Goal: Information Seeking & Learning: Learn about a topic

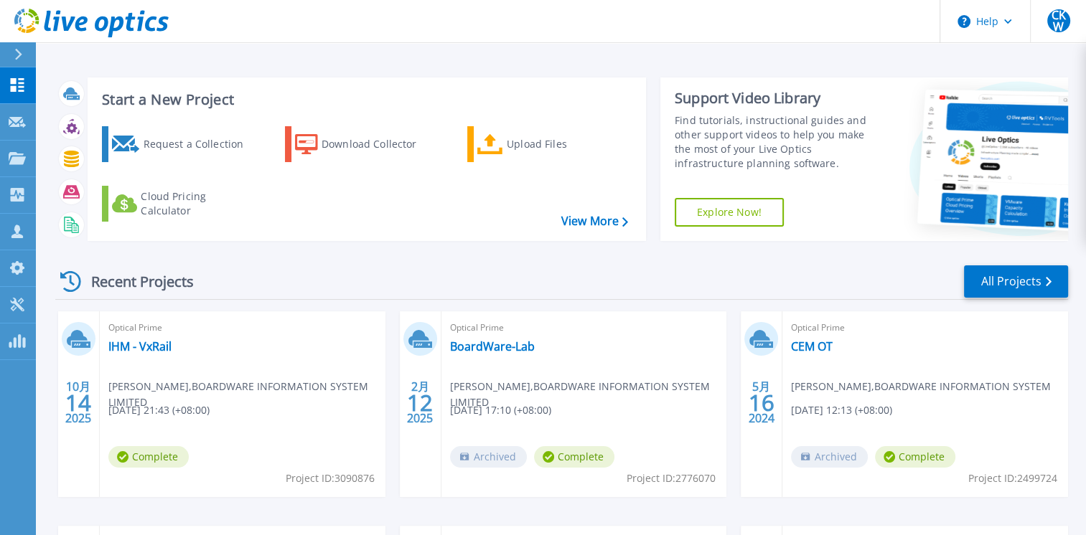
click at [150, 331] on span "Optical Prime" at bounding box center [242, 328] width 268 height 16
click at [149, 339] on link "IHM - VxRail" at bounding box center [139, 346] width 63 height 14
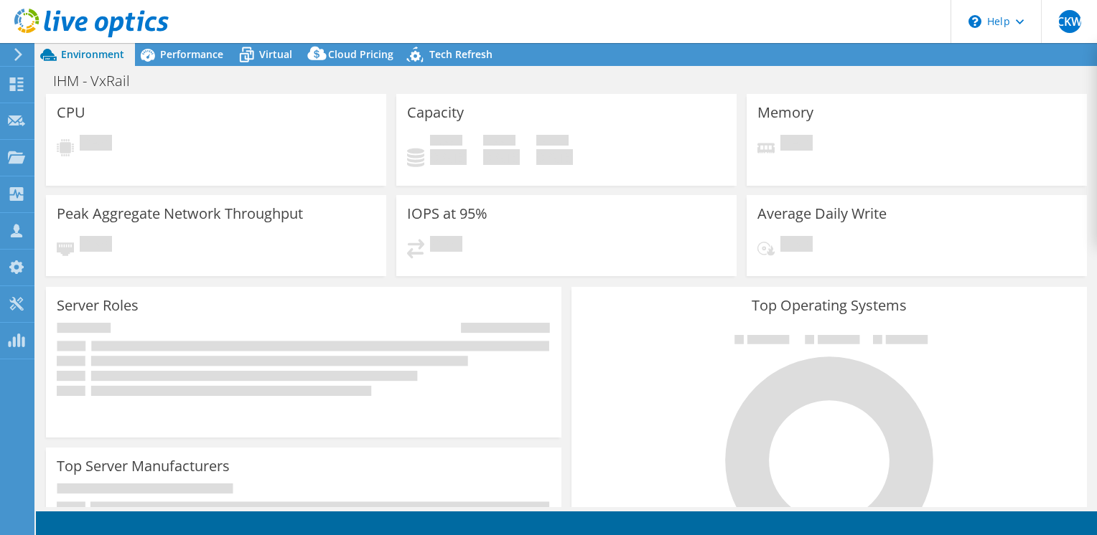
select select "[GEOGRAPHIC_DATA]"
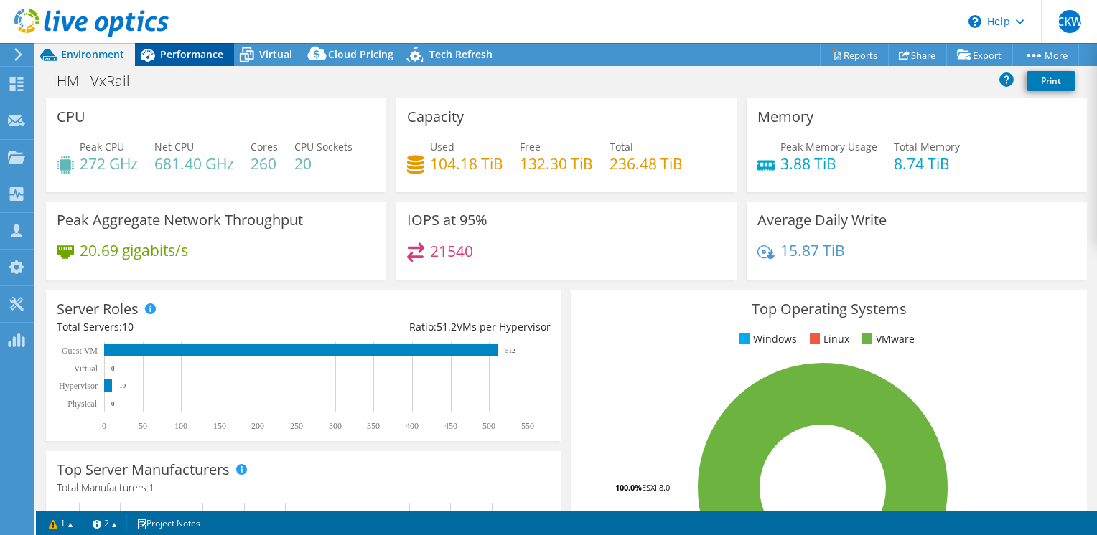
click at [164, 62] on div "Performance" at bounding box center [184, 54] width 99 height 23
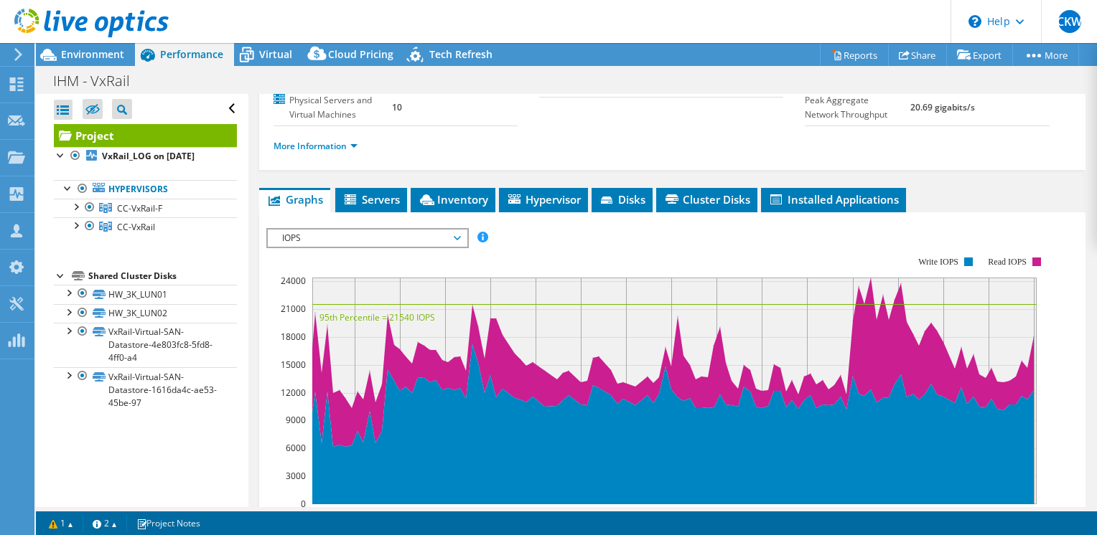
scroll to position [287, 0]
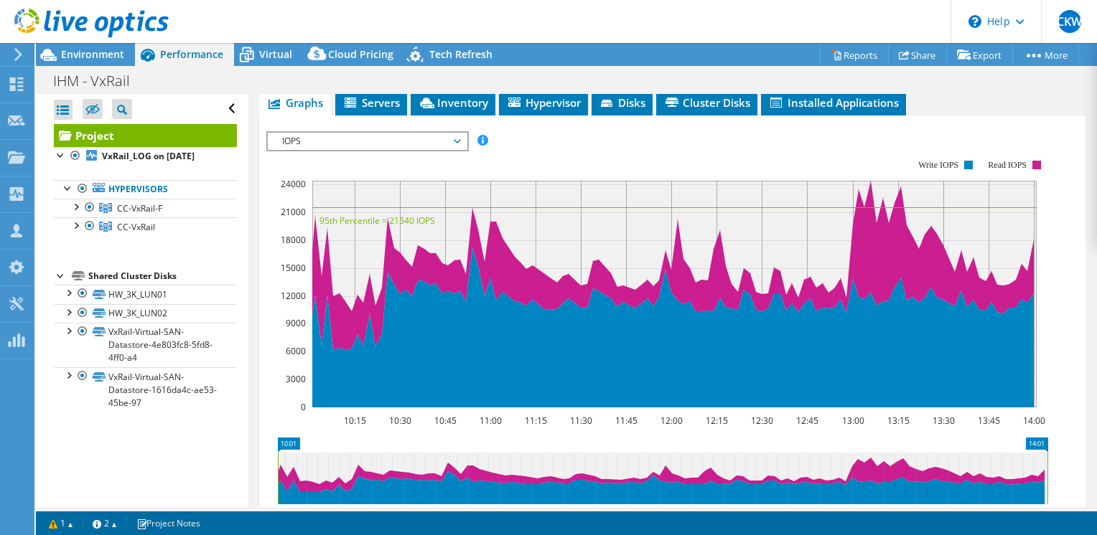
click at [123, 285] on div "Shared Cluster Disks" at bounding box center [162, 276] width 149 height 17
click at [115, 236] on link "CC-VxRail" at bounding box center [145, 226] width 183 height 19
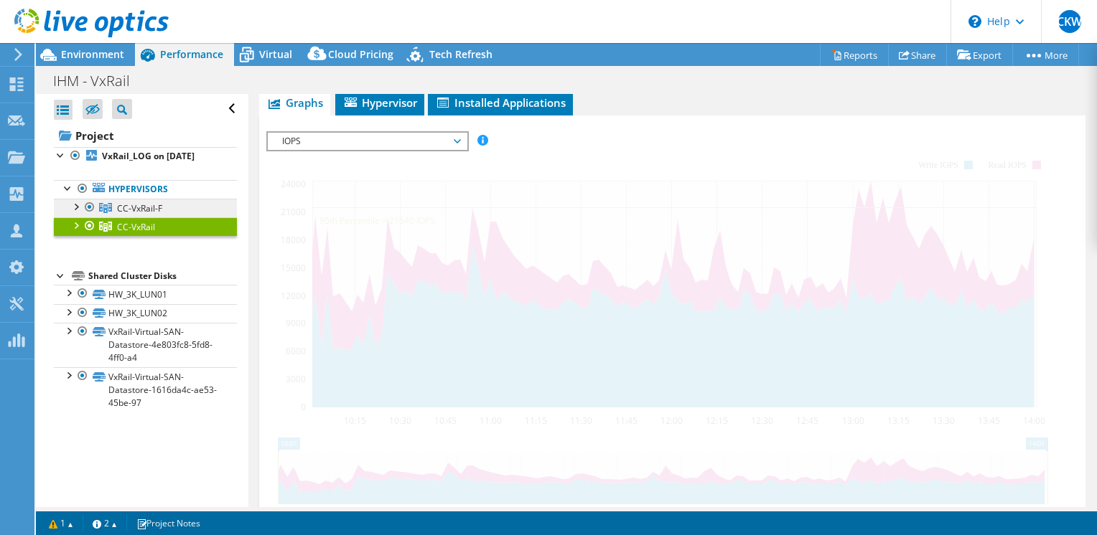
click at [138, 215] on span "CC-VxRail-F" at bounding box center [139, 208] width 45 height 12
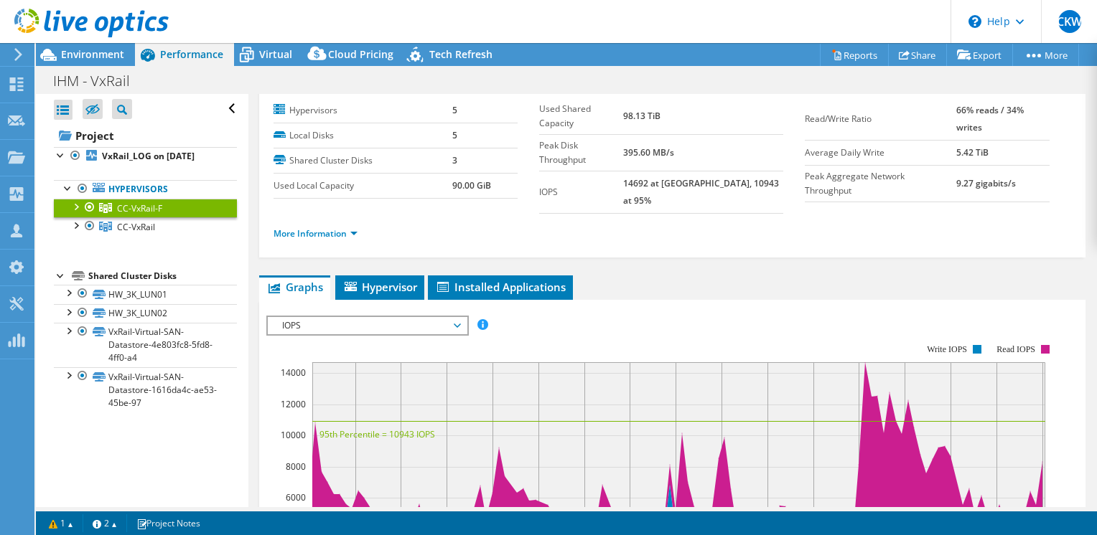
scroll to position [0, 0]
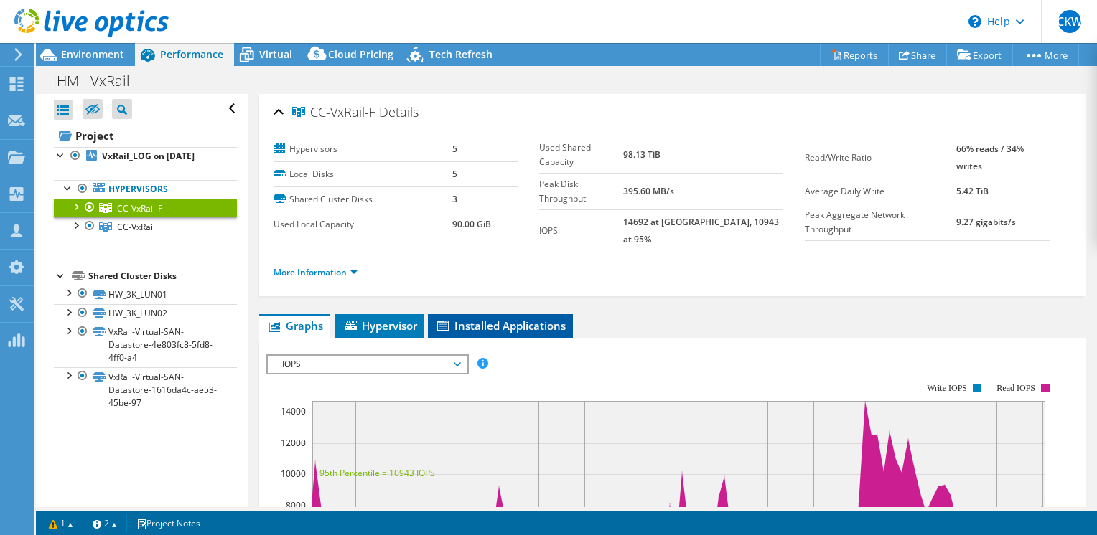
click at [473, 319] on span "Installed Applications" at bounding box center [500, 326] width 131 height 14
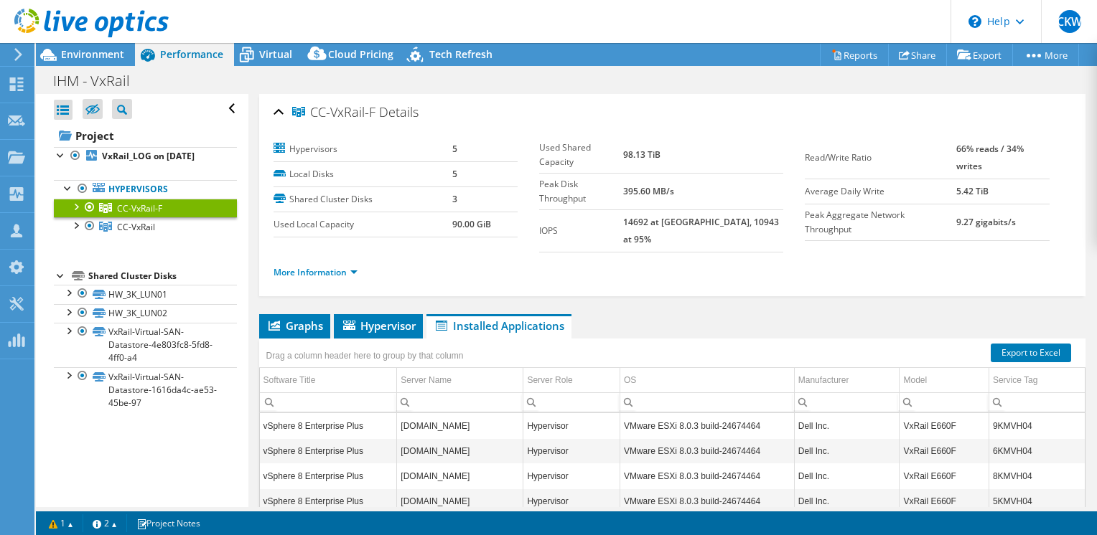
scroll to position [72, 0]
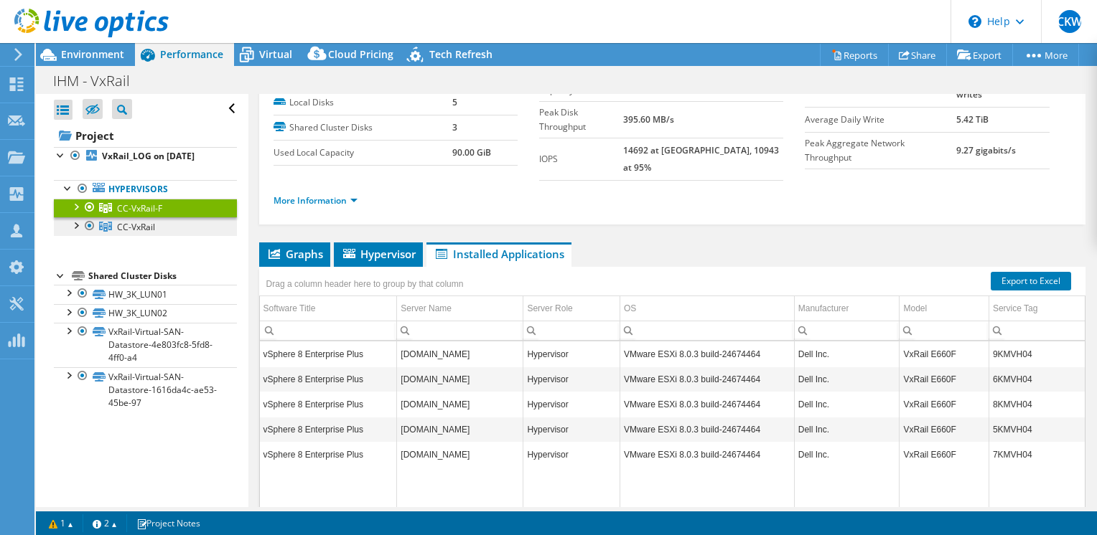
click at [154, 232] on link "CC-VxRail" at bounding box center [145, 226] width 183 height 19
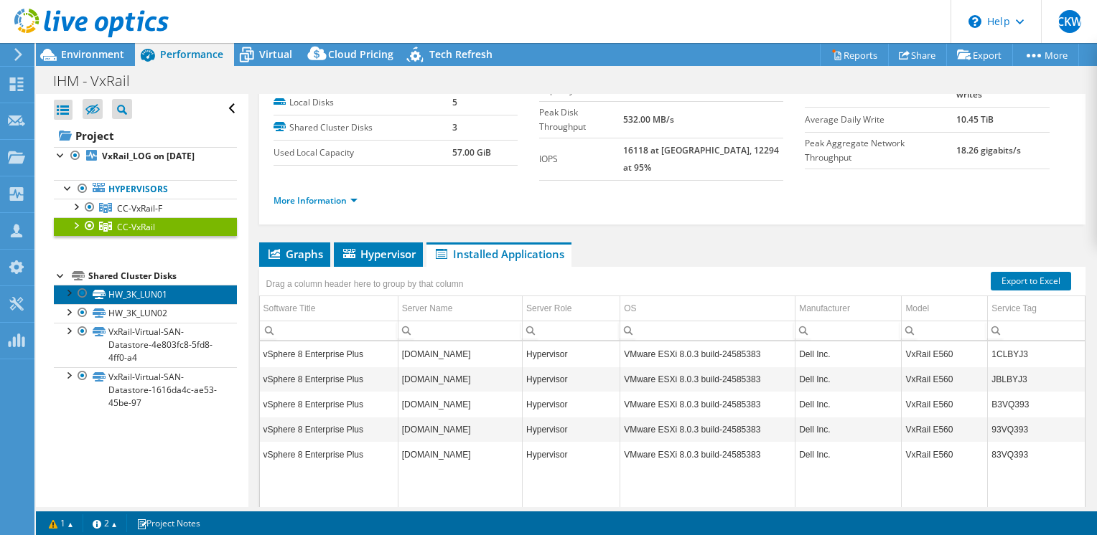
click at [128, 304] on link "HW_3K_LUN01" at bounding box center [145, 294] width 183 height 19
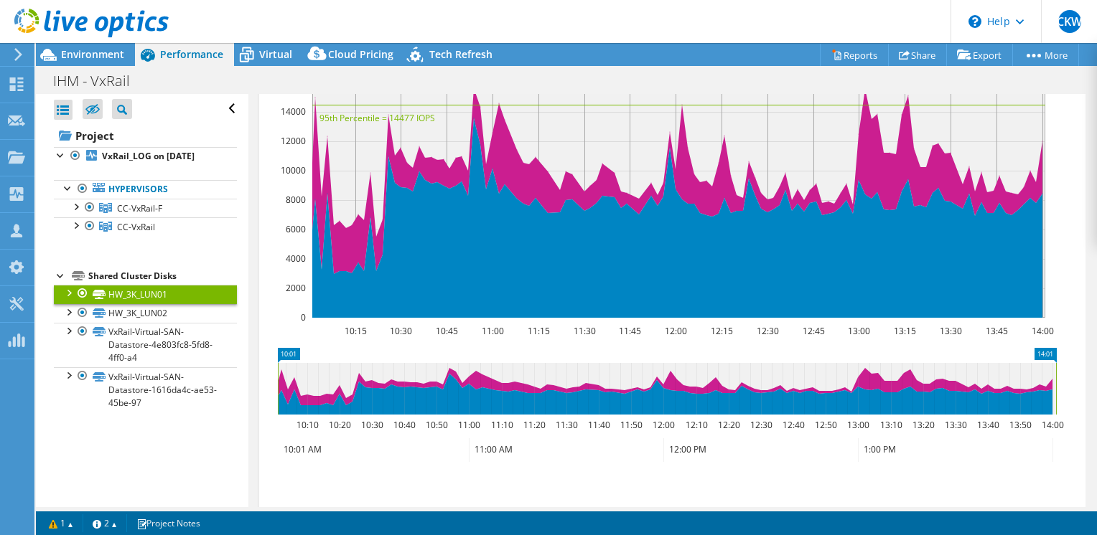
scroll to position [502, 0]
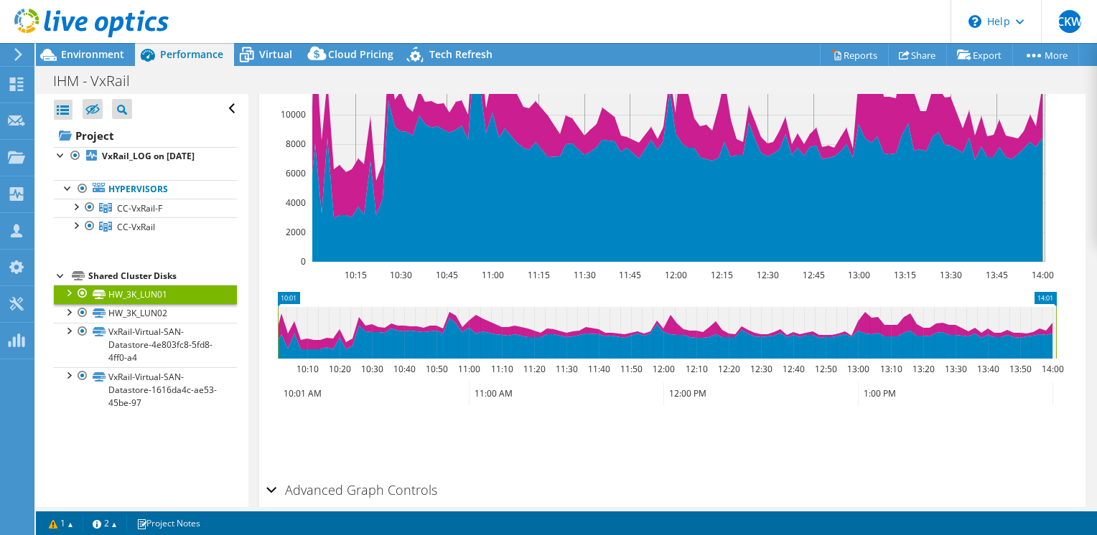
click at [278, 476] on h2 "Advanced Graph Controls" at bounding box center [351, 490] width 171 height 29
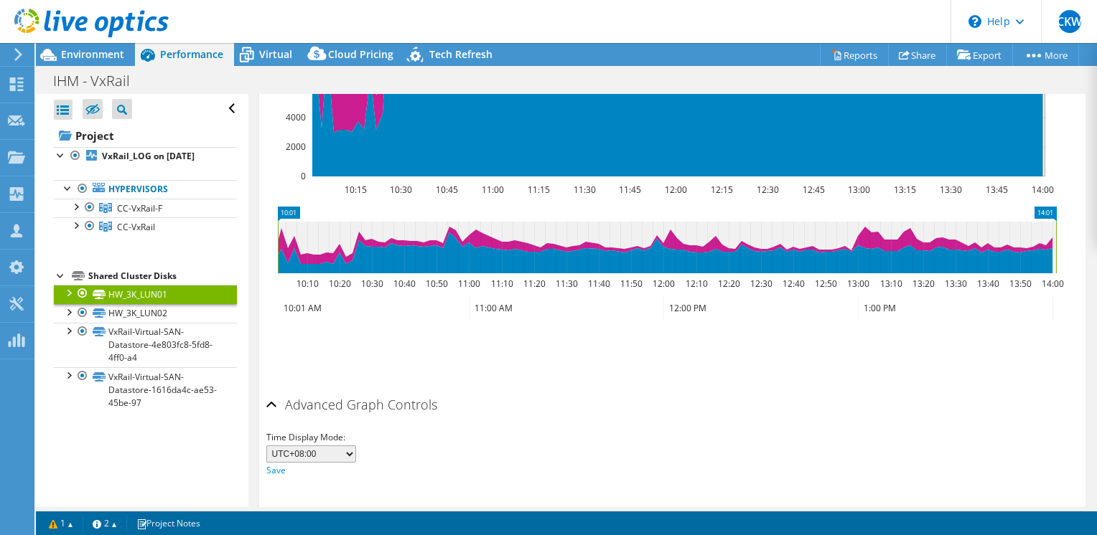
click at [321, 446] on select "UTC-12:00 UTC-11:00 UTC-10:00 UTC-09:30 UTC-09:00 UTC-08:00 UTC-07:00 UTC-06:00…" at bounding box center [311, 454] width 90 height 17
click at [448, 430] on div "Time Display Mode: UTC-12:00 UTC-11:00 UTC-10:00 UTC-09:30 UTC-09:00 UTC-08:00 …" at bounding box center [672, 454] width 812 height 49
click at [131, 323] on link "HW_3K_LUN02" at bounding box center [145, 313] width 183 height 19
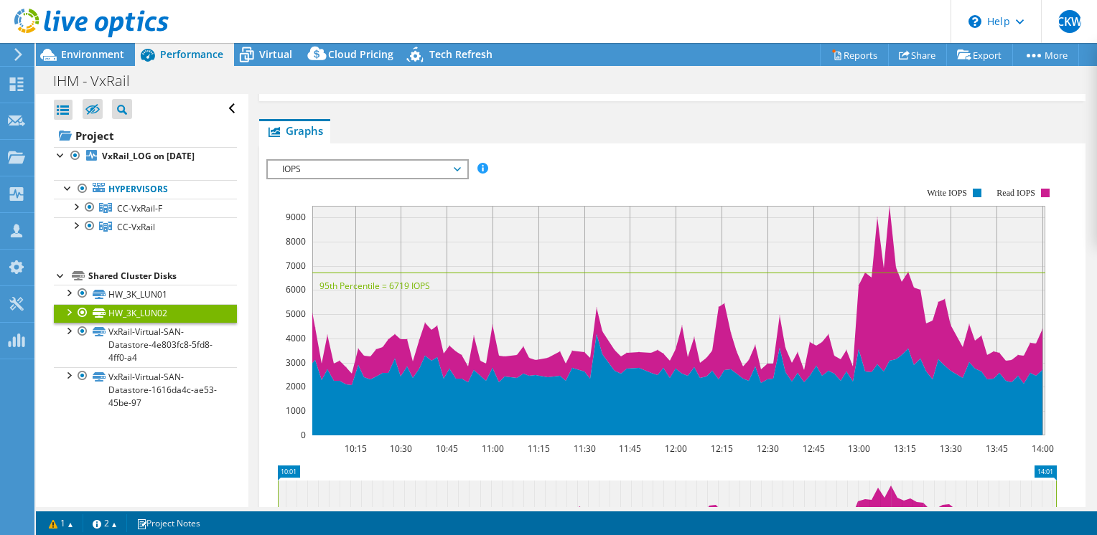
scroll to position [272, 0]
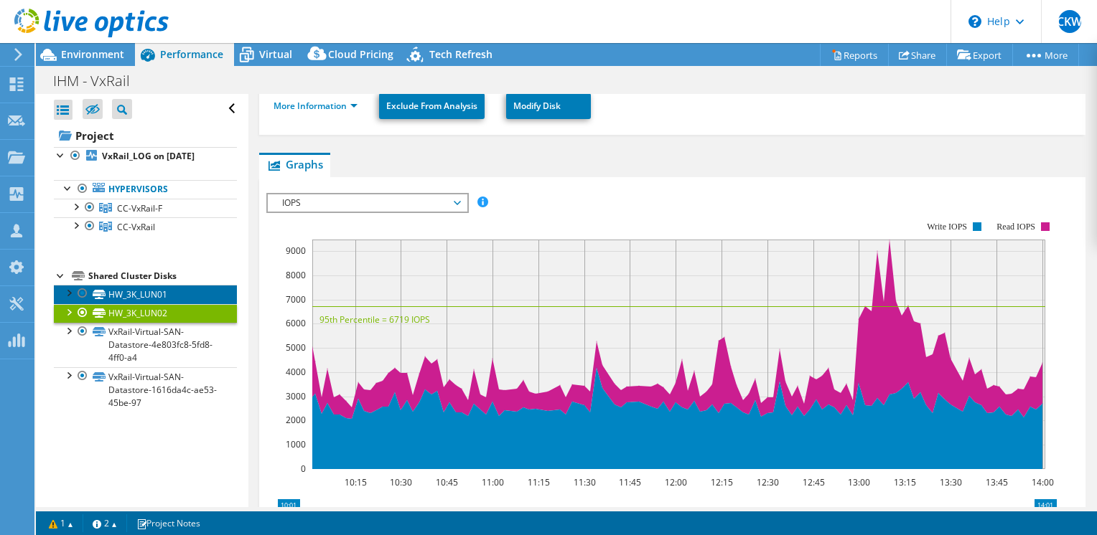
click at [126, 304] on link "HW_3K_LUN01" at bounding box center [145, 294] width 183 height 19
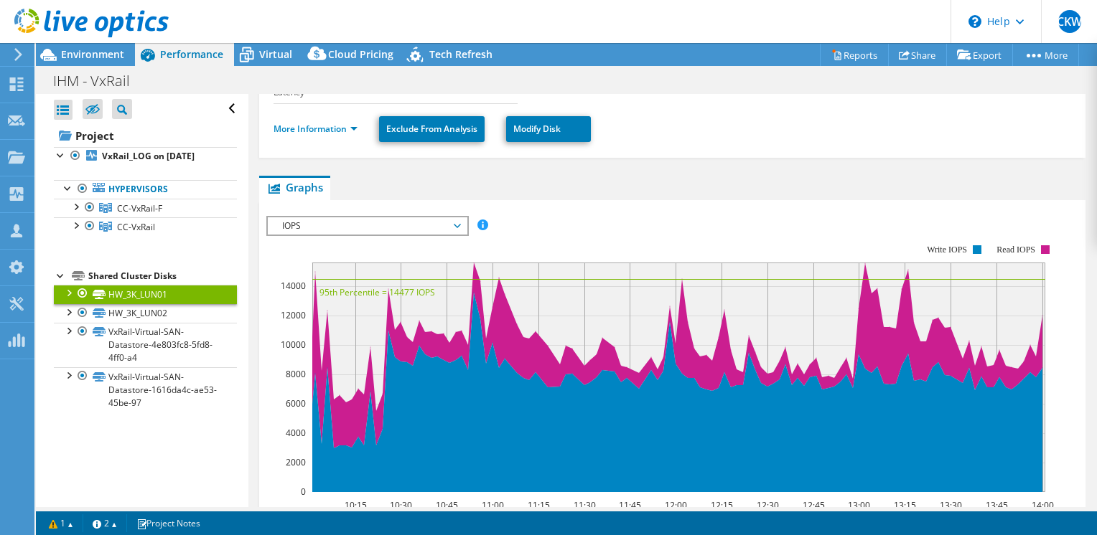
scroll to position [301, 0]
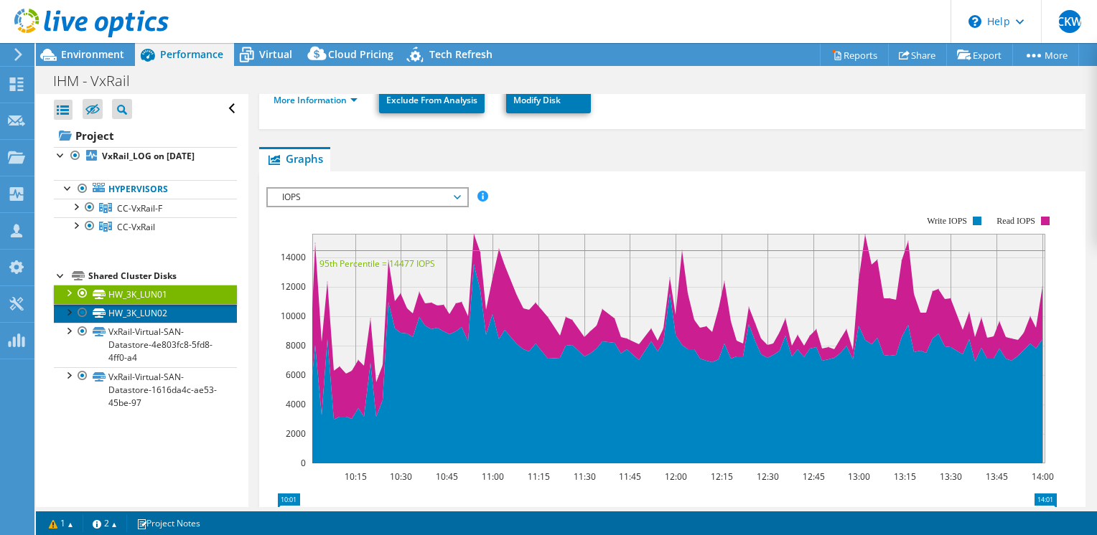
click at [128, 323] on link "HW_3K_LUN02" at bounding box center [145, 313] width 183 height 19
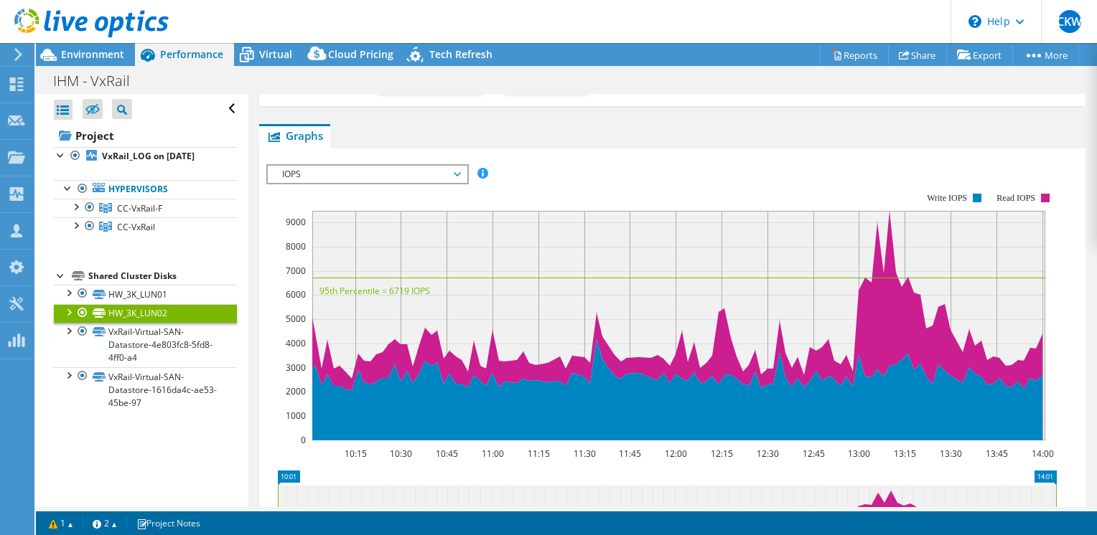
scroll to position [272, 0]
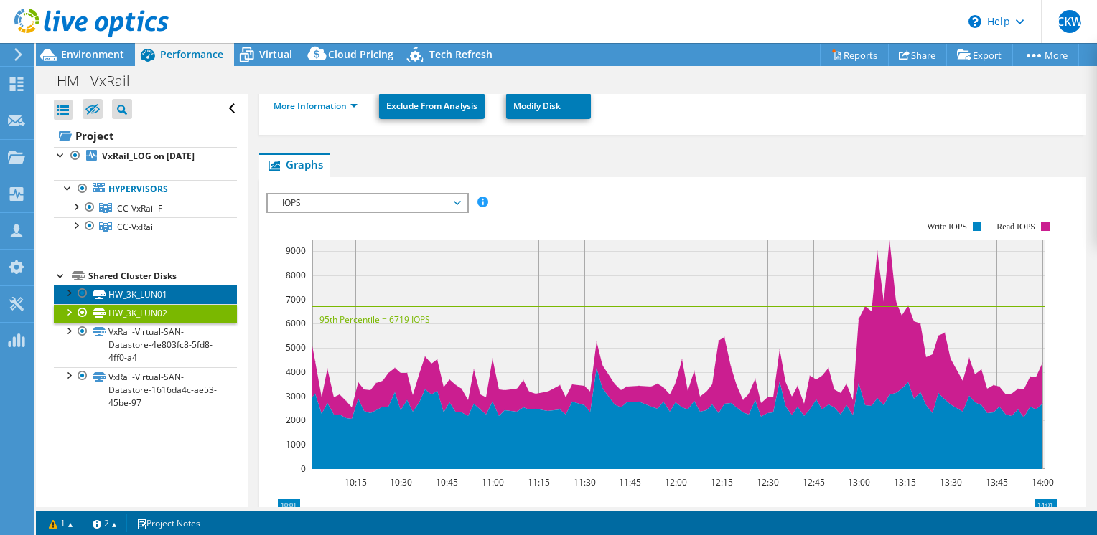
click at [153, 304] on link "HW_3K_LUN01" at bounding box center [145, 294] width 183 height 19
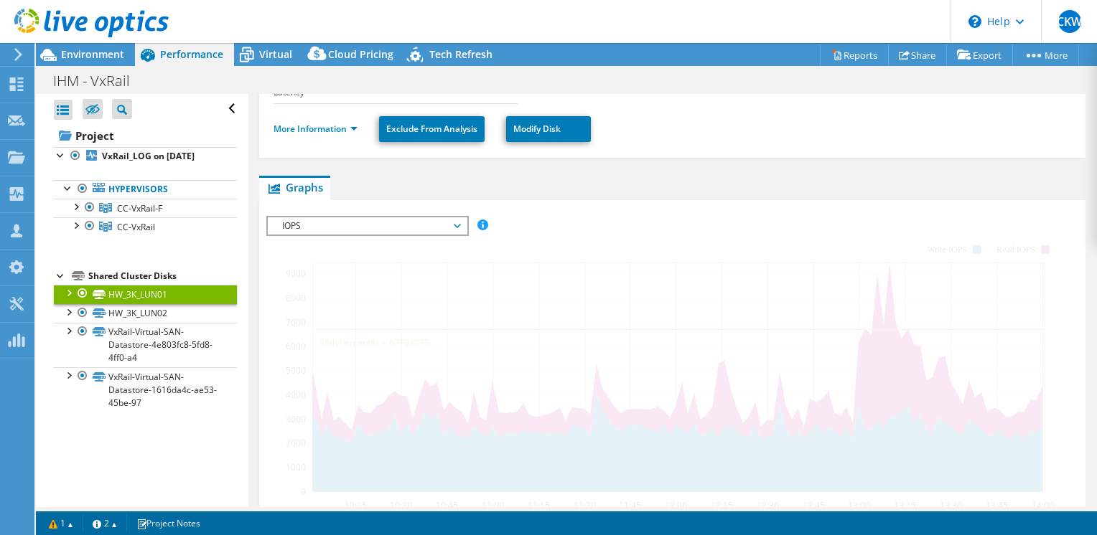
scroll to position [301, 0]
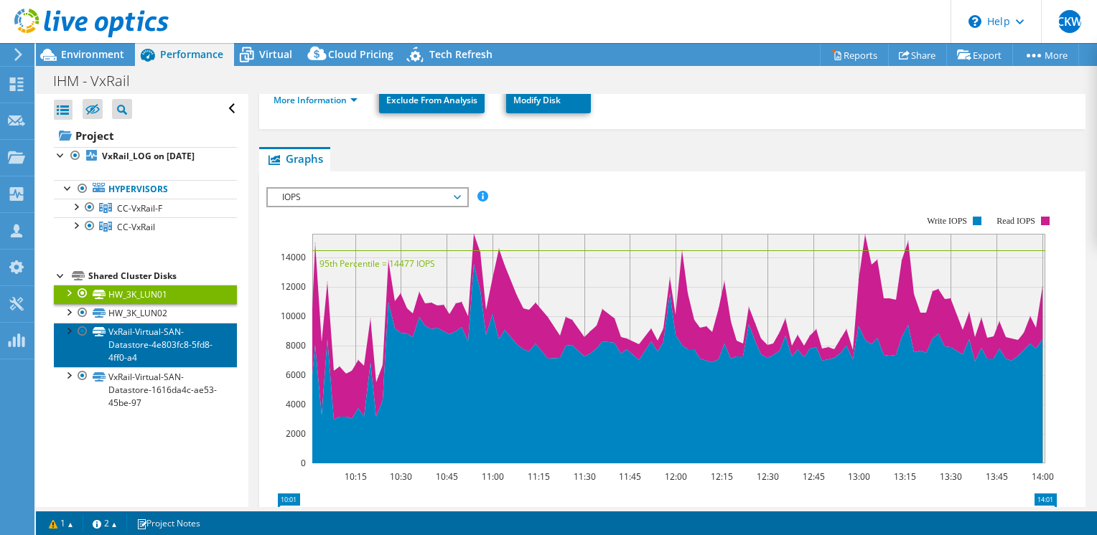
click at [141, 355] on link "VxRail-Virtual-SAN-Datastore-4e803fc8-5fd8-4ff0-a4" at bounding box center [145, 345] width 183 height 44
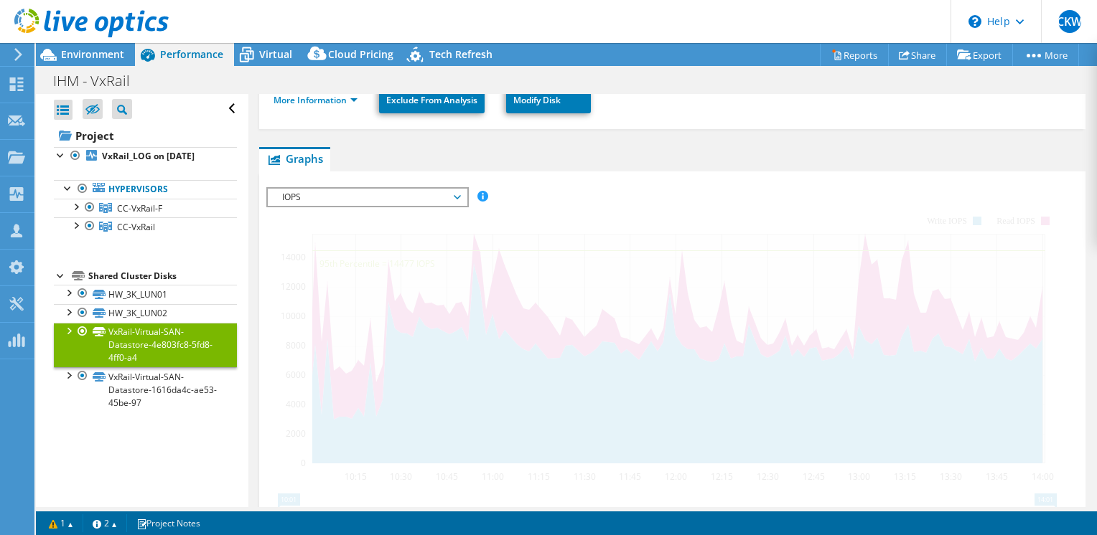
scroll to position [272, 0]
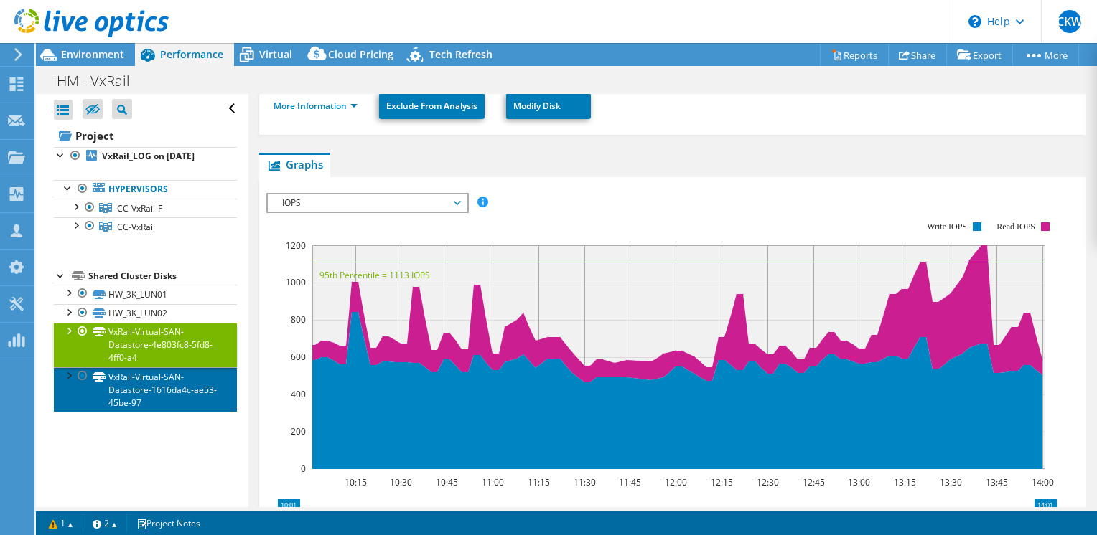
click at [146, 395] on link "VxRail-Virtual-SAN-Datastore-1616da4c-ae53-45be-97" at bounding box center [145, 389] width 183 height 44
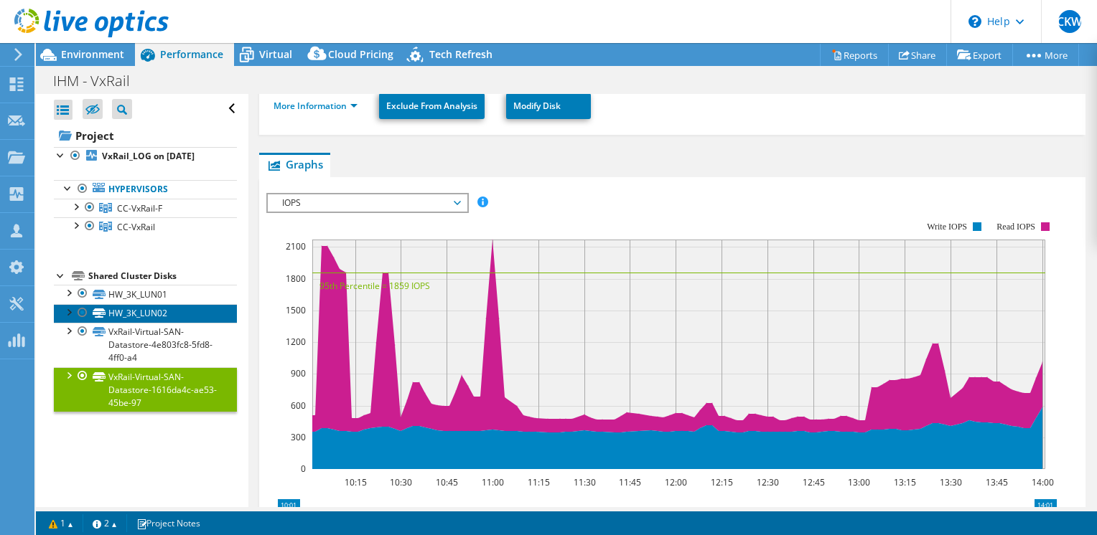
click at [139, 319] on link "HW_3K_LUN02" at bounding box center [145, 313] width 183 height 19
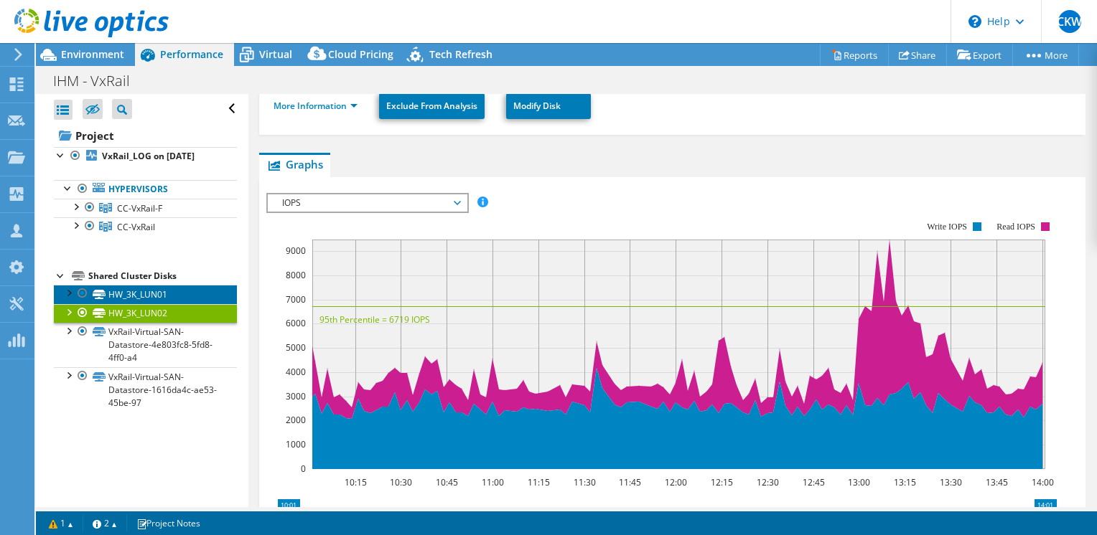
click at [125, 304] on link "HW_3K_LUN01" at bounding box center [145, 294] width 183 height 19
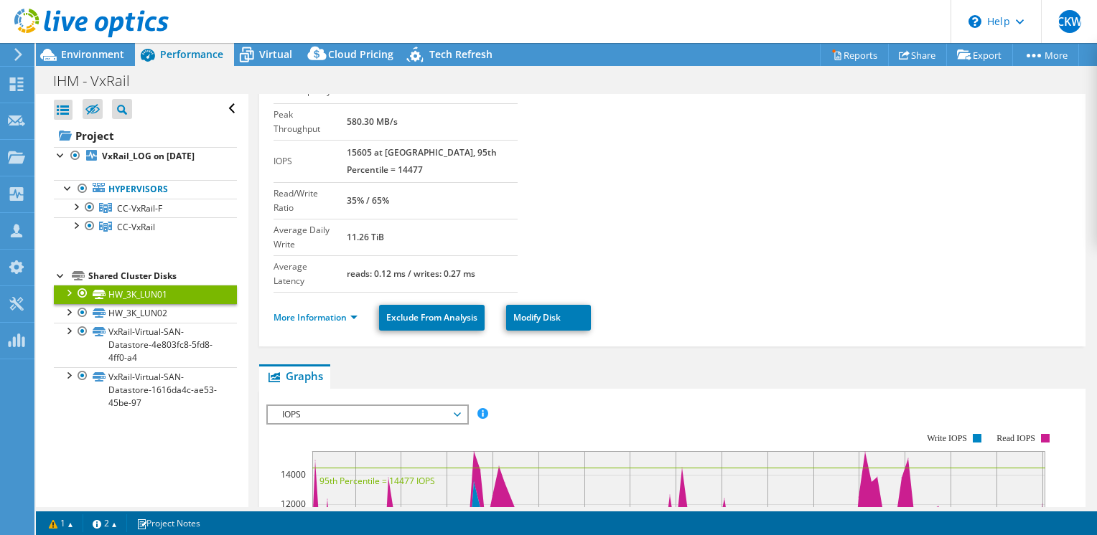
scroll to position [14, 0]
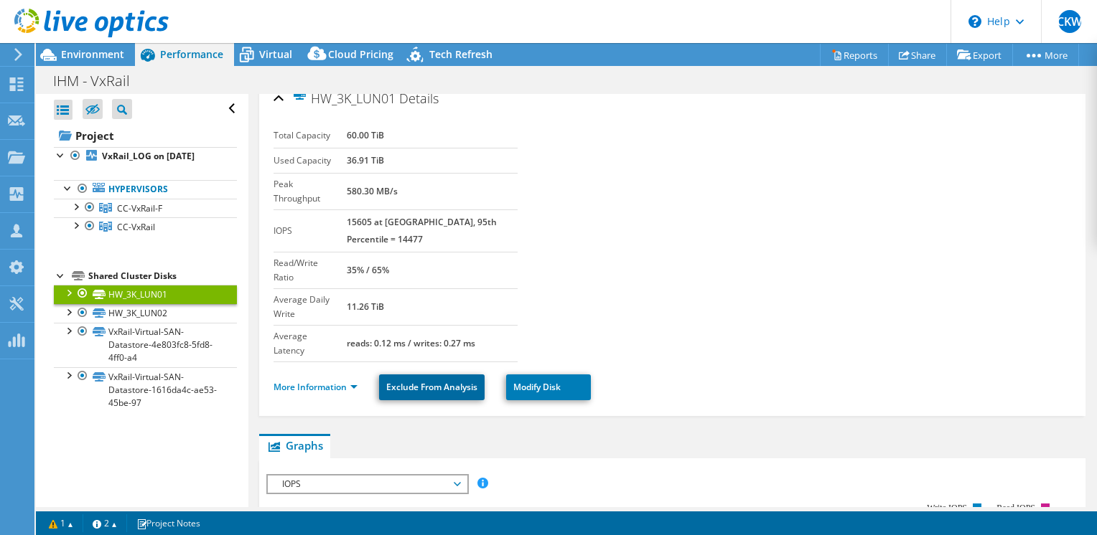
click at [434, 375] on link "Exclude From Analysis" at bounding box center [432, 388] width 106 height 26
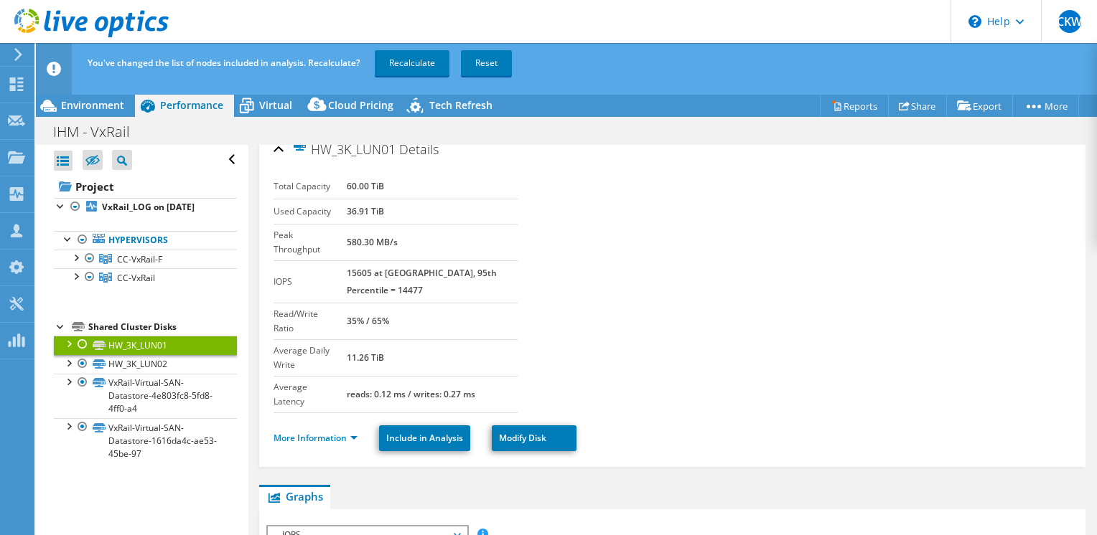
click at [873, 256] on section "Total Capacity 60.00 TiB Used Capacity 36.91 TiB Peak Throughput 580.30 MB/s IO…" at bounding box center [671, 293] width 797 height 239
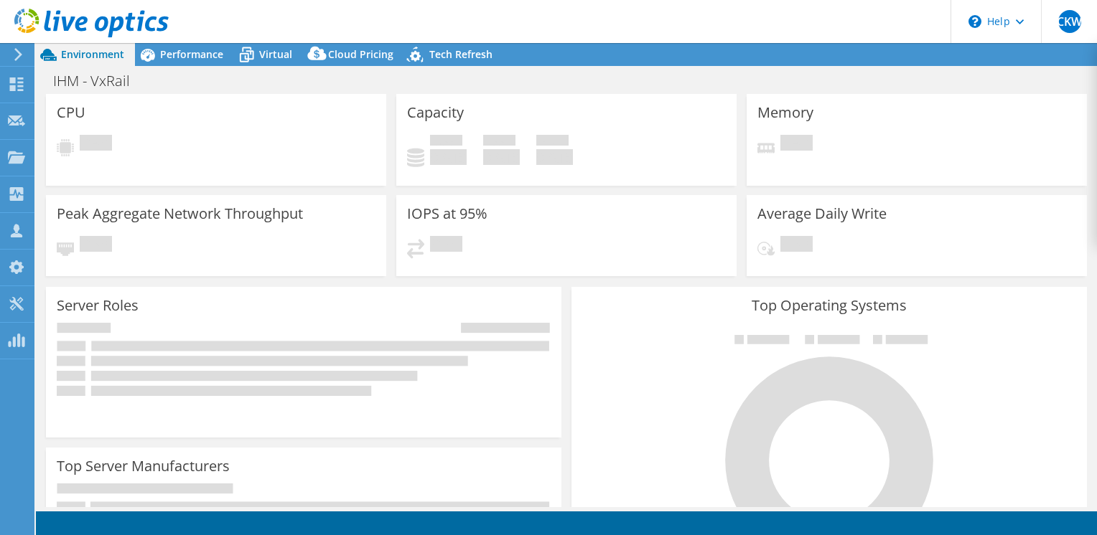
select select "[GEOGRAPHIC_DATA]"
select select "USD"
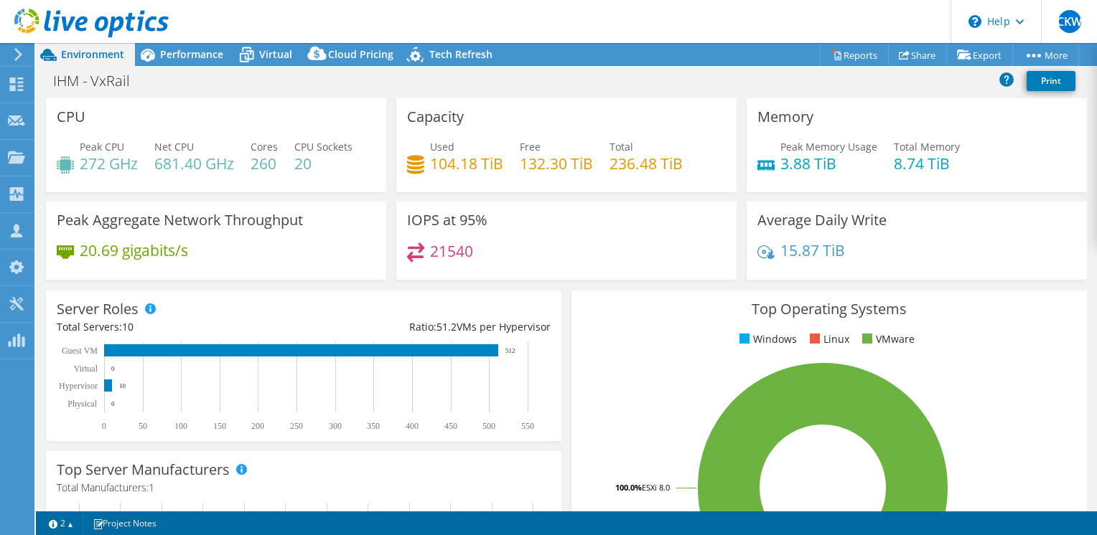
click at [620, 248] on div "21540" at bounding box center [566, 258] width 319 height 31
click at [461, 50] on span "Tech Refresh" at bounding box center [460, 54] width 63 height 14
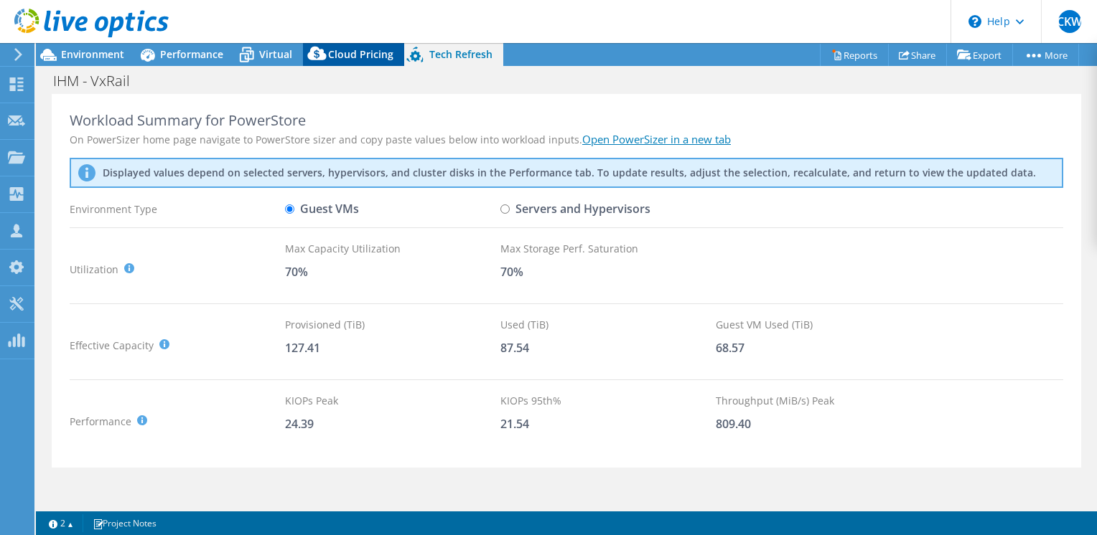
click at [362, 53] on span "Cloud Pricing" at bounding box center [360, 54] width 65 height 14
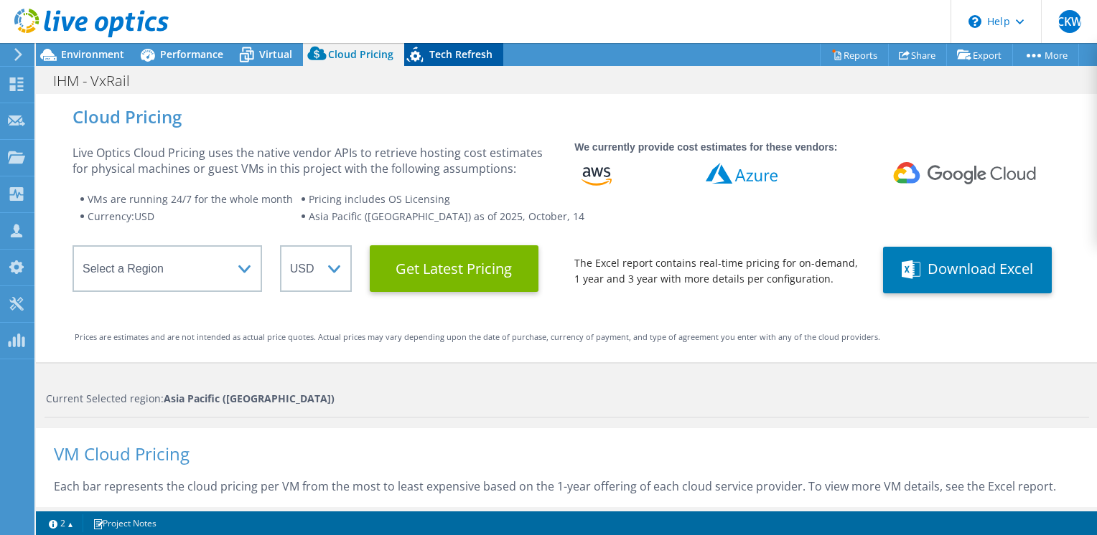
click at [459, 53] on span "Tech Refresh" at bounding box center [460, 54] width 63 height 14
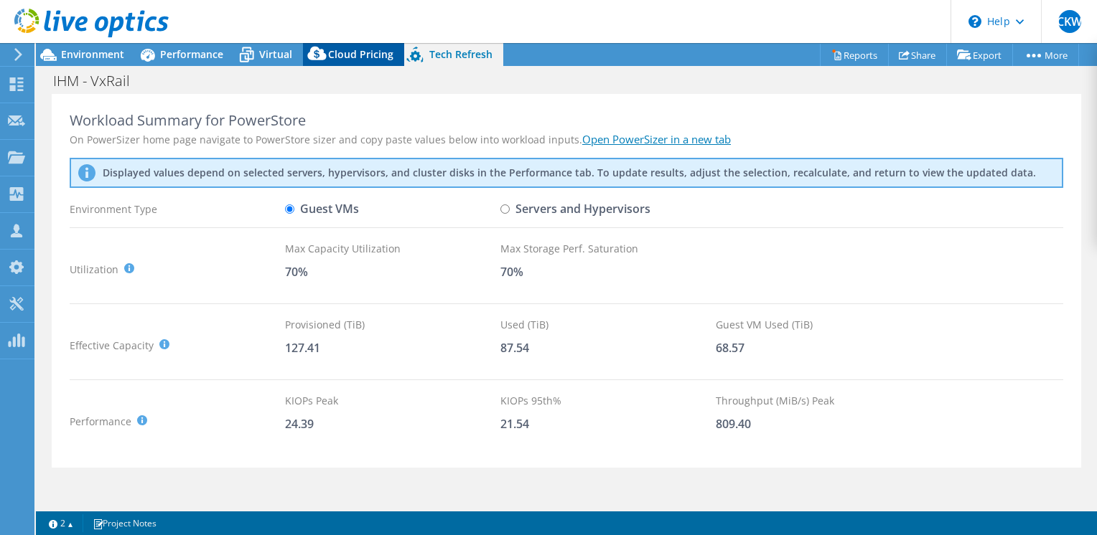
click at [350, 59] on span "Cloud Pricing" at bounding box center [360, 54] width 65 height 14
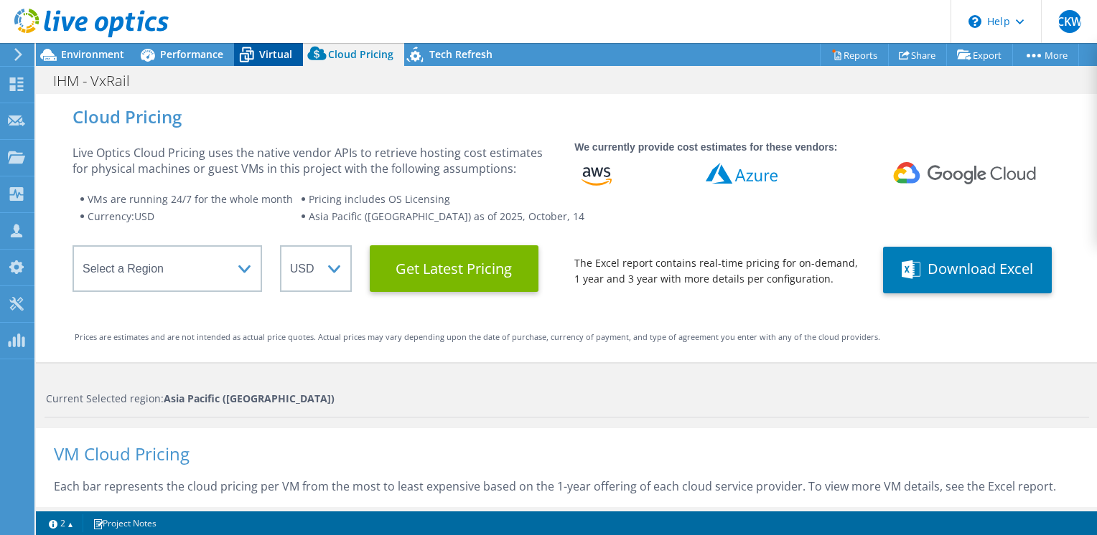
click at [265, 52] on span "Virtual" at bounding box center [275, 54] width 33 height 14
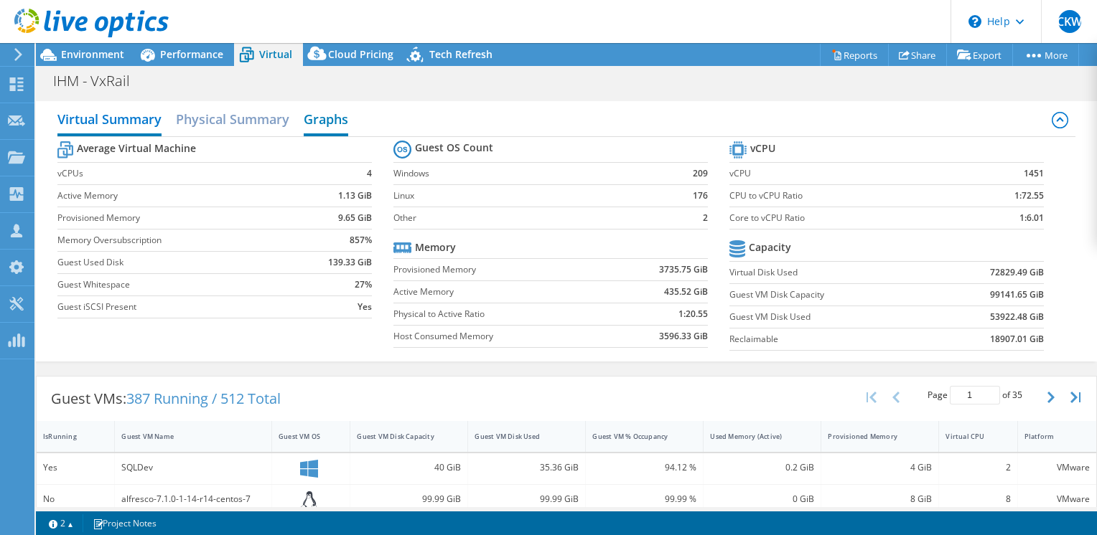
click at [327, 122] on h2 "Graphs" at bounding box center [326, 121] width 44 height 32
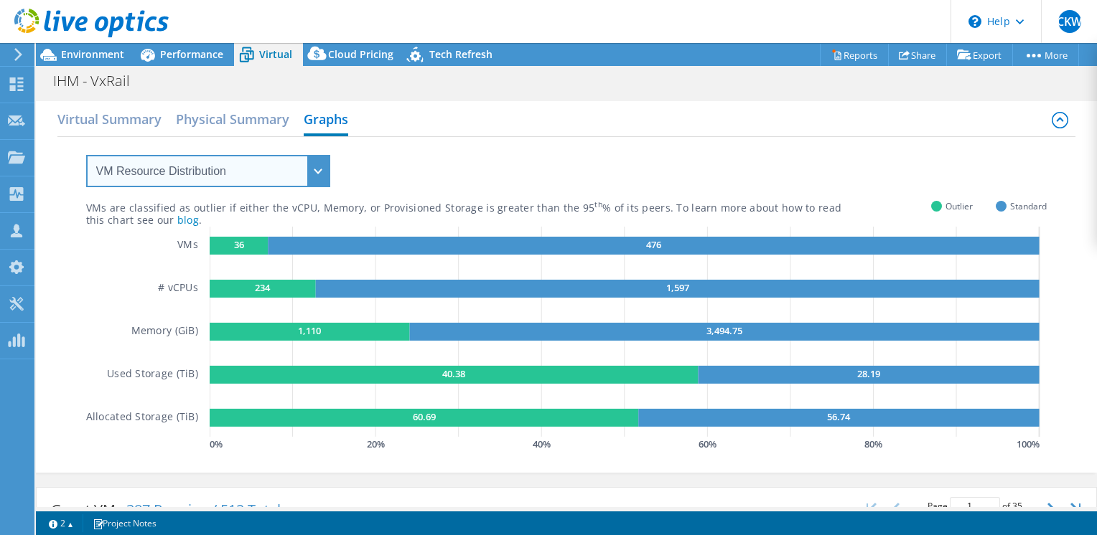
click at [318, 172] on select "VM Resource Distribution Provisioning Contrast Over Provisioning" at bounding box center [208, 171] width 244 height 32
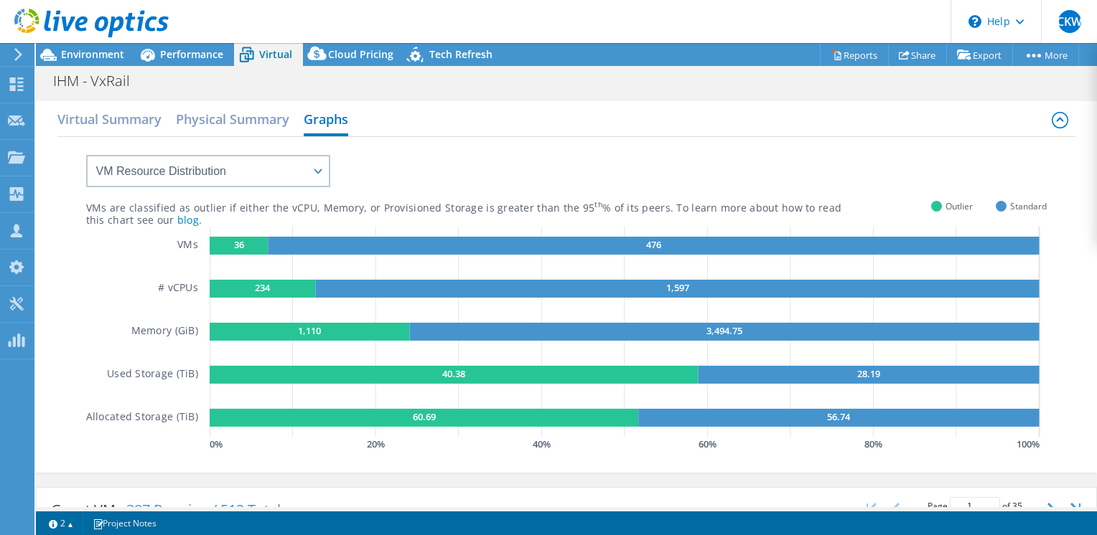
click at [512, 180] on div "VMs are classified as outlier if either the vCPU, Memory, or Provisioned Storag…" at bounding box center [566, 296] width 961 height 318
click at [103, 111] on h2 "Virtual Summary" at bounding box center [109, 121] width 104 height 32
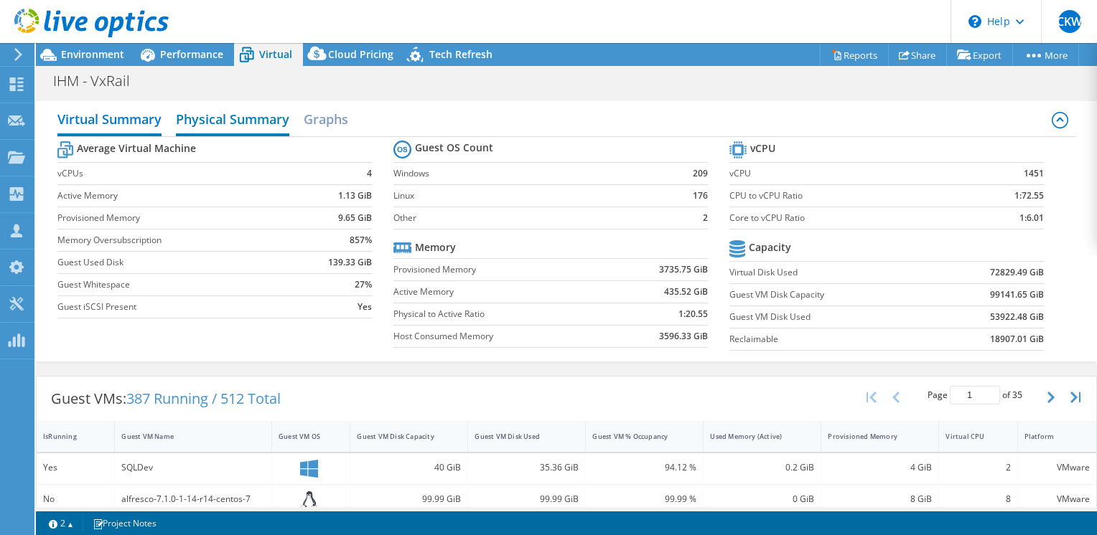
click at [222, 119] on h2 "Physical Summary" at bounding box center [232, 121] width 113 height 32
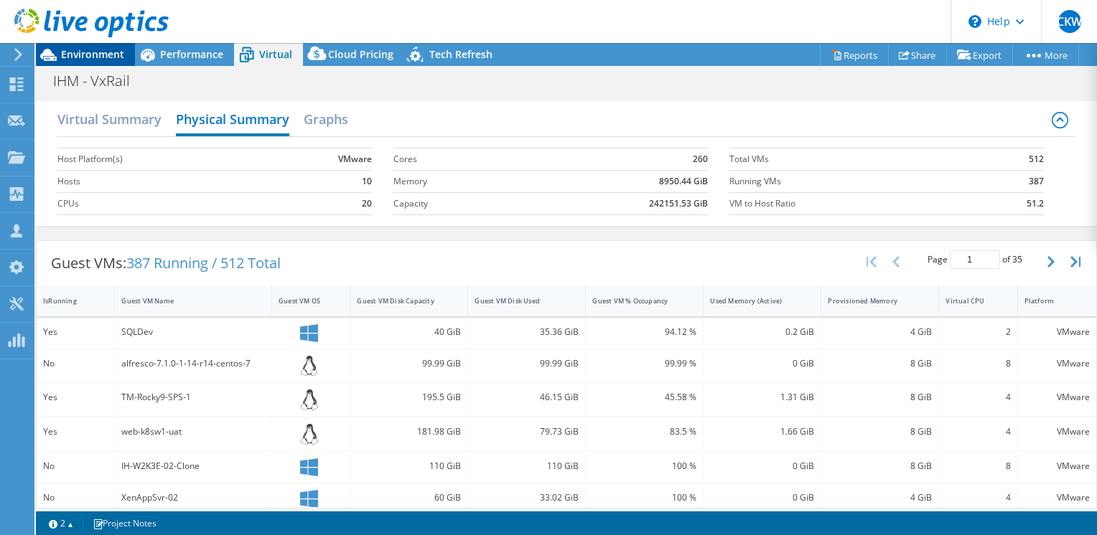
click at [81, 54] on span "Environment" at bounding box center [92, 54] width 63 height 14
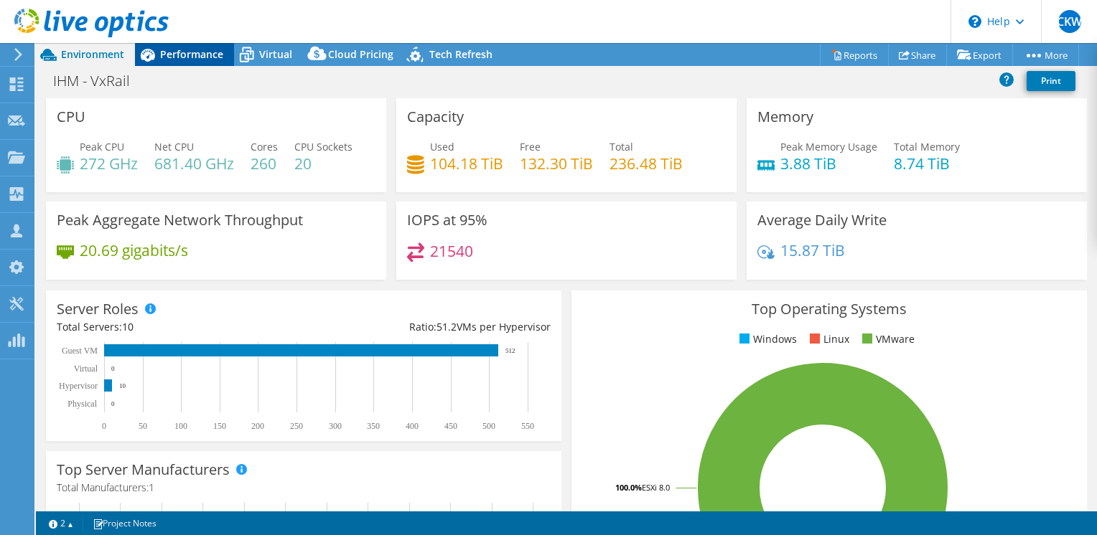
click at [158, 53] on icon at bounding box center [147, 54] width 25 height 25
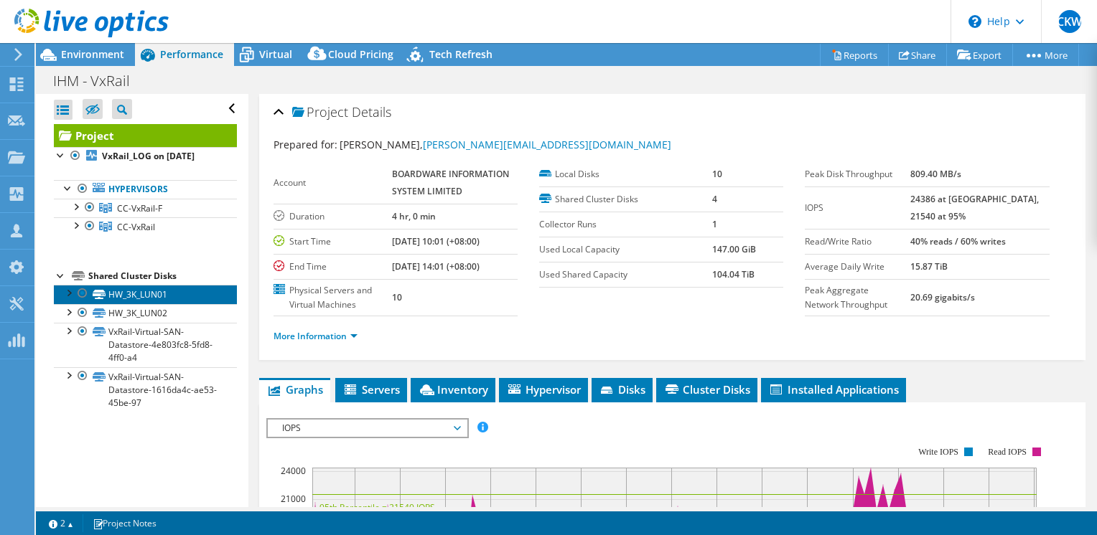
click at [128, 302] on link "HW_3K_LUN01" at bounding box center [145, 294] width 183 height 19
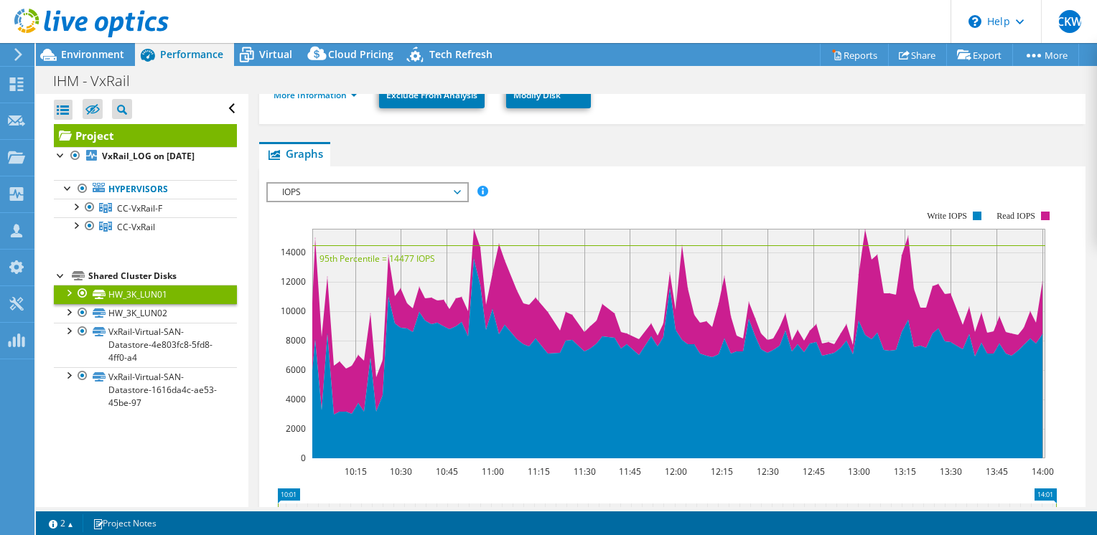
scroll to position [287, 0]
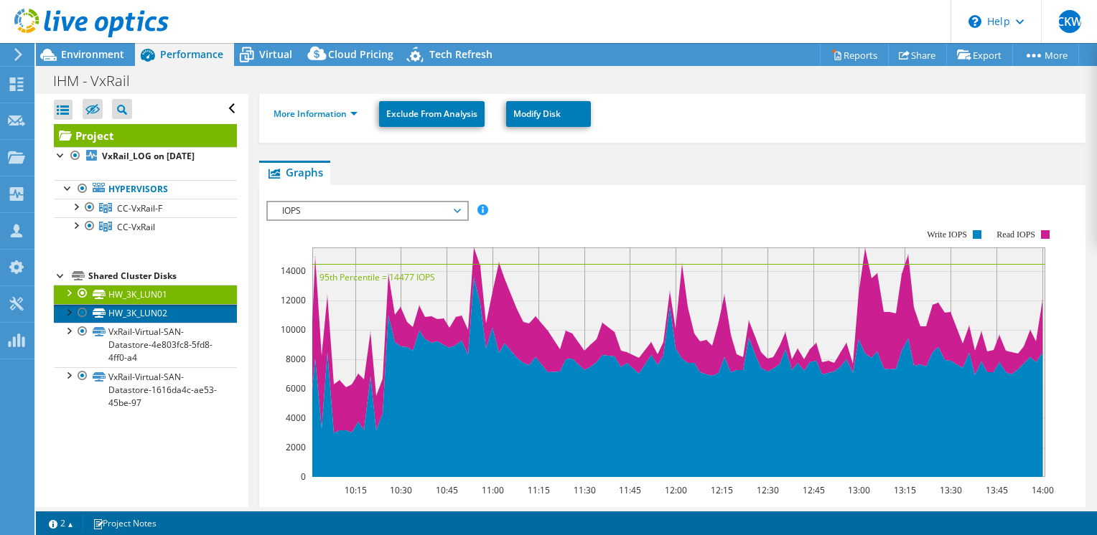
click at [169, 323] on link "HW_3K_LUN02" at bounding box center [145, 313] width 183 height 19
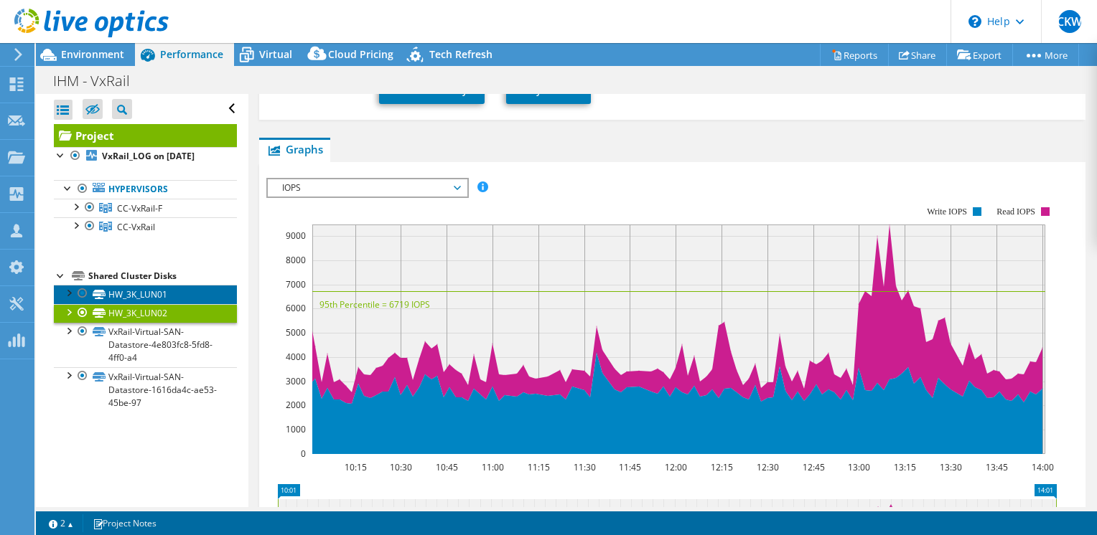
click at [167, 304] on link "HW_3K_LUN01" at bounding box center [145, 294] width 183 height 19
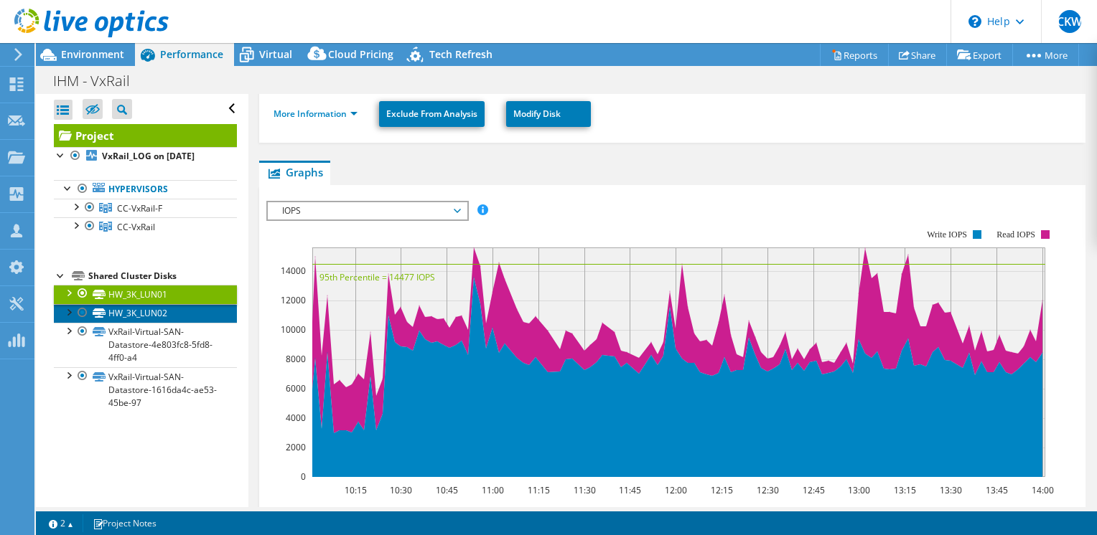
click at [166, 323] on link "HW_3K_LUN02" at bounding box center [145, 313] width 183 height 19
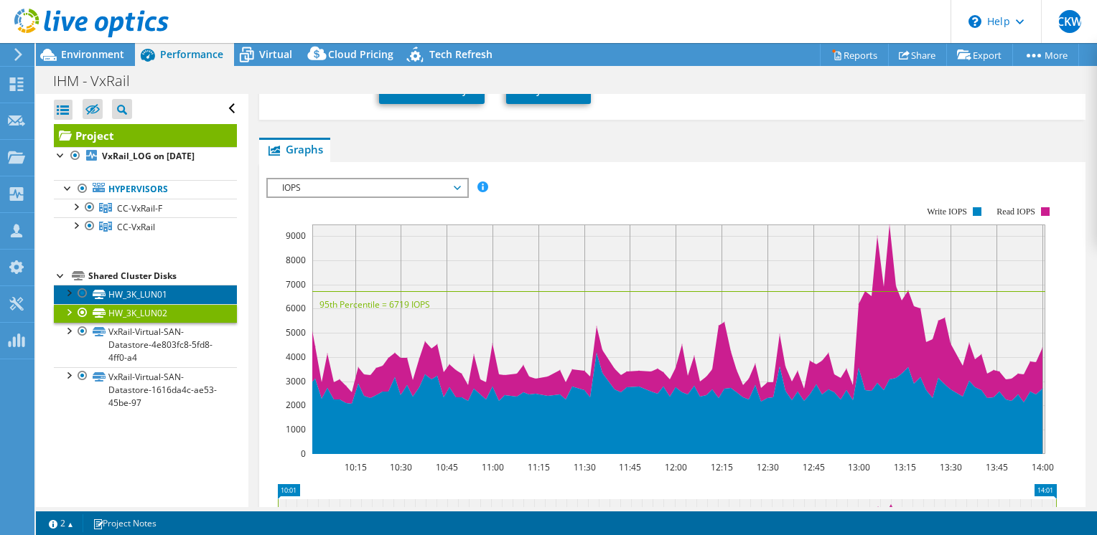
click at [139, 304] on link "HW_3K_LUN01" at bounding box center [145, 294] width 183 height 19
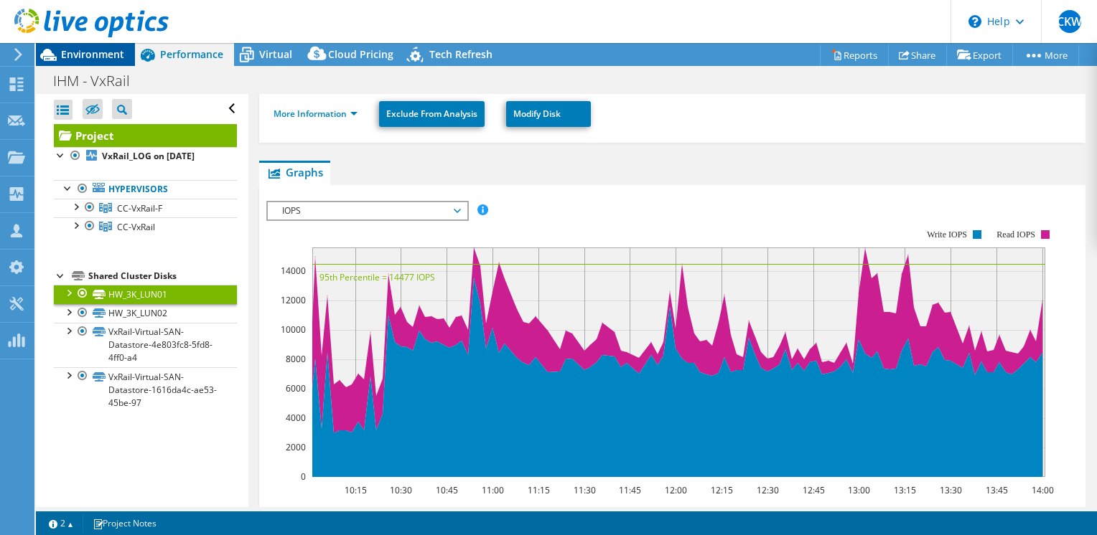
click at [90, 62] on div "Environment" at bounding box center [85, 54] width 99 height 23
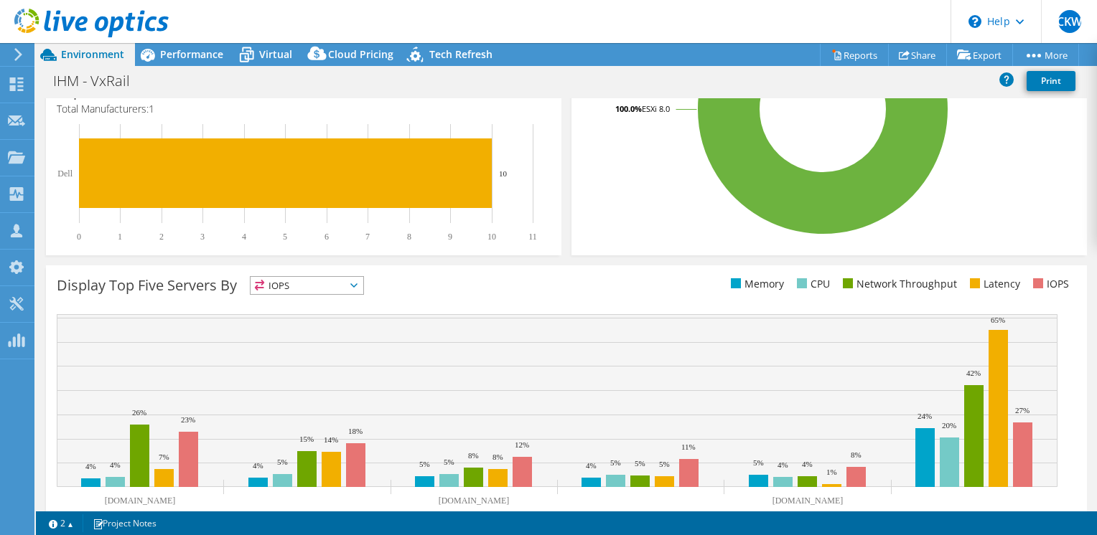
scroll to position [422, 0]
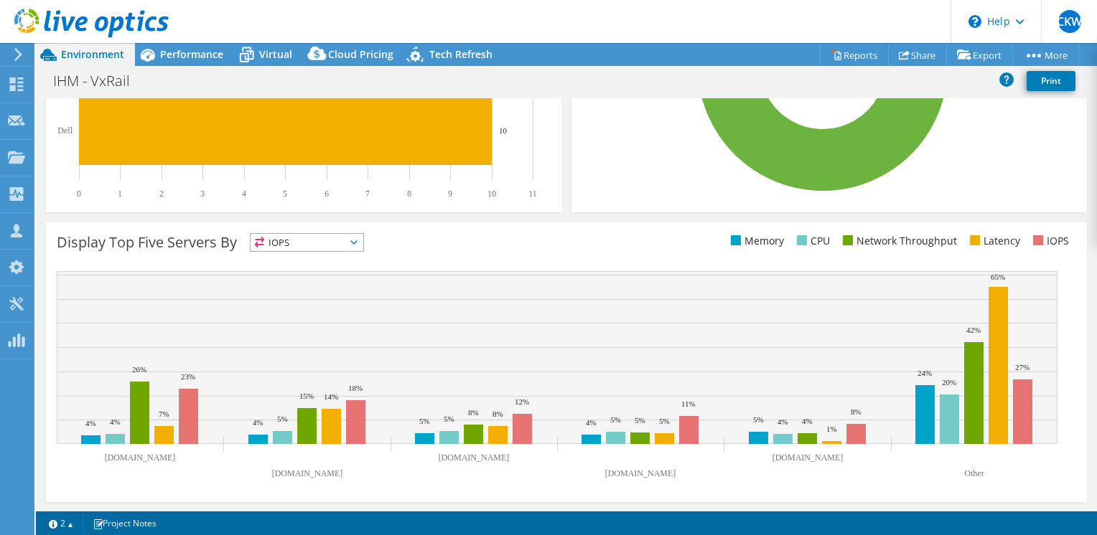
click at [356, 248] on span "IOPS" at bounding box center [306, 242] width 113 height 17
click at [278, 243] on span "IOPS" at bounding box center [306, 242] width 113 height 17
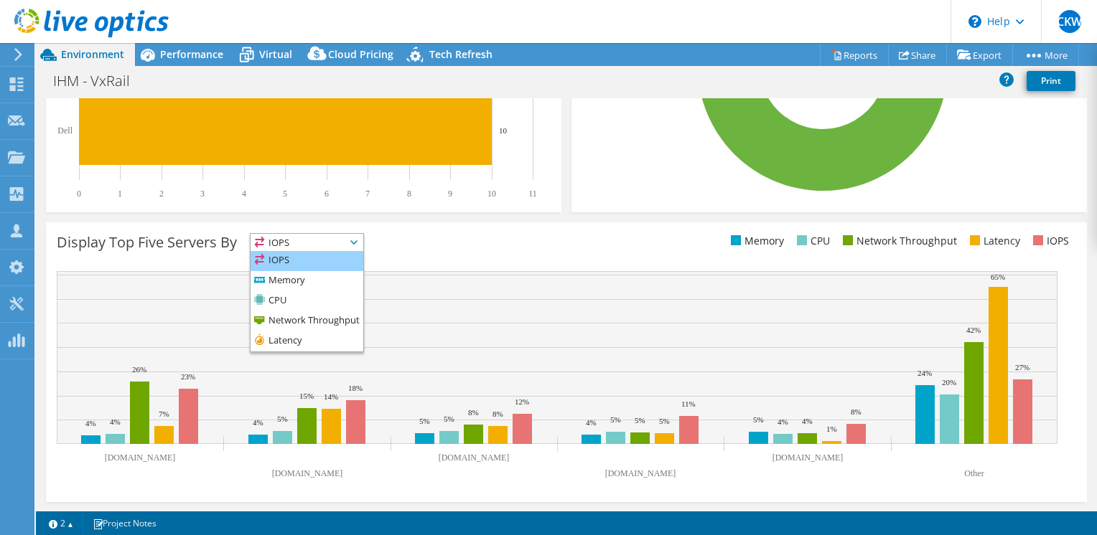
click at [284, 266] on li "IOPS" at bounding box center [306, 261] width 113 height 20
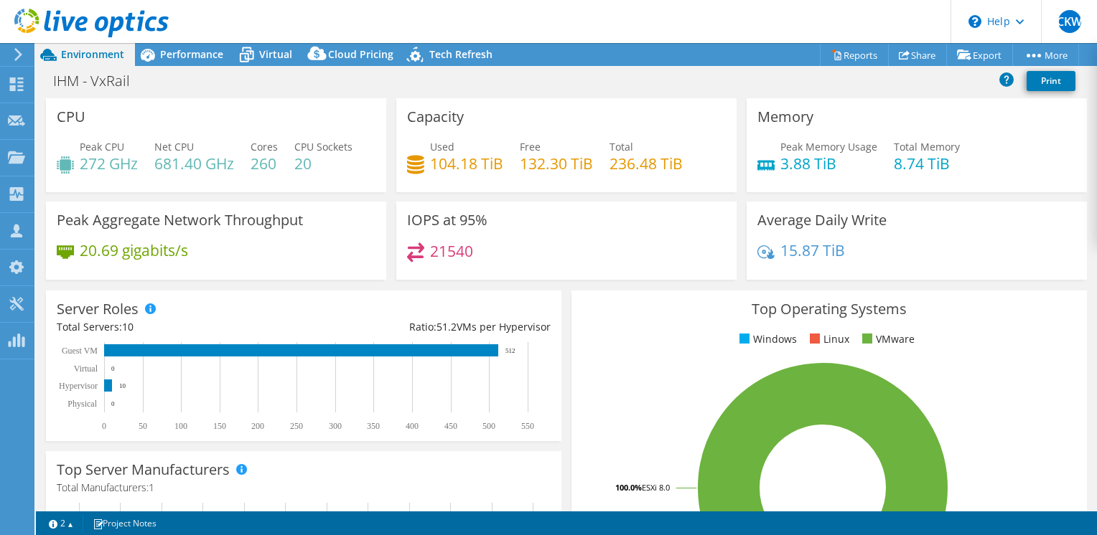
scroll to position [0, 0]
click at [167, 53] on span "Performance" at bounding box center [191, 54] width 63 height 14
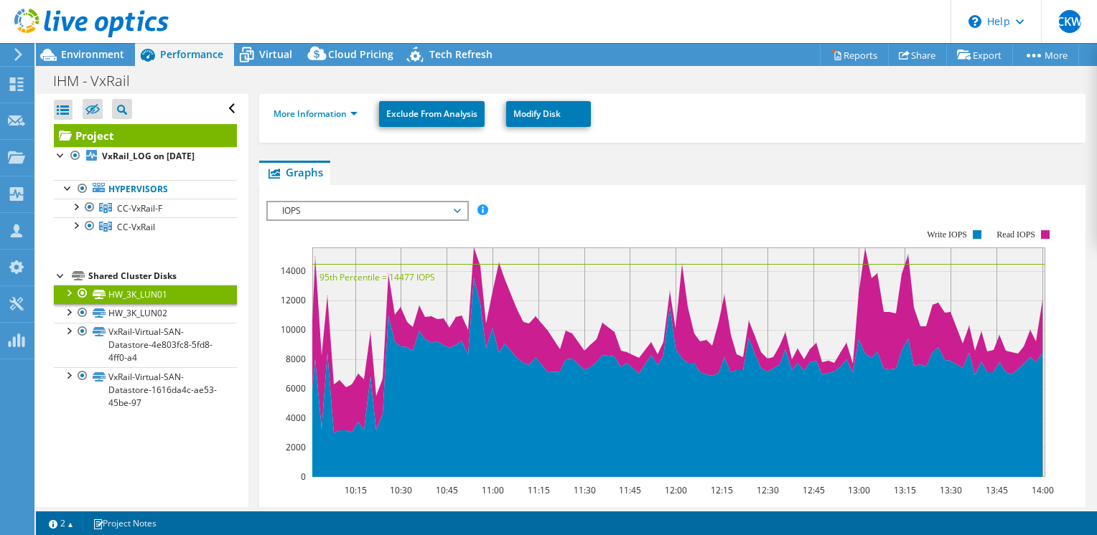
click at [64, 299] on div at bounding box center [68, 292] width 14 height 14
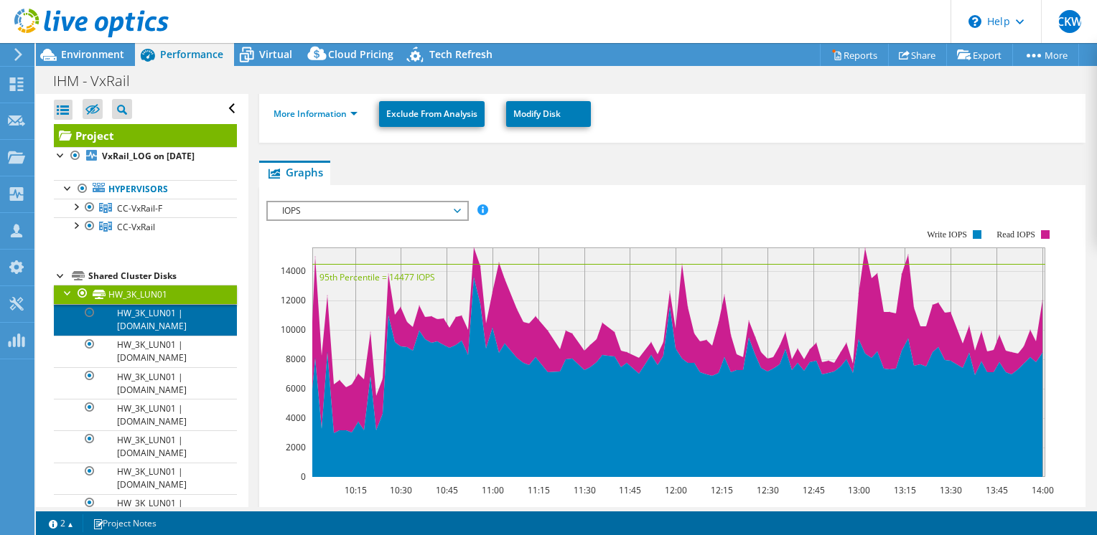
click at [162, 332] on link "HW_3K_LUN01 | e660f-cc-05.ih.gov.mo" at bounding box center [145, 320] width 183 height 32
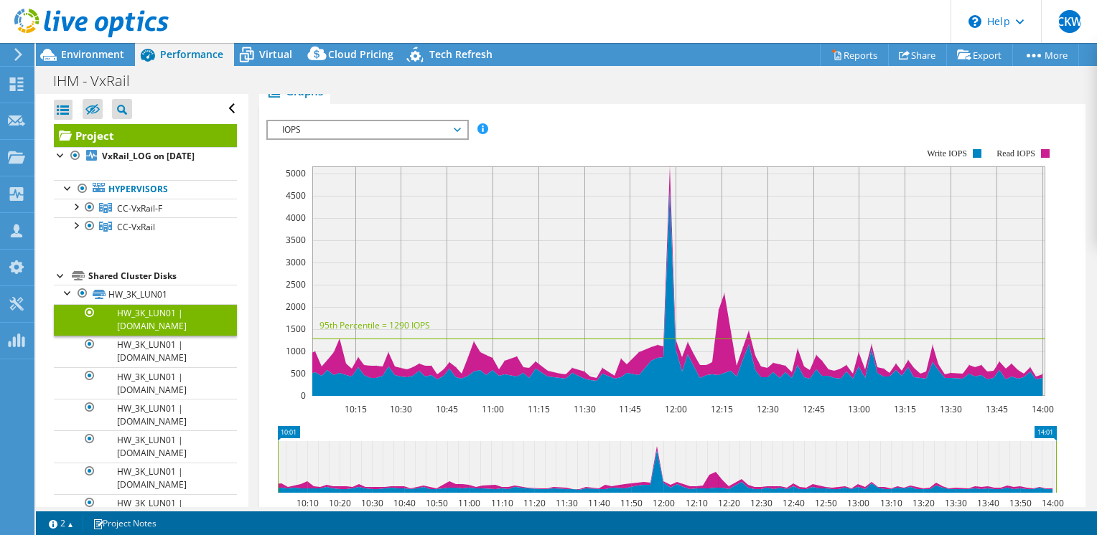
scroll to position [215, 0]
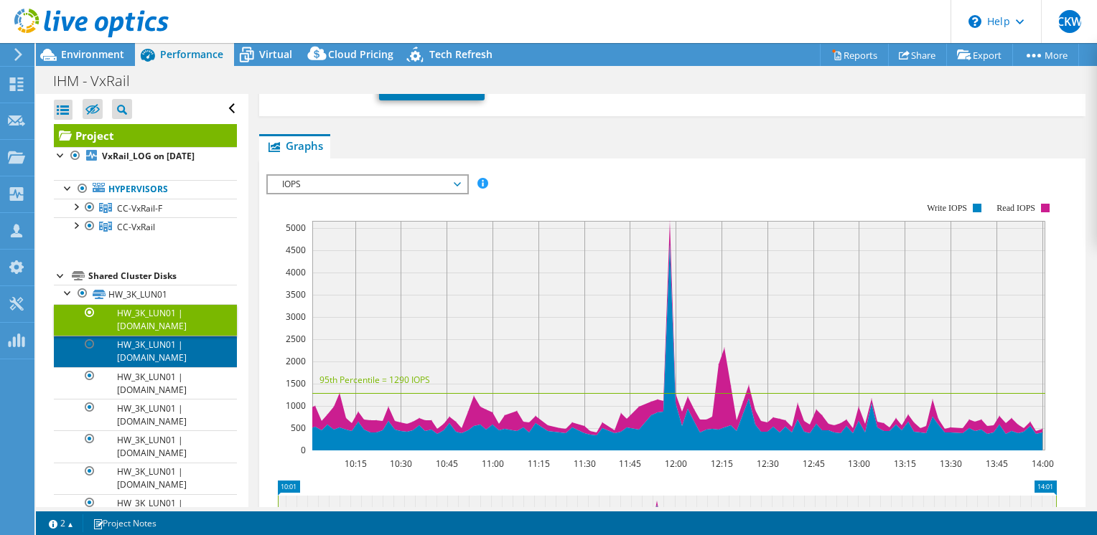
click at [171, 367] on link "HW_3K_LUN01 | e660f-cc-02.ih.gov.mo" at bounding box center [145, 352] width 183 height 32
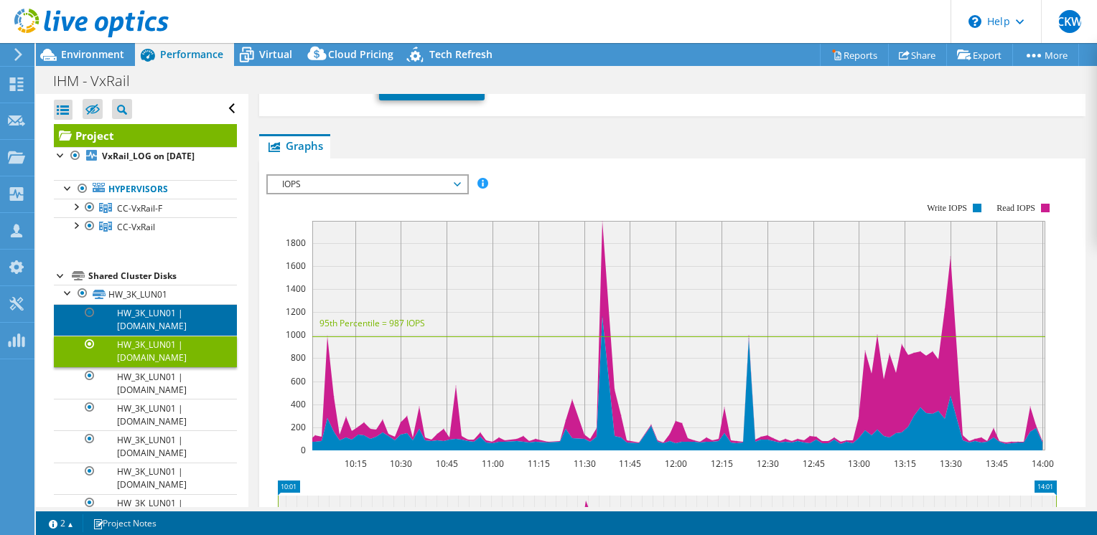
click at [141, 336] on link "HW_3K_LUN01 | e660f-cc-05.ih.gov.mo" at bounding box center [145, 320] width 183 height 32
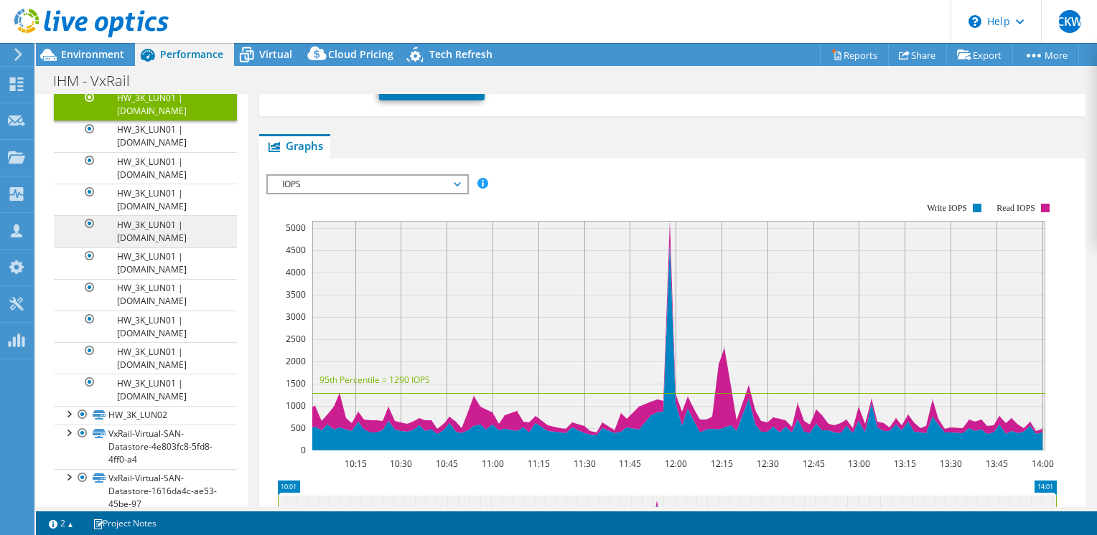
scroll to position [144, 0]
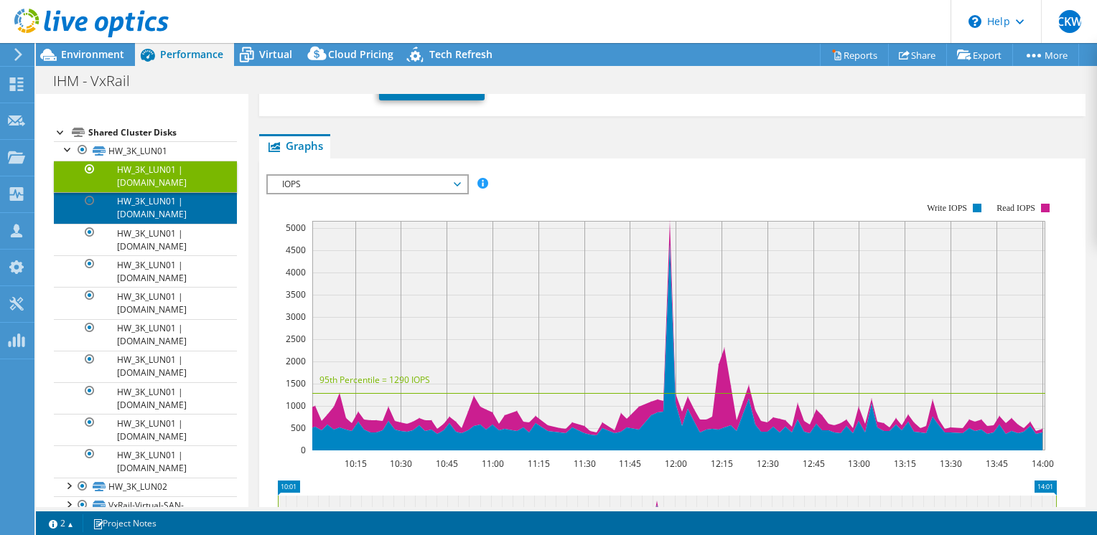
click at [187, 224] on link "HW_3K_LUN01 | e660f-cc-02.ih.gov.mo" at bounding box center [145, 208] width 183 height 32
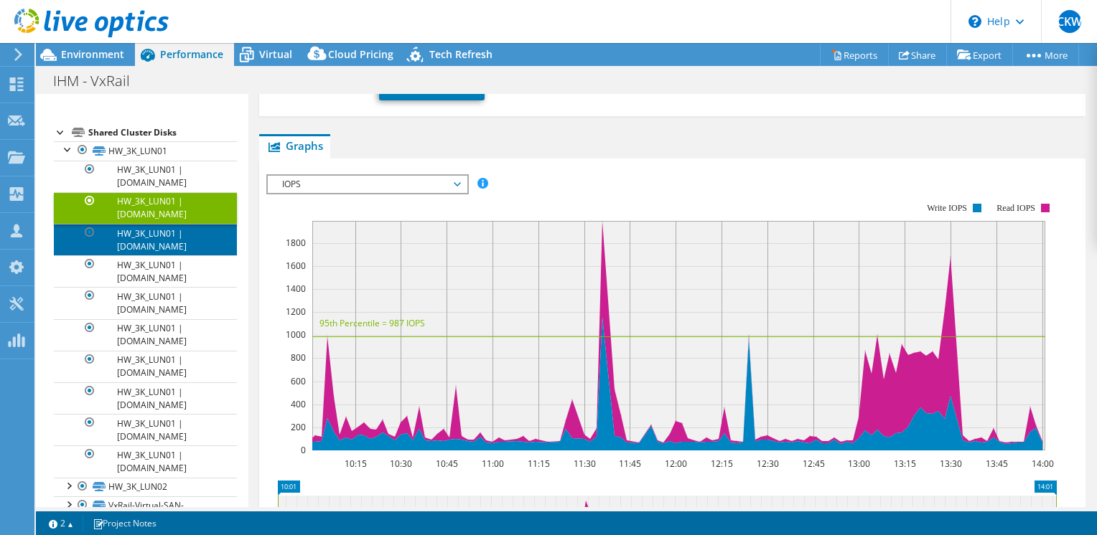
click at [184, 256] on link "HW_3K_LUN01 | e660f-cc-04.ih.gov.mo" at bounding box center [145, 240] width 183 height 32
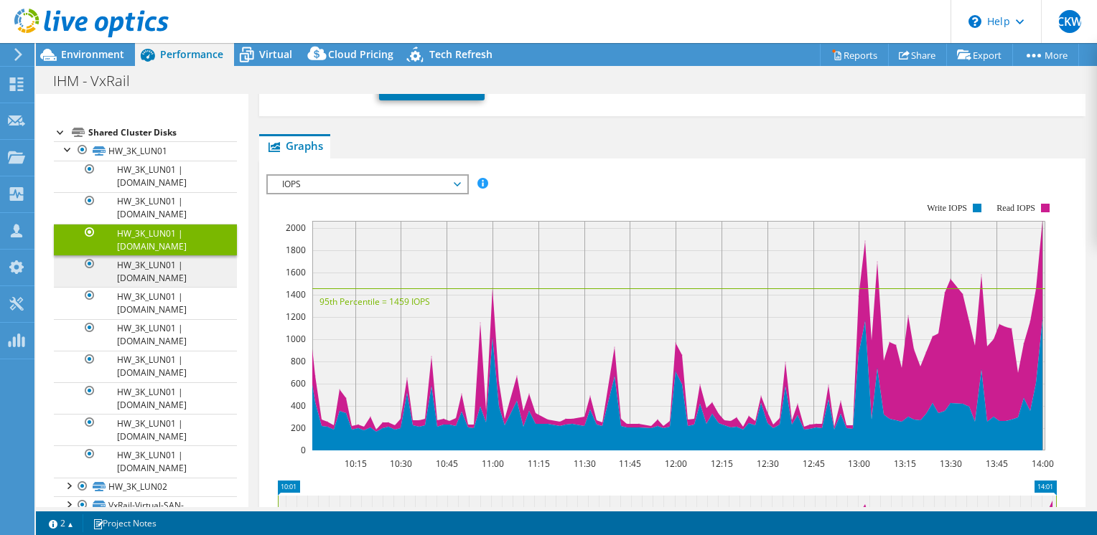
scroll to position [72, 0]
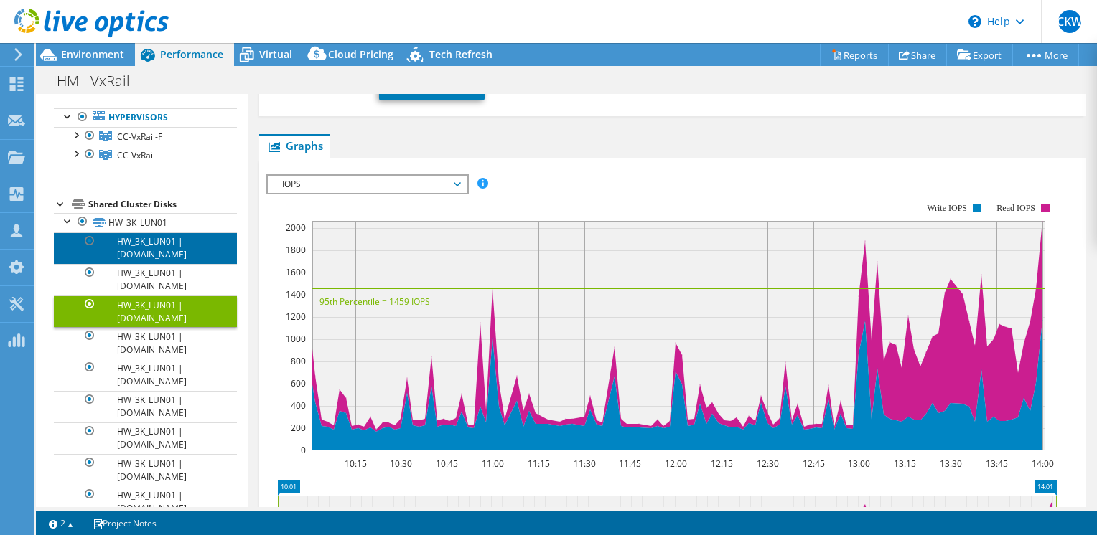
click at [164, 256] on link "HW_3K_LUN01 | e660f-cc-05.ih.gov.mo" at bounding box center [145, 249] width 183 height 32
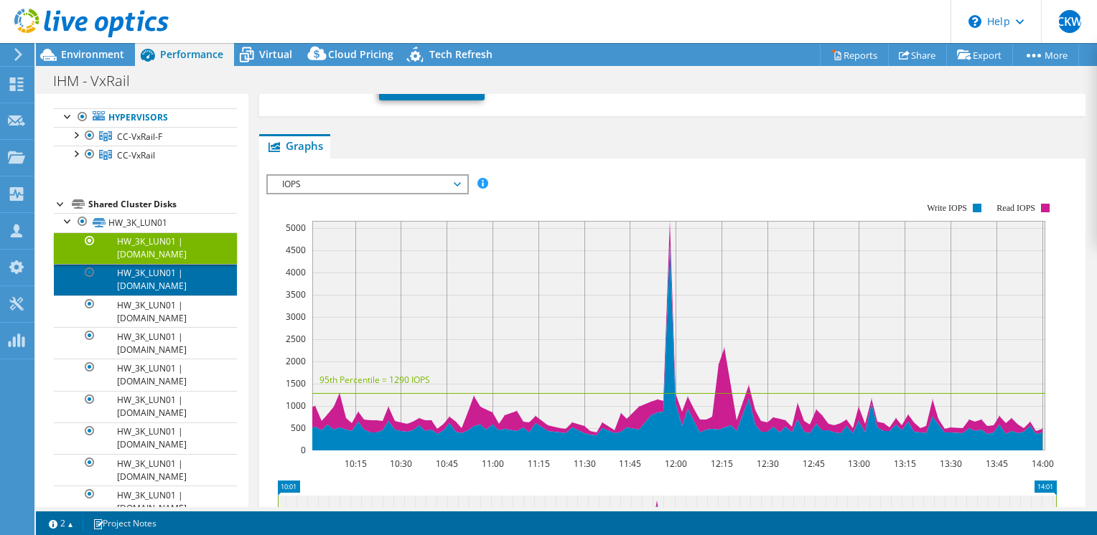
click at [156, 296] on link "HW_3K_LUN01 | e660f-cc-02.ih.gov.mo" at bounding box center [145, 280] width 183 height 32
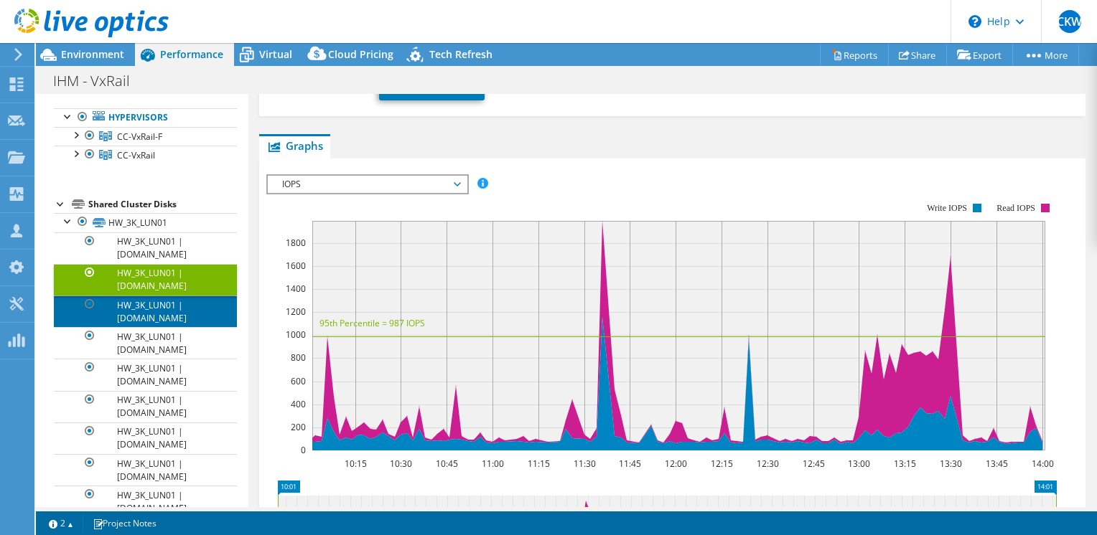
click at [156, 320] on link "HW_3K_LUN01 | e660f-cc-04.ih.gov.mo" at bounding box center [145, 312] width 183 height 32
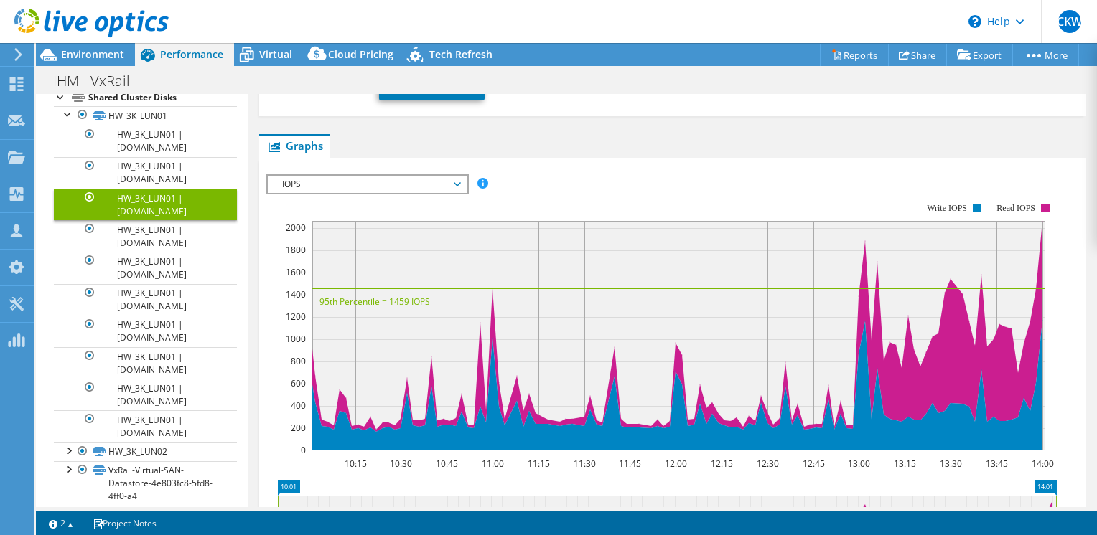
scroll to position [215, 0]
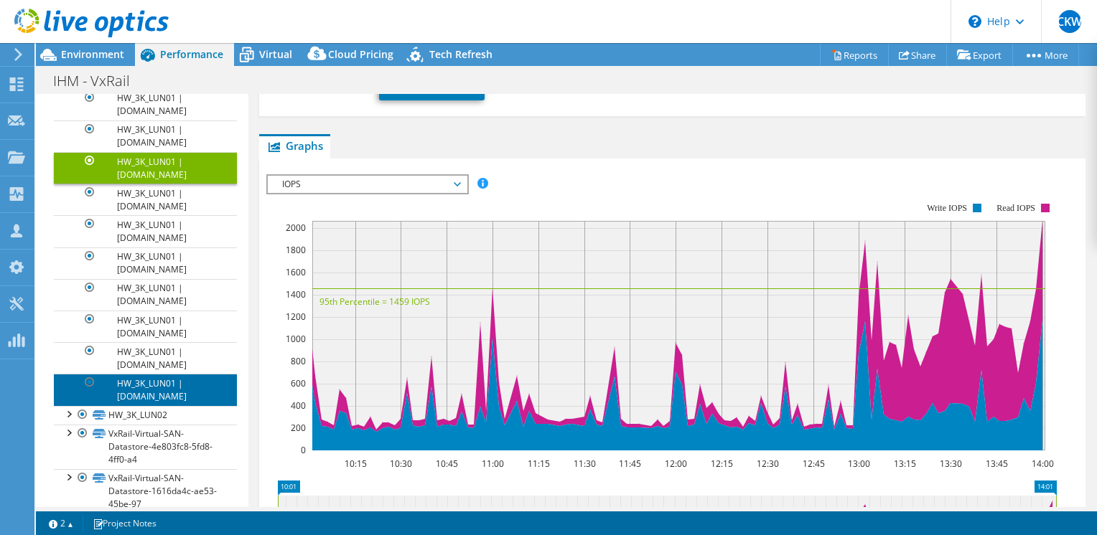
click at [169, 395] on link "HW_3K_LUN01 | e560-cc-01.ih.gov.mo" at bounding box center [145, 390] width 183 height 32
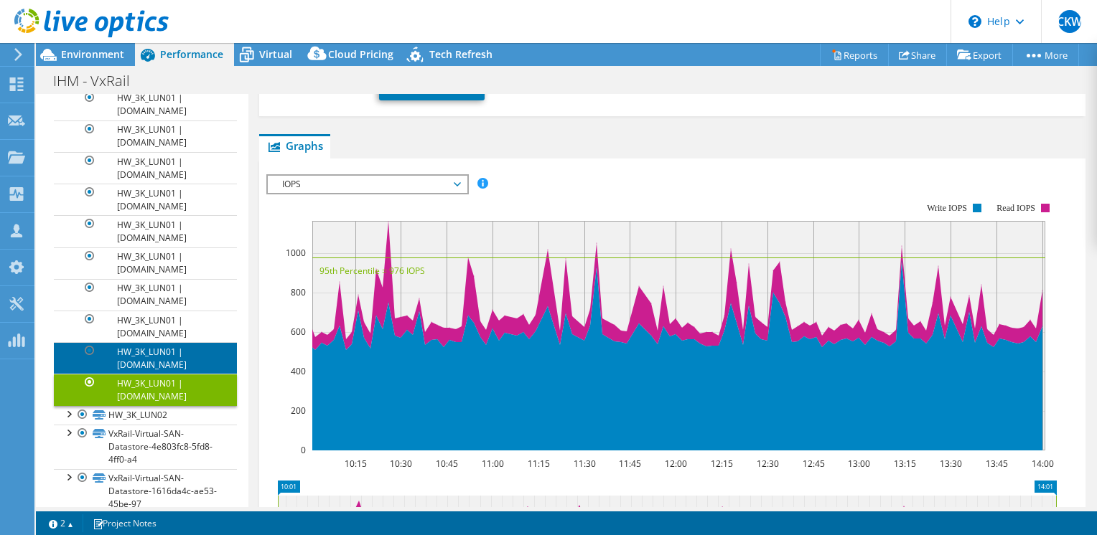
click at [168, 369] on link "HW_3K_LUN01 | e560-cc-02.ih.gov.mo" at bounding box center [145, 358] width 183 height 32
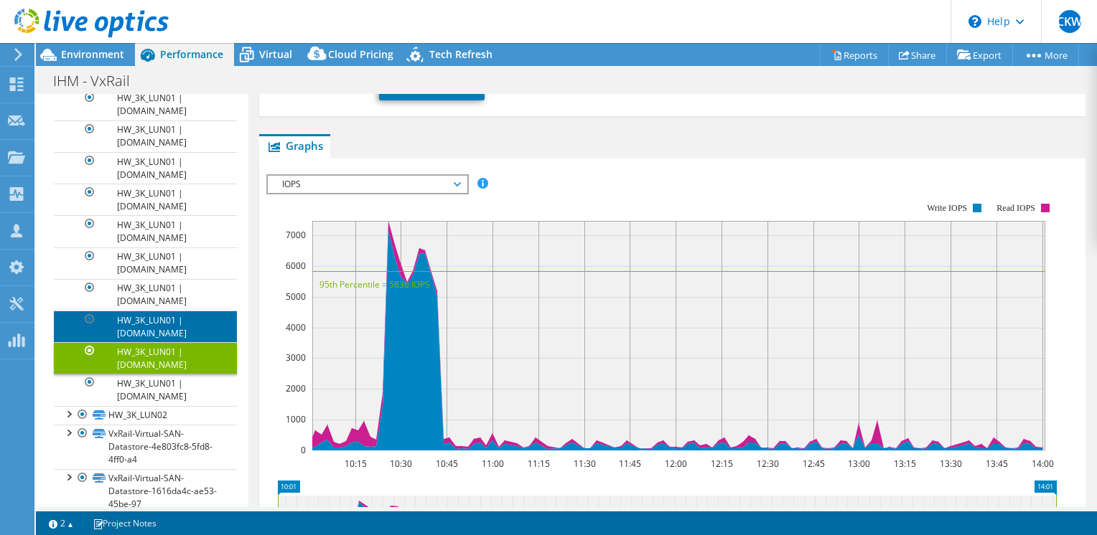
click at [196, 322] on link "HW_3K_LUN01 | e560-cc-03.ih.gov.mo" at bounding box center [145, 327] width 183 height 32
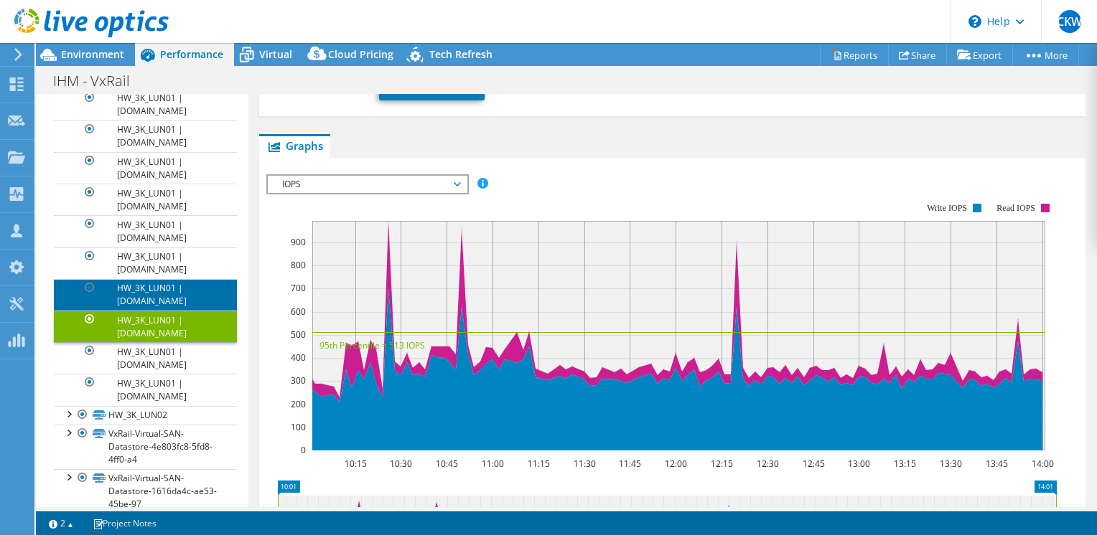
click at [194, 301] on link "HW_3K_LUN01 | e560-cc-04.ih.gov.mo" at bounding box center [145, 295] width 183 height 32
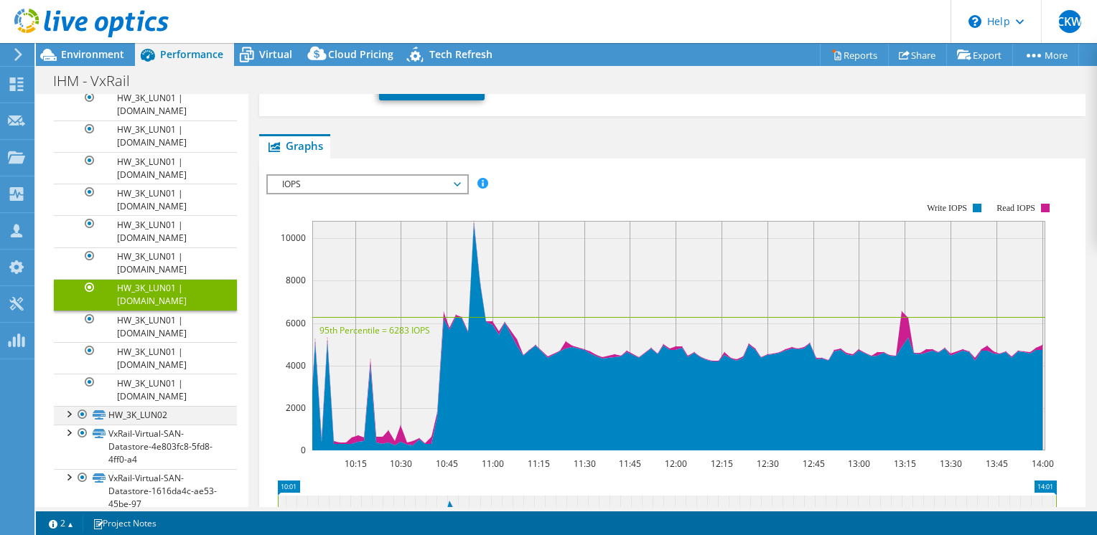
click at [73, 421] on div at bounding box center [68, 413] width 14 height 14
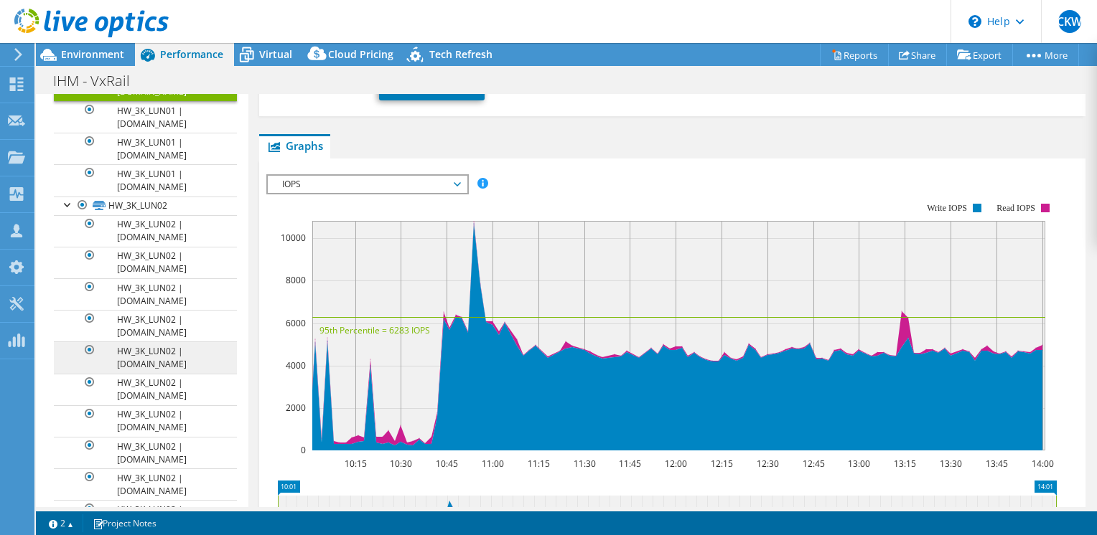
scroll to position [431, 0]
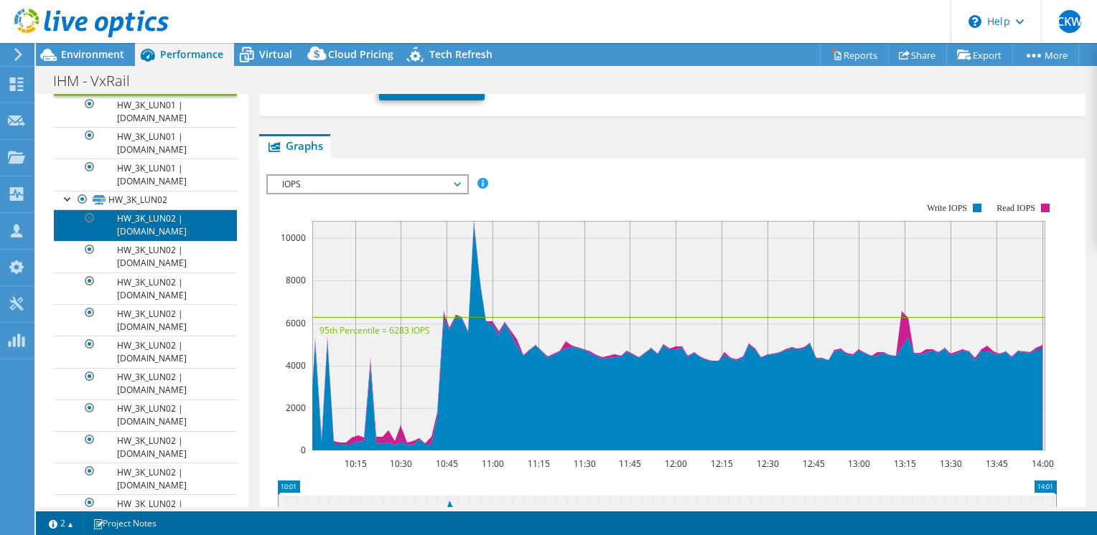
click at [173, 241] on link "HW_3K_LUN02 | e660f-cc-05.ih.gov.mo" at bounding box center [145, 226] width 183 height 32
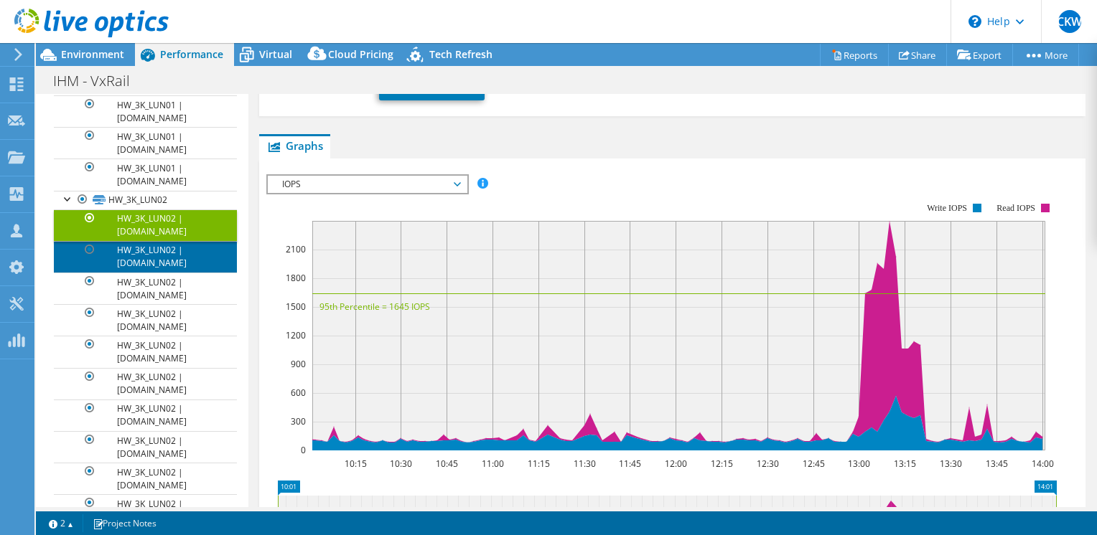
click at [170, 273] on link "HW_3K_LUN02 | e660f-cc-02.ih.gov.mo" at bounding box center [145, 257] width 183 height 32
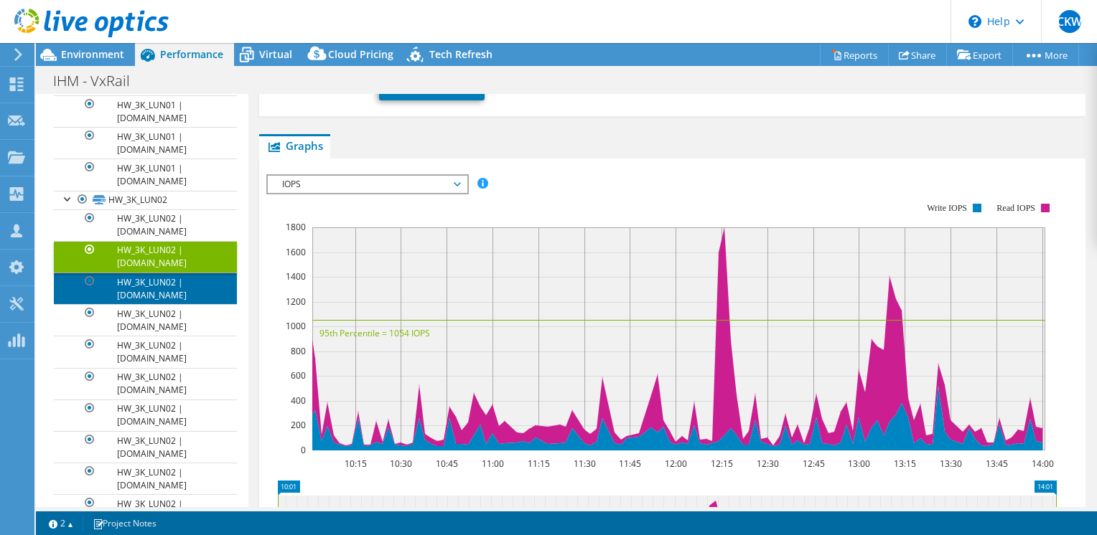
click at [169, 304] on link "HW_3K_LUN02 | e660f-cc-04.ih.gov.mo" at bounding box center [145, 289] width 183 height 32
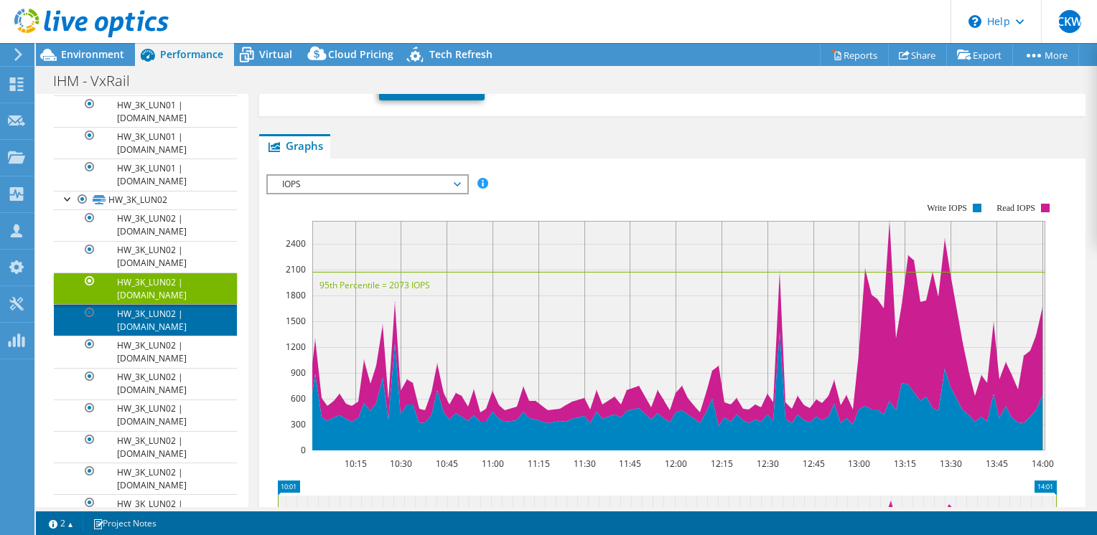
click at [172, 336] on link "HW_3K_LUN02 | e660f-cc-01.ih.gov.mo" at bounding box center [145, 320] width 183 height 32
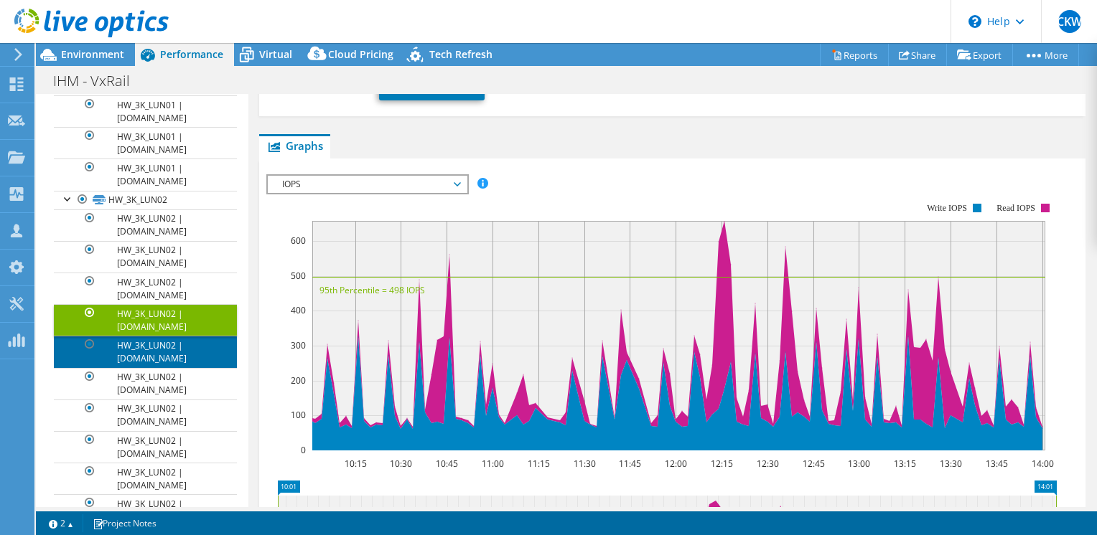
click at [166, 367] on link "HW_3K_LUN02 | e660f-cc-03.ih.gov.mo" at bounding box center [145, 352] width 183 height 32
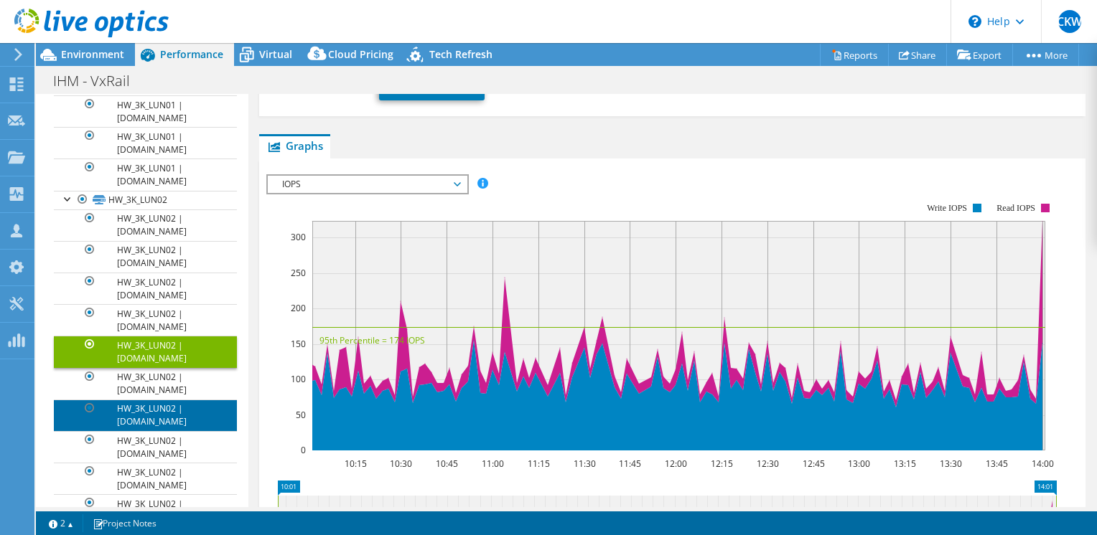
click at [168, 411] on link "HW_3K_LUN02 | e560-cc-04.ih.gov.mo" at bounding box center [145, 416] width 183 height 32
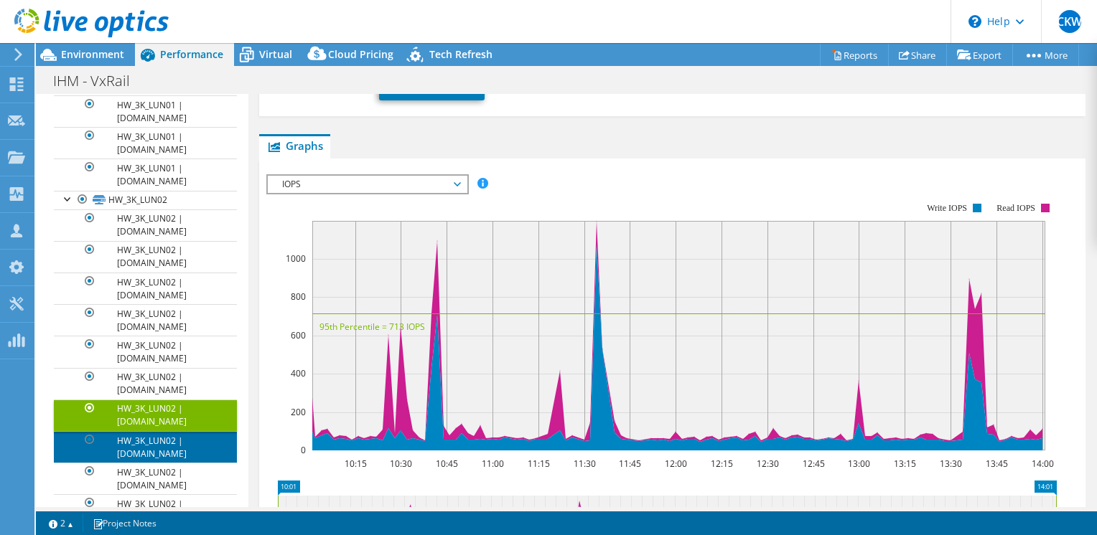
click at [160, 445] on link "HW_3K_LUN02 | e560-cc-03.ih.gov.mo" at bounding box center [145, 447] width 183 height 32
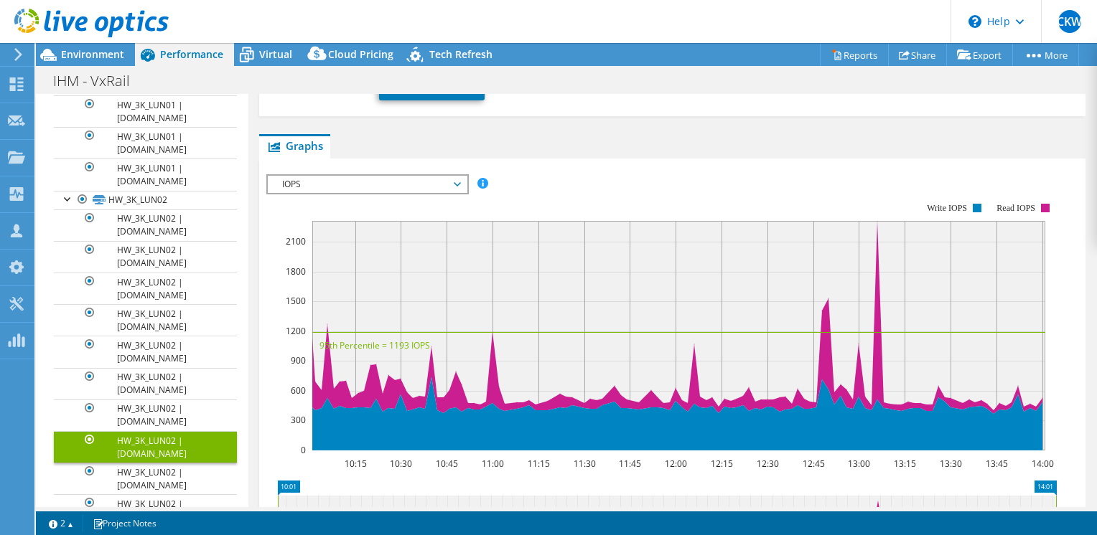
scroll to position [565, 0]
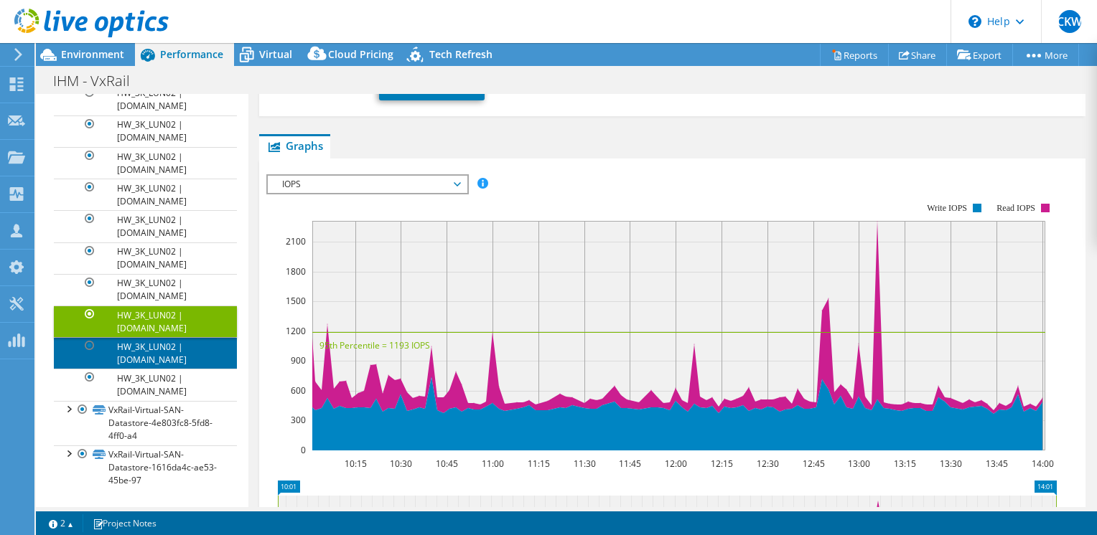
click at [155, 357] on link "HW_3K_LUN02 | e560-cc-02.ih.gov.mo" at bounding box center [145, 353] width 183 height 32
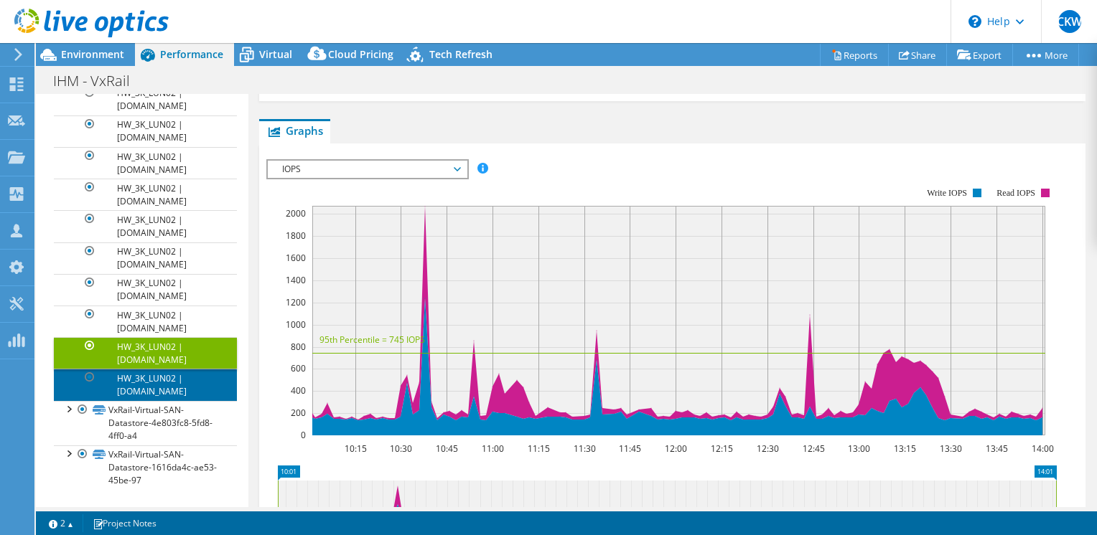
click at [159, 380] on link "HW_3K_LUN02 | e560-cc-01.ih.gov.mo" at bounding box center [145, 385] width 183 height 32
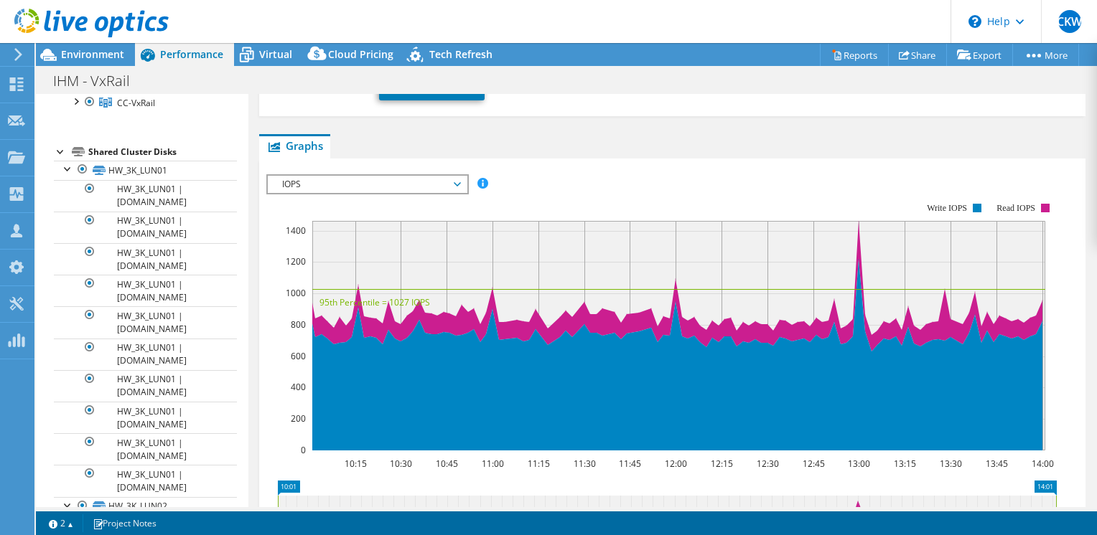
scroll to position [62, 0]
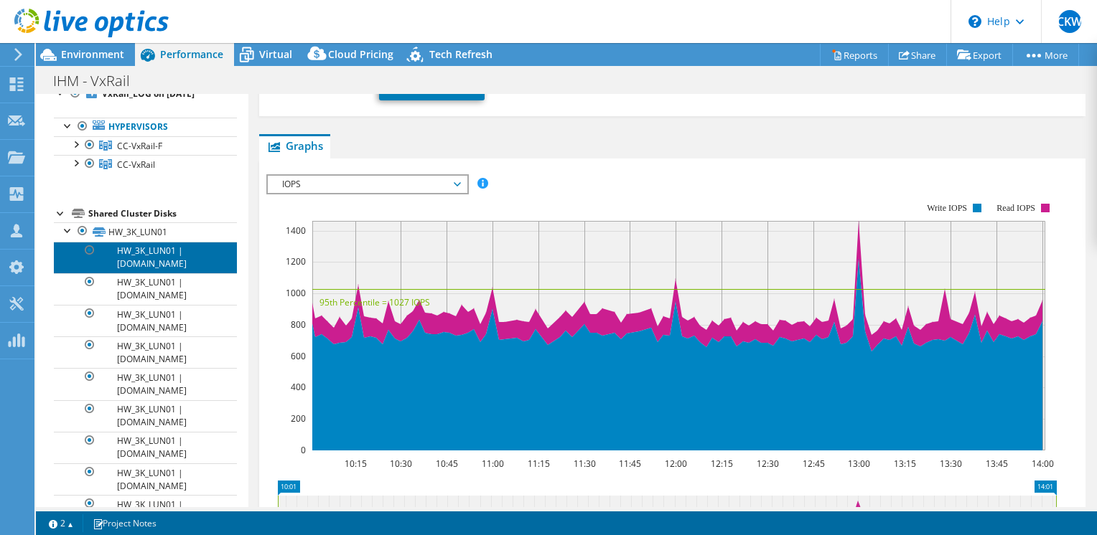
click at [174, 273] on link "HW_3K_LUN01 | e660f-cc-05.ih.gov.mo" at bounding box center [145, 258] width 183 height 32
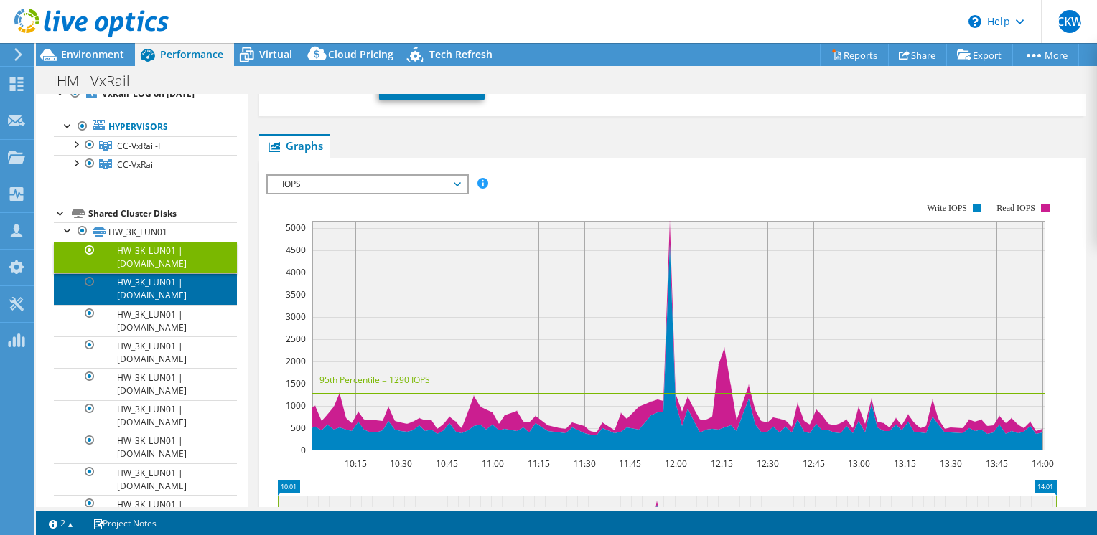
click at [161, 300] on link "HW_3K_LUN01 | e660f-cc-02.ih.gov.mo" at bounding box center [145, 289] width 183 height 32
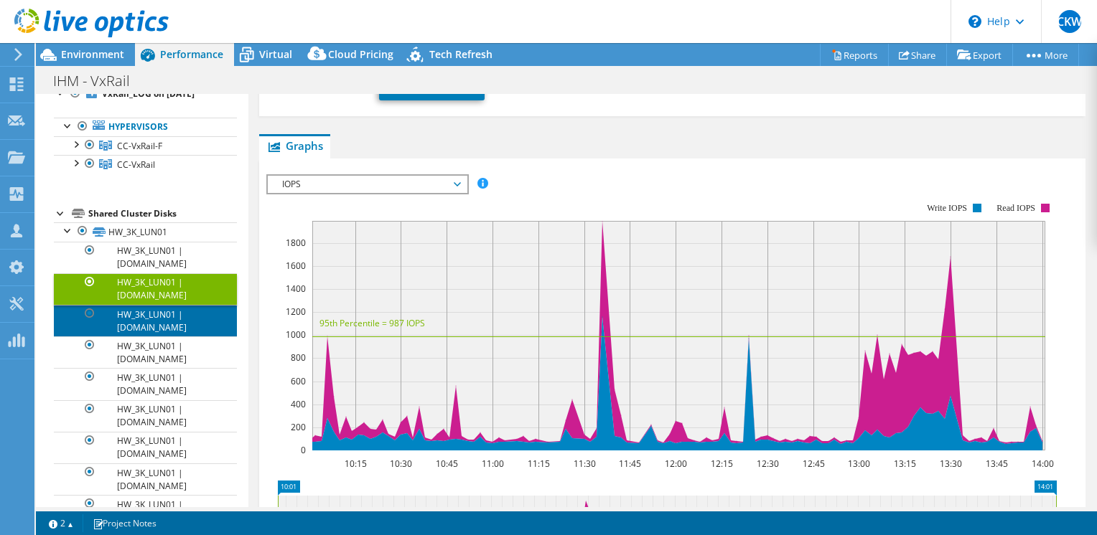
click at [173, 337] on link "HW_3K_LUN01 | e660f-cc-04.ih.gov.mo" at bounding box center [145, 321] width 183 height 32
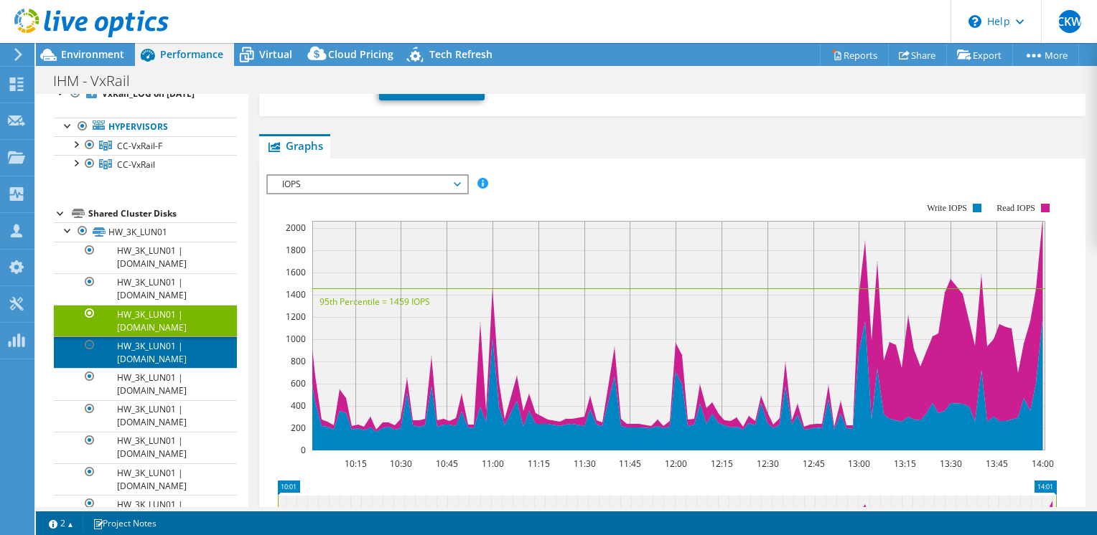
click at [179, 365] on link "HW_3K_LUN01 | e660f-cc-01.ih.gov.mo" at bounding box center [145, 353] width 183 height 32
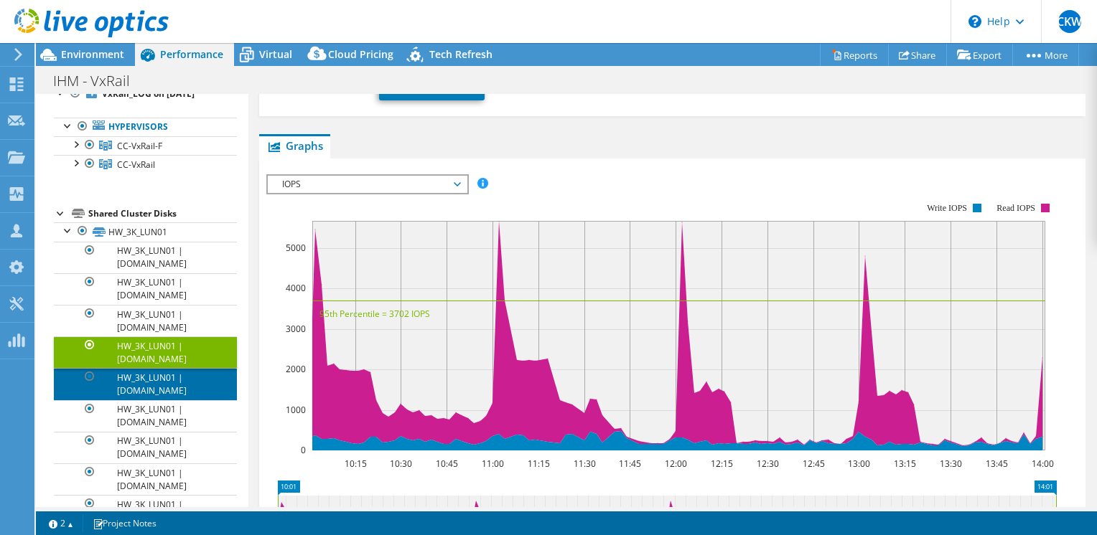
click at [195, 400] on link "HW_3K_LUN01 | e660f-cc-03.ih.gov.mo" at bounding box center [145, 384] width 183 height 32
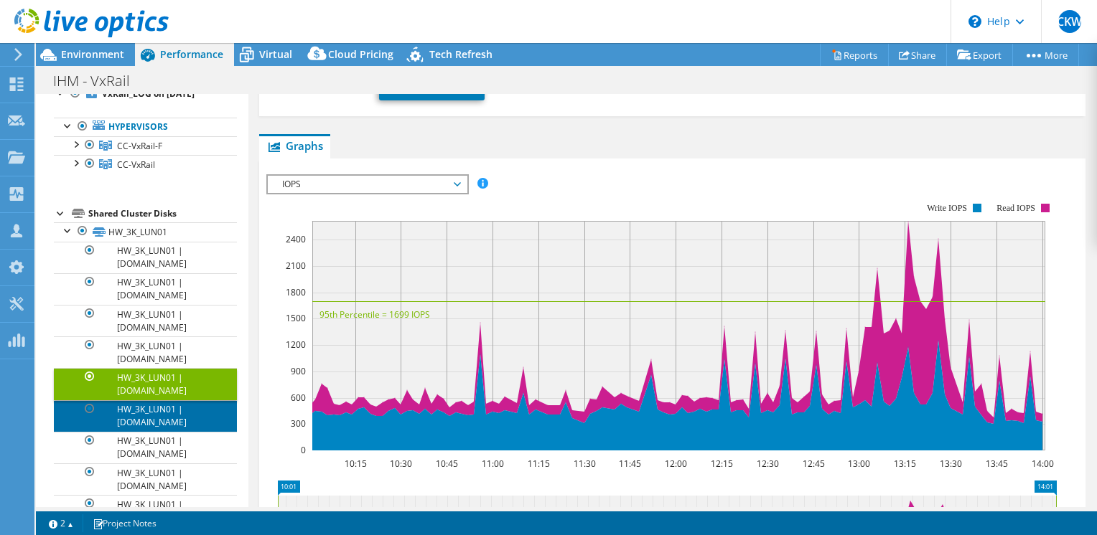
click at [195, 419] on link "HW_3K_LUN01 | e560-cc-05.ih.gov.mo" at bounding box center [145, 416] width 183 height 32
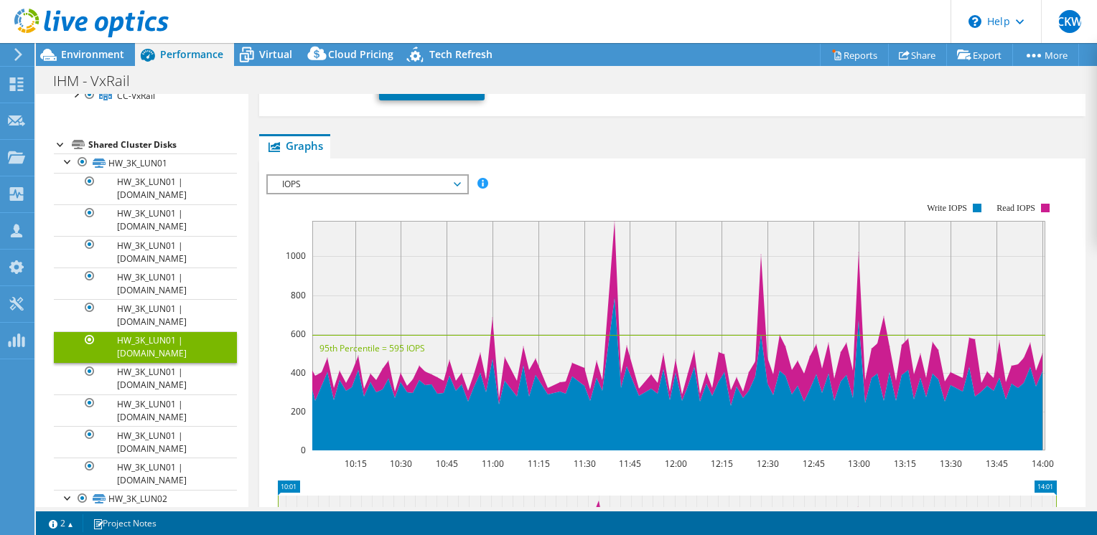
scroll to position [134, 0]
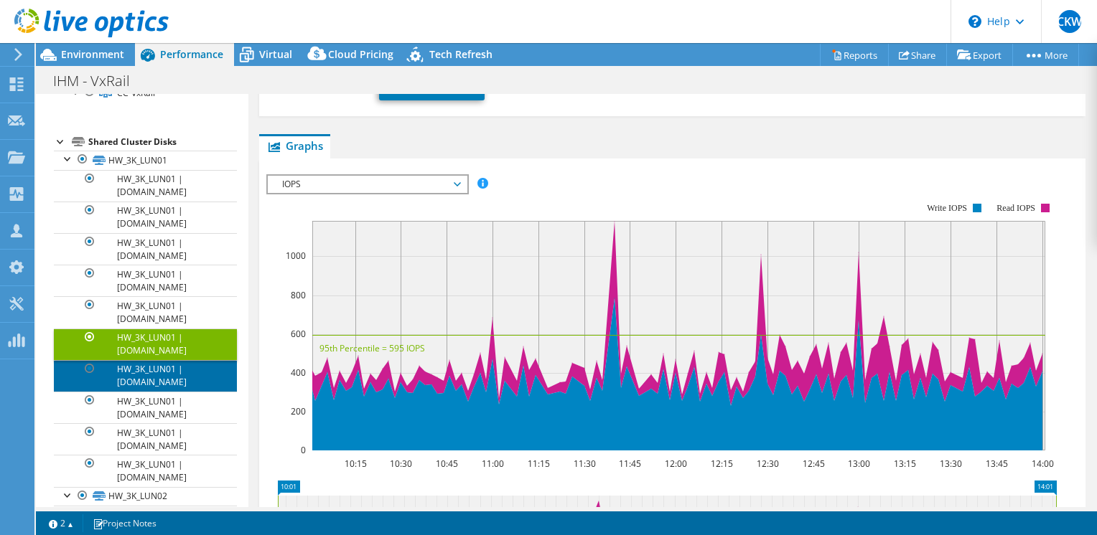
click at [182, 386] on link "HW_3K_LUN01 | e560-cc-04.ih.gov.mo" at bounding box center [145, 376] width 183 height 32
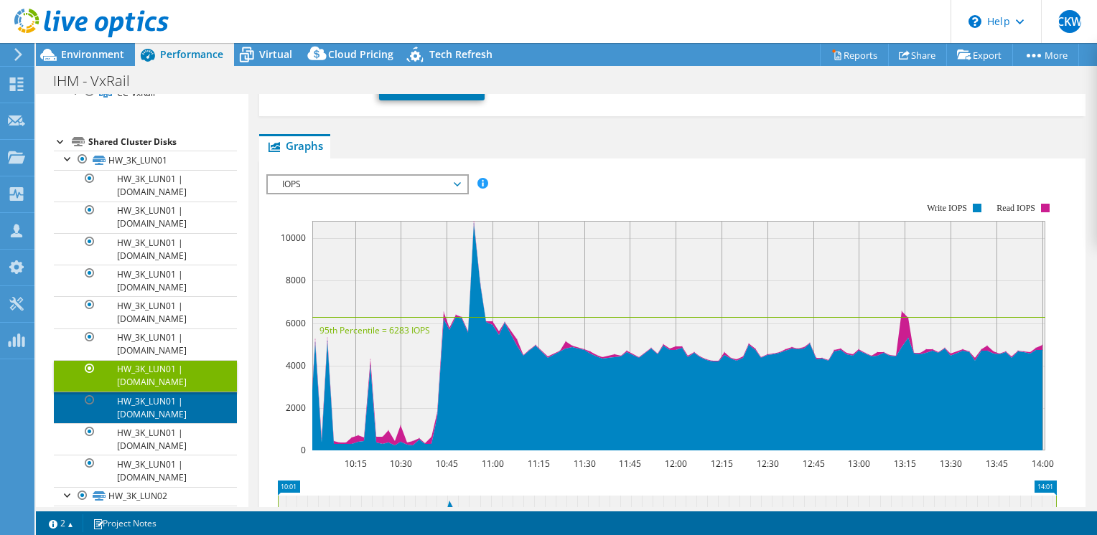
click at [192, 413] on link "HW_3K_LUN01 | e560-cc-03.ih.gov.mo" at bounding box center [145, 408] width 183 height 32
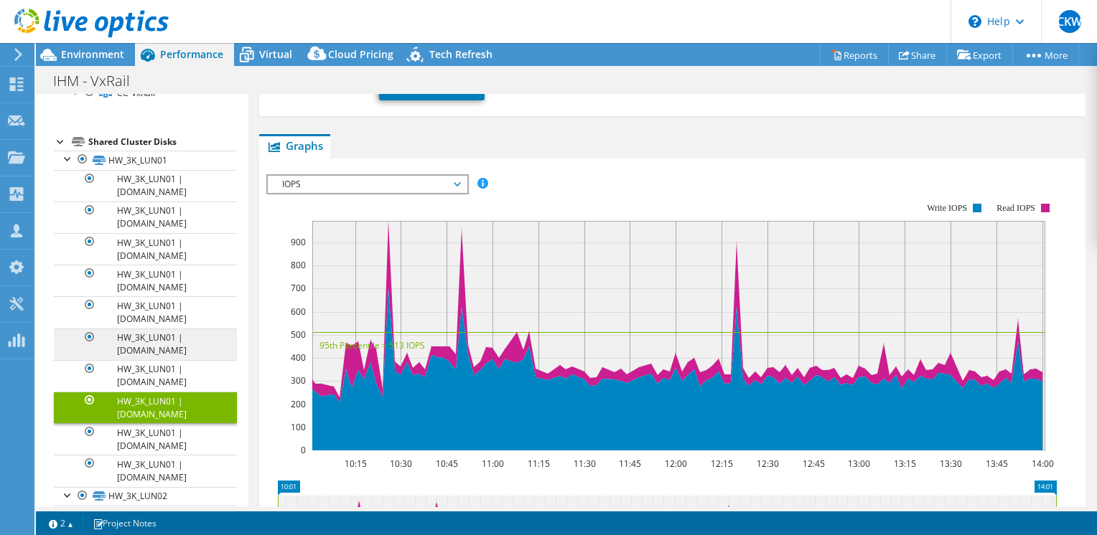
scroll to position [0, 0]
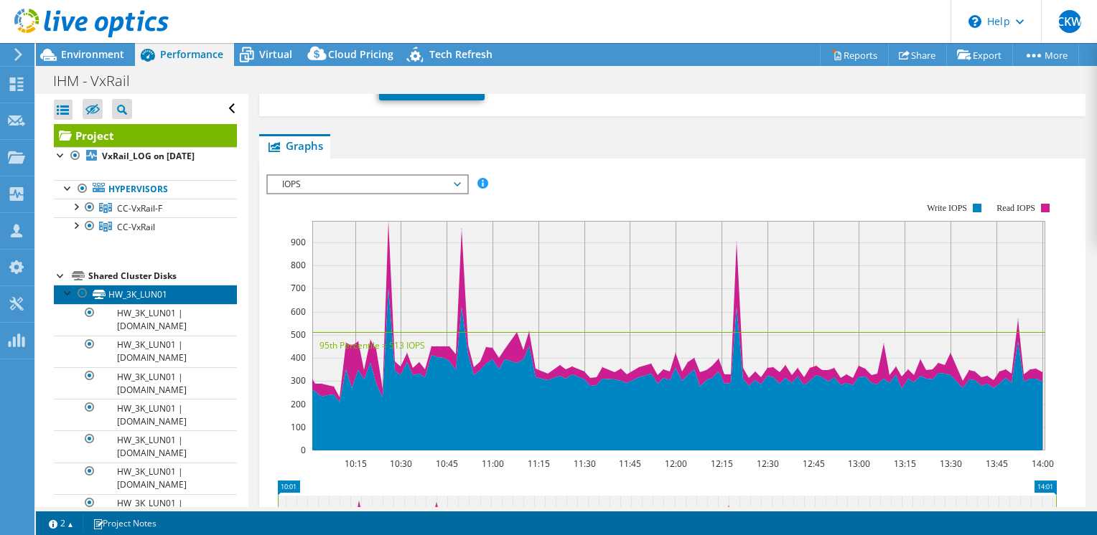
click at [149, 303] on link "HW_3K_LUN01" at bounding box center [145, 294] width 183 height 19
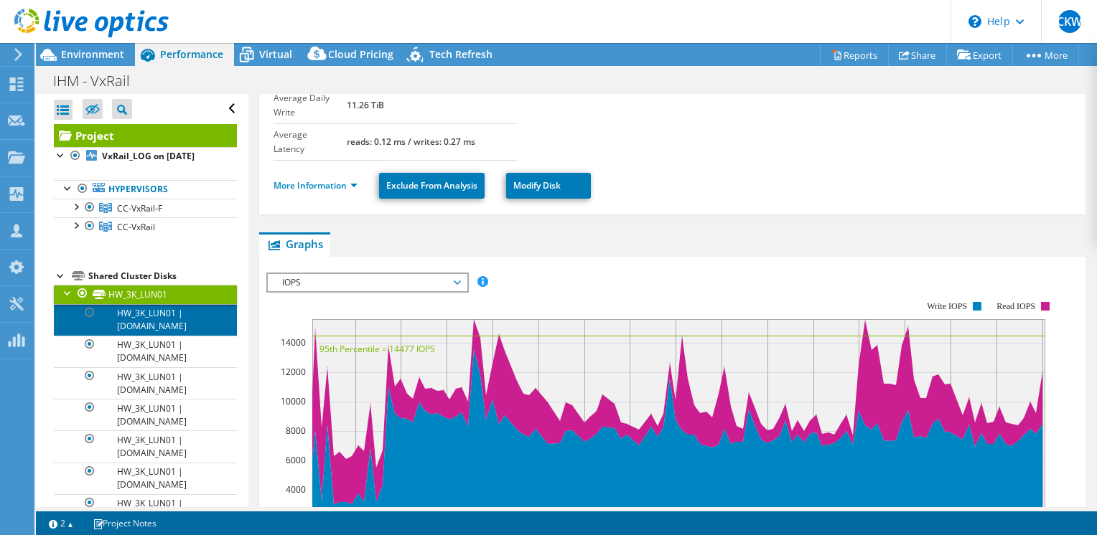
click at [158, 329] on link "HW_3K_LUN01 | e660f-cc-05.ih.gov.mo" at bounding box center [145, 320] width 183 height 32
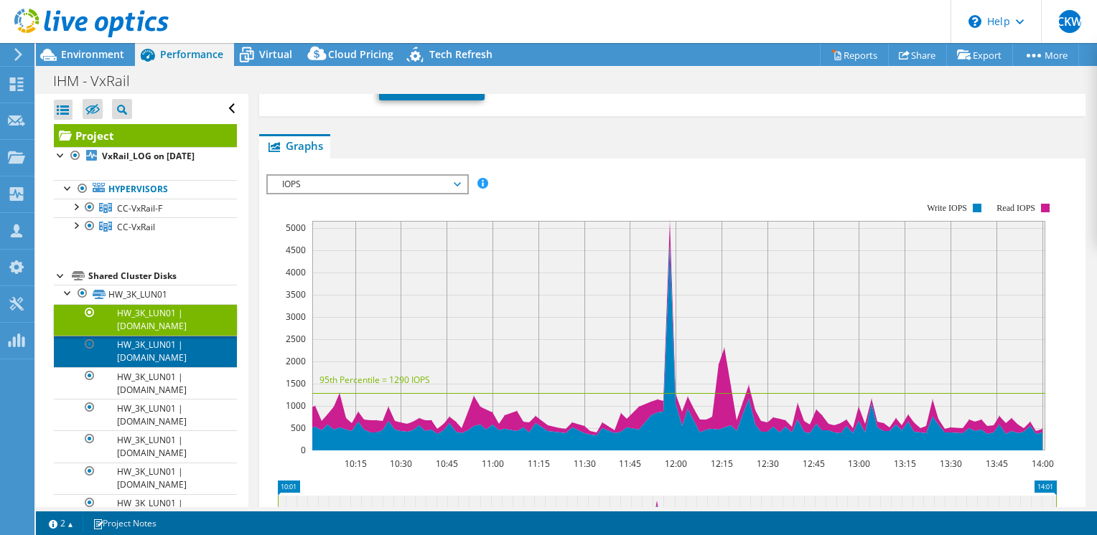
click at [158, 366] on link "HW_3K_LUN01 | e660f-cc-02.ih.gov.mo" at bounding box center [145, 352] width 183 height 32
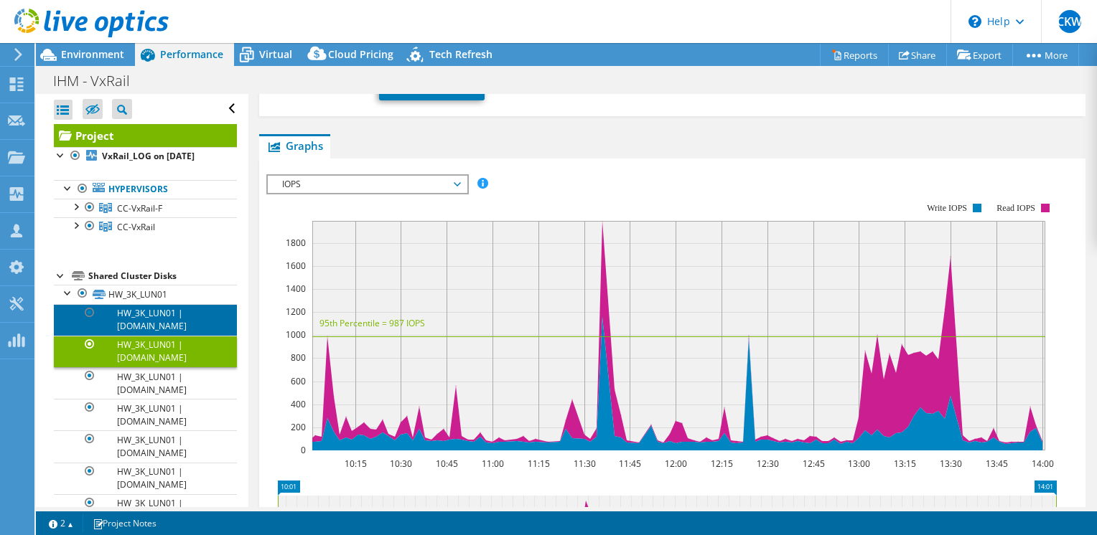
click at [158, 334] on link "HW_3K_LUN01 | e660f-cc-05.ih.gov.mo" at bounding box center [145, 320] width 183 height 32
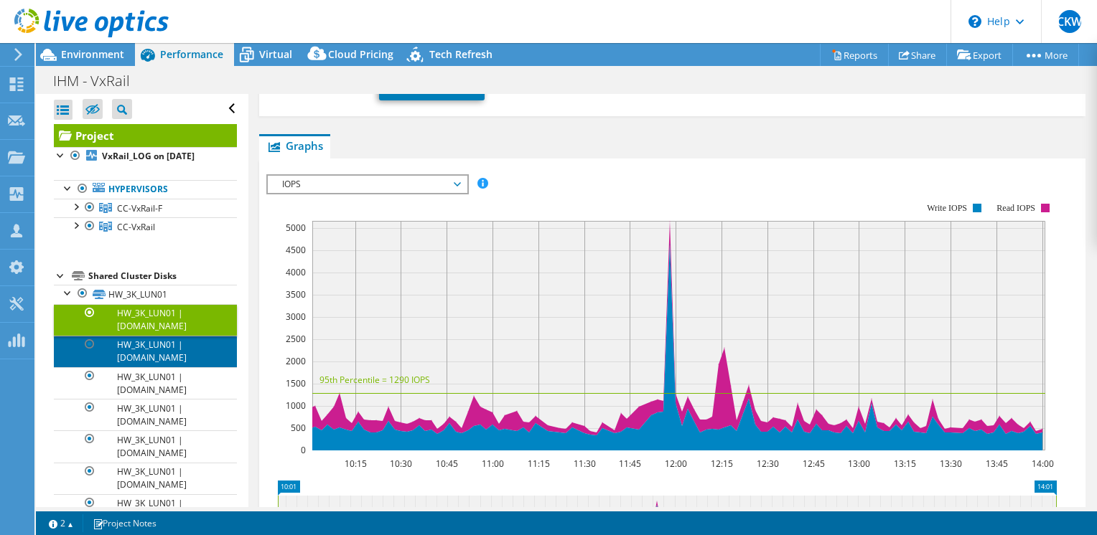
click at [158, 360] on link "HW_3K_LUN01 | e660f-cc-02.ih.gov.mo" at bounding box center [145, 352] width 183 height 32
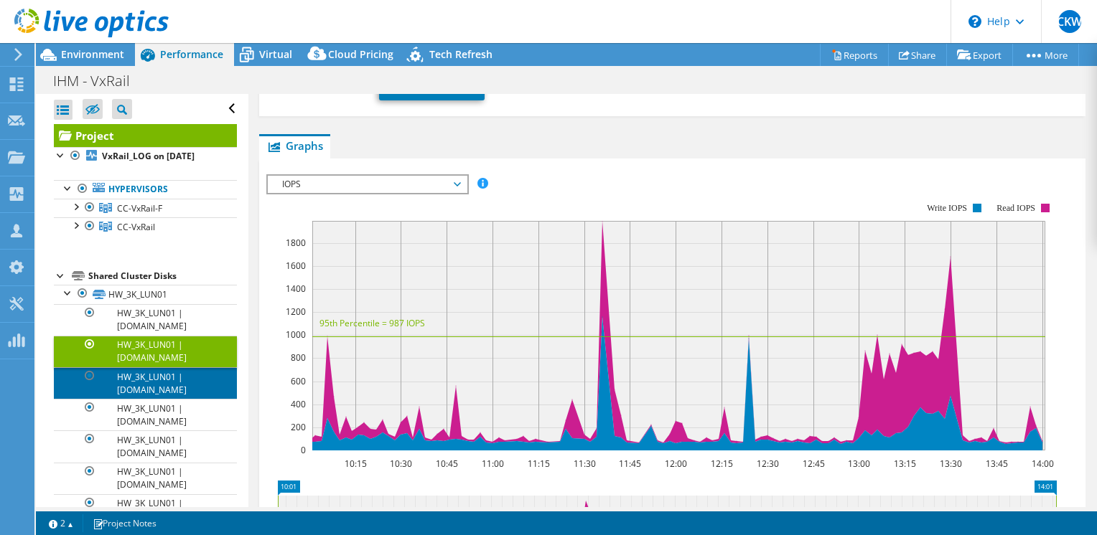
click at [158, 393] on link "HW_3K_LUN01 | e660f-cc-04.ih.gov.mo" at bounding box center [145, 383] width 183 height 32
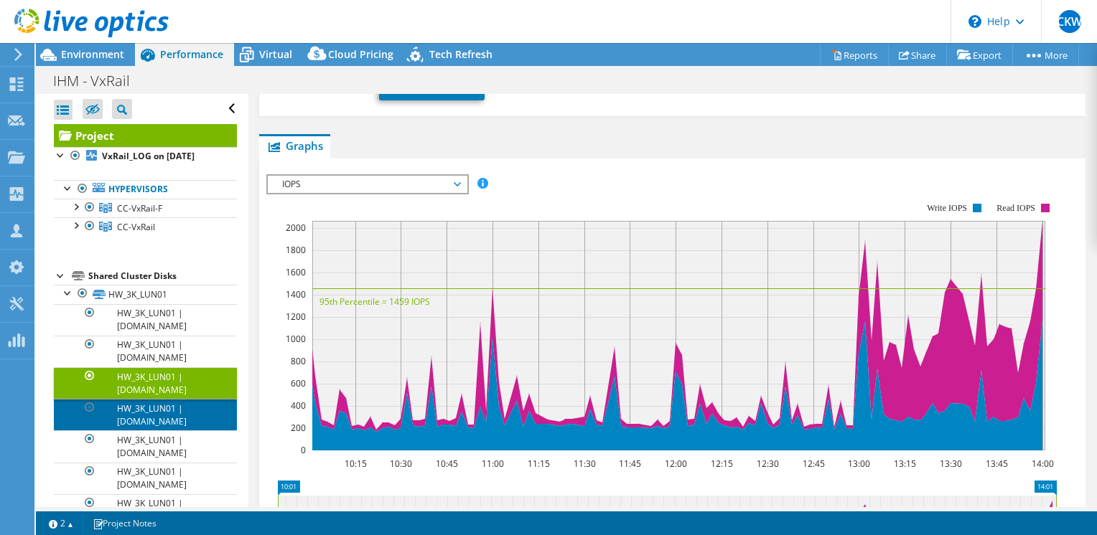
click at [164, 430] on link "HW_3K_LUN01 | e660f-cc-01.ih.gov.mo" at bounding box center [145, 415] width 183 height 32
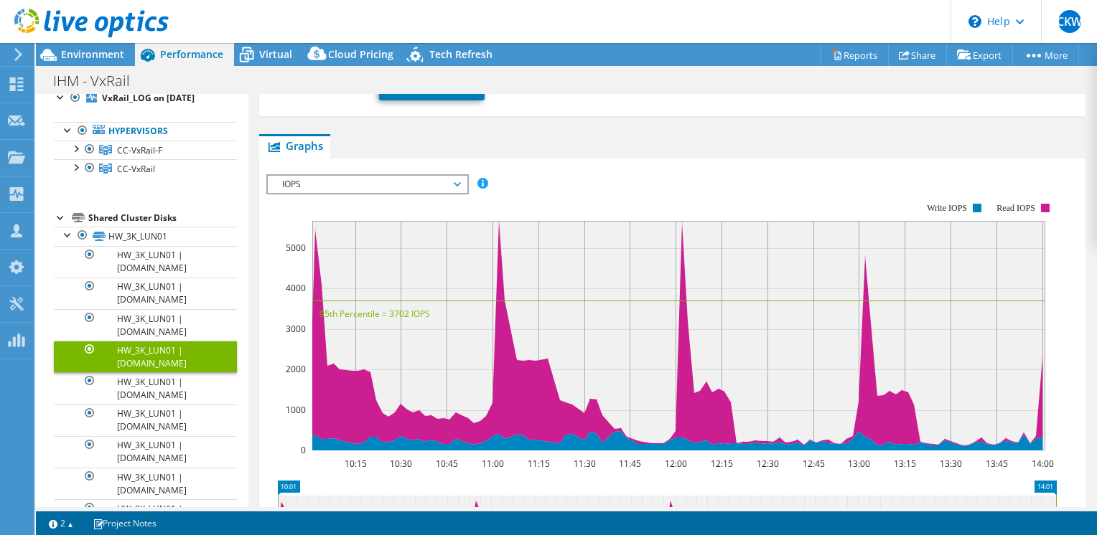
scroll to position [72, 0]
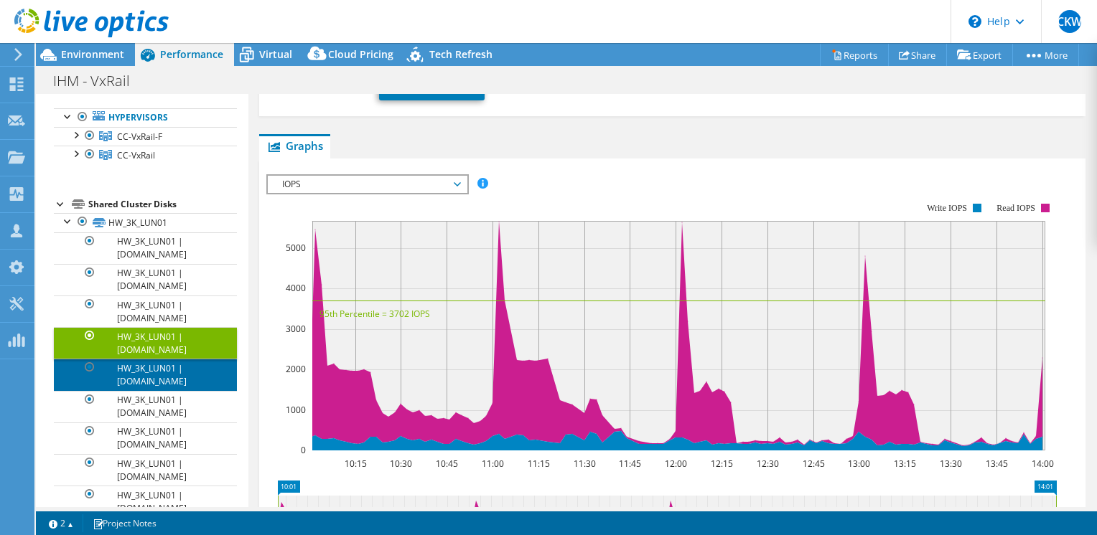
click at [156, 390] on link "HW_3K_LUN01 | e660f-cc-03.ih.gov.mo" at bounding box center [145, 375] width 183 height 32
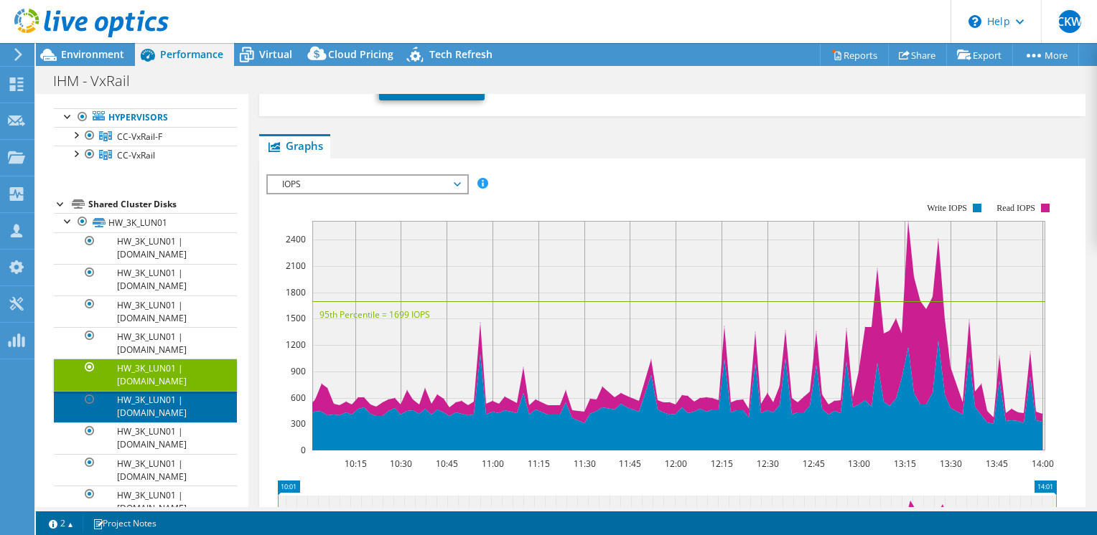
click at [159, 409] on link "HW_3K_LUN01 | e560-cc-05.ih.gov.mo" at bounding box center [145, 407] width 183 height 32
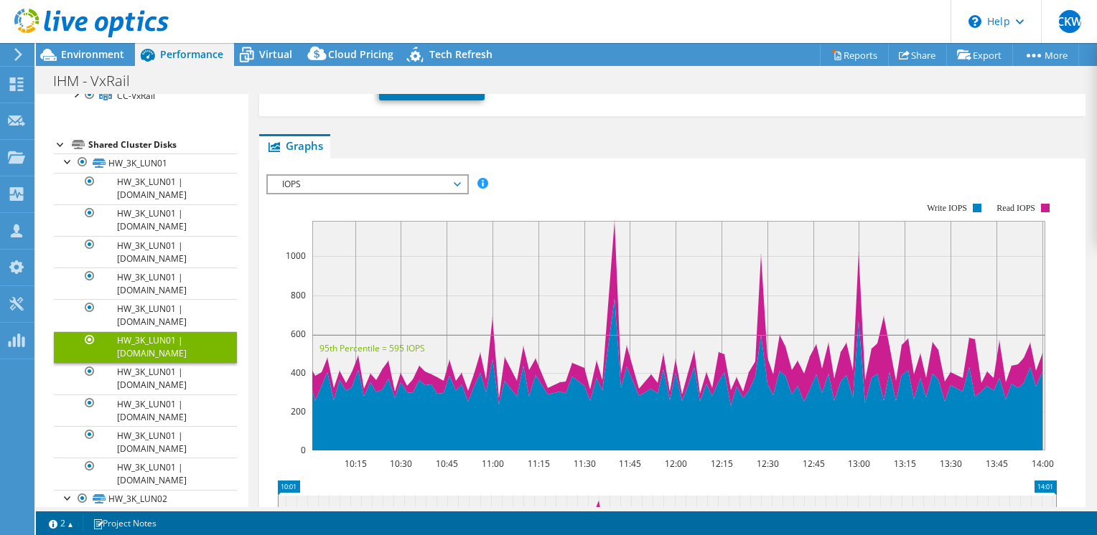
scroll to position [215, 0]
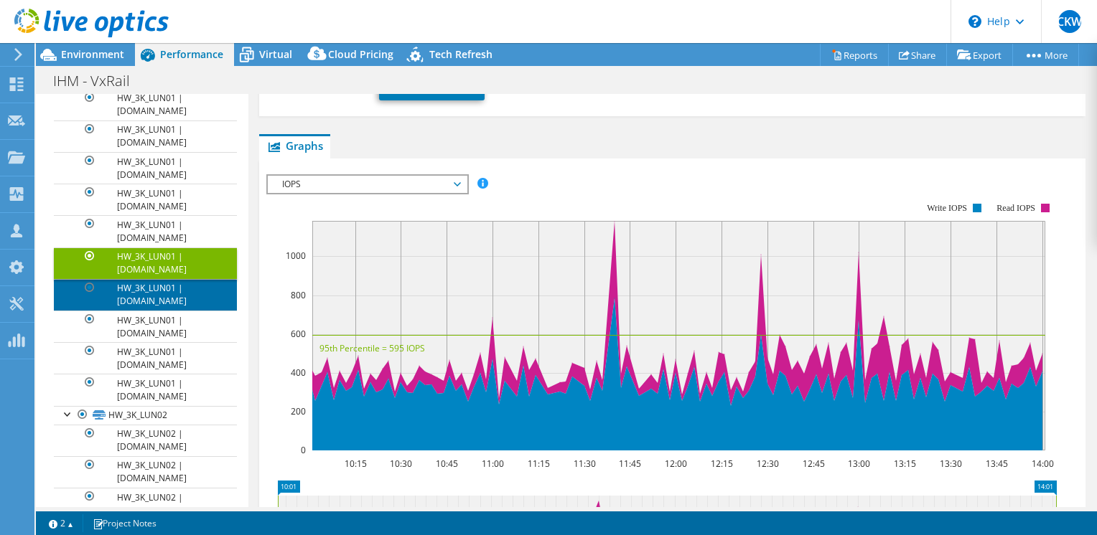
click at [194, 303] on link "HW_3K_LUN01 | e560-cc-04.ih.gov.mo" at bounding box center [145, 295] width 183 height 32
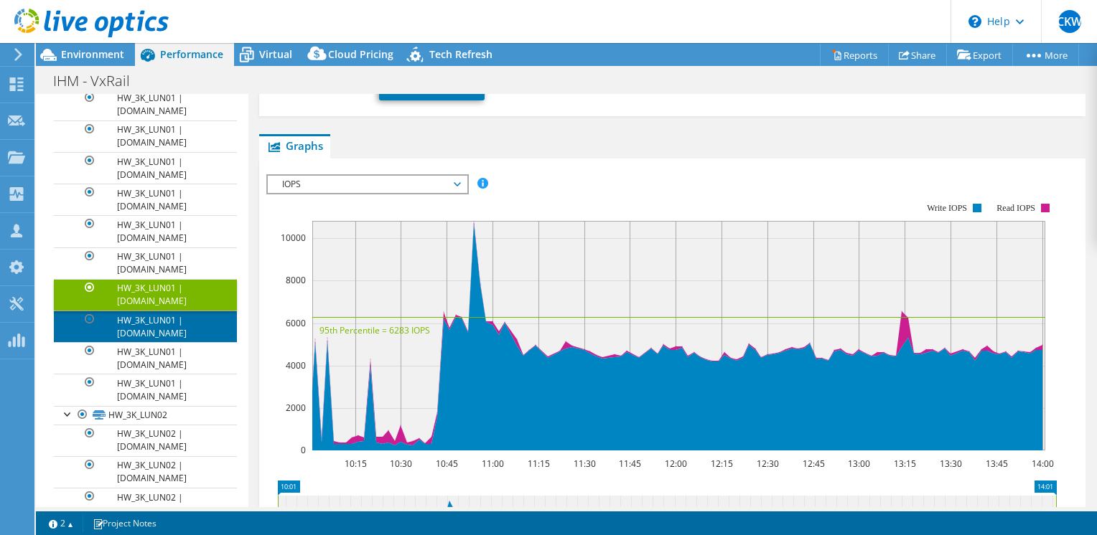
click at [192, 342] on link "HW_3K_LUN01 | e560-cc-03.ih.gov.mo" at bounding box center [145, 327] width 183 height 32
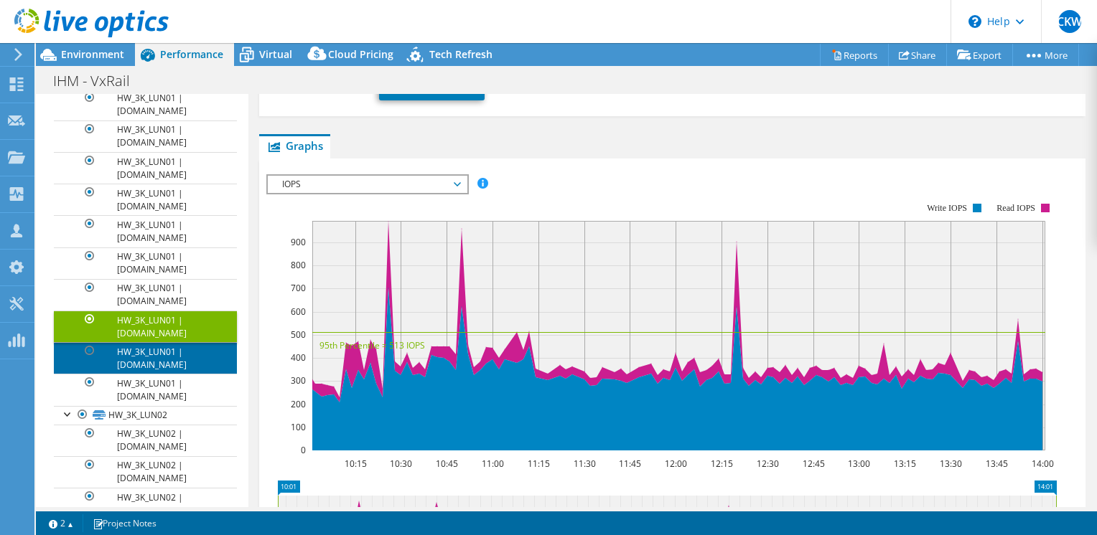
click at [192, 374] on link "HW_3K_LUN01 | e560-cc-02.ih.gov.mo" at bounding box center [145, 358] width 183 height 32
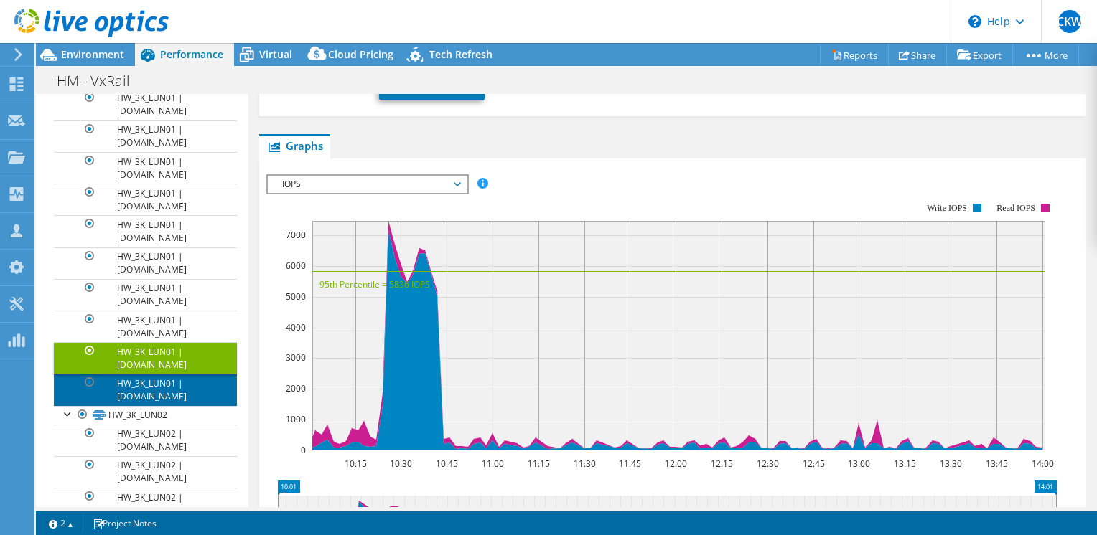
click at [192, 395] on link "HW_3K_LUN01 | e560-cc-01.ih.gov.mo" at bounding box center [145, 390] width 183 height 32
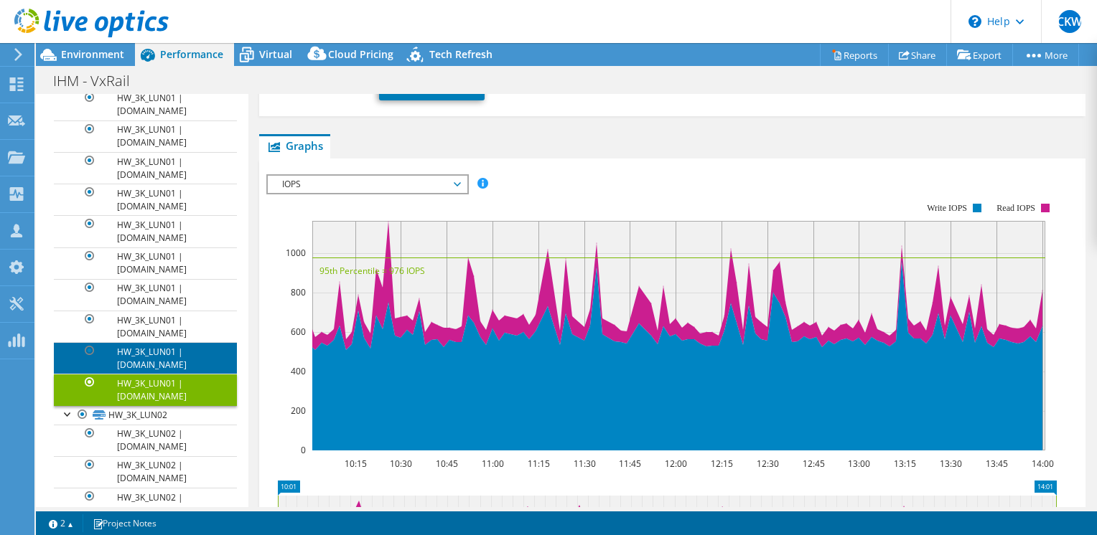
click at [192, 372] on link "HW_3K_LUN01 | e560-cc-02.ih.gov.mo" at bounding box center [145, 358] width 183 height 32
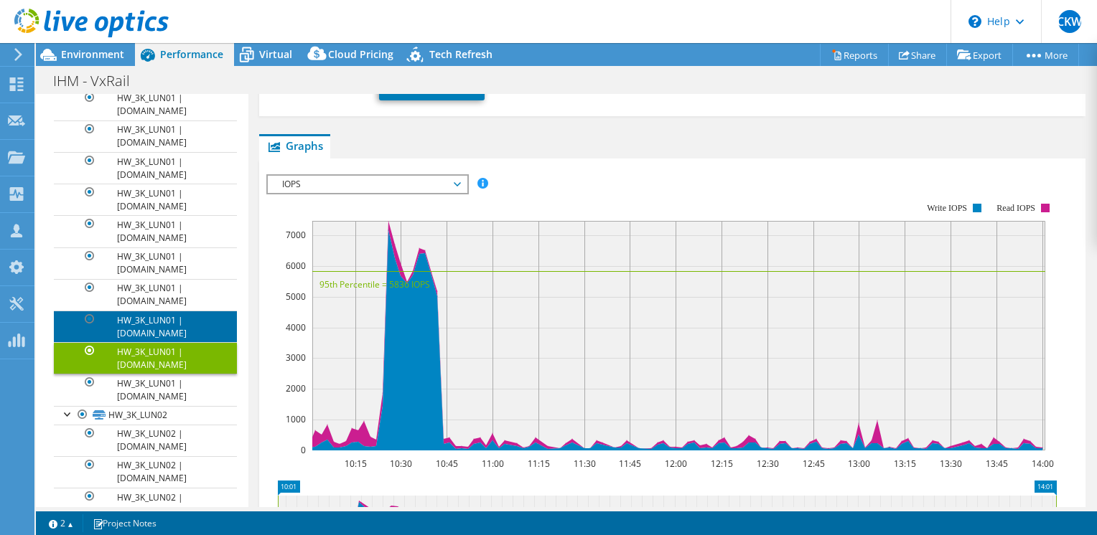
click at [187, 342] on link "HW_3K_LUN01 | e560-cc-03.ih.gov.mo" at bounding box center [145, 327] width 183 height 32
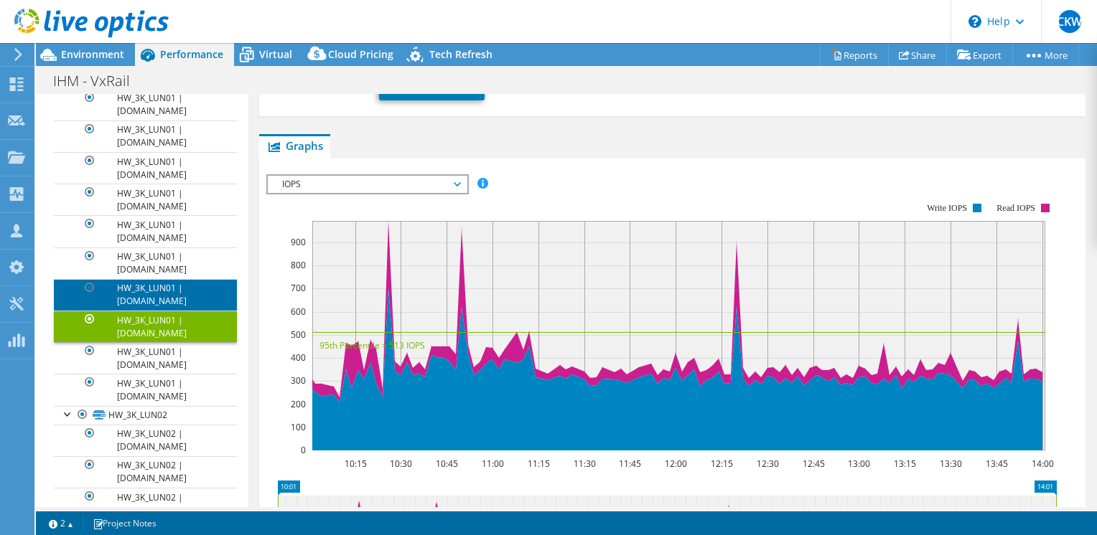
click at [189, 299] on link "HW_3K_LUN01 | e560-cc-04.ih.gov.mo" at bounding box center [145, 295] width 183 height 32
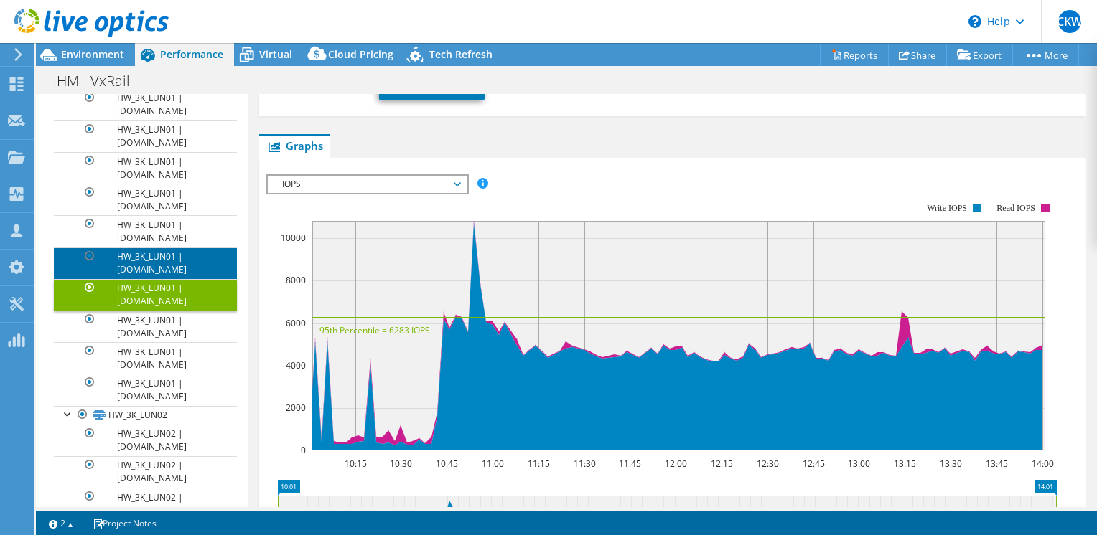
click at [120, 279] on link "HW_3K_LUN01 | e560-cc-05.ih.gov.mo" at bounding box center [145, 264] width 183 height 32
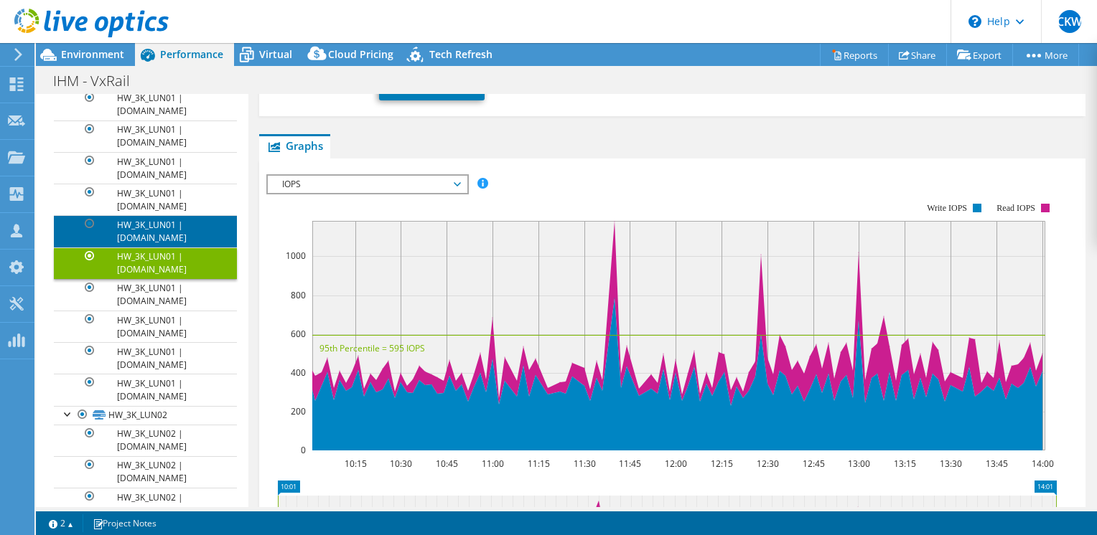
click at [165, 230] on link "HW_3K_LUN01 | e660f-cc-03.ih.gov.mo" at bounding box center [145, 231] width 183 height 32
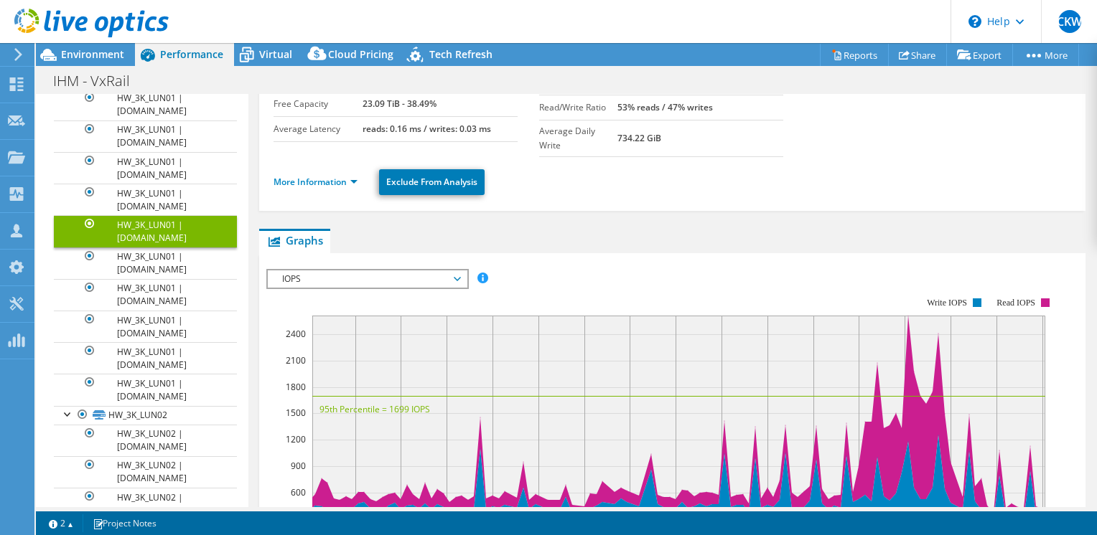
scroll to position [0, 0]
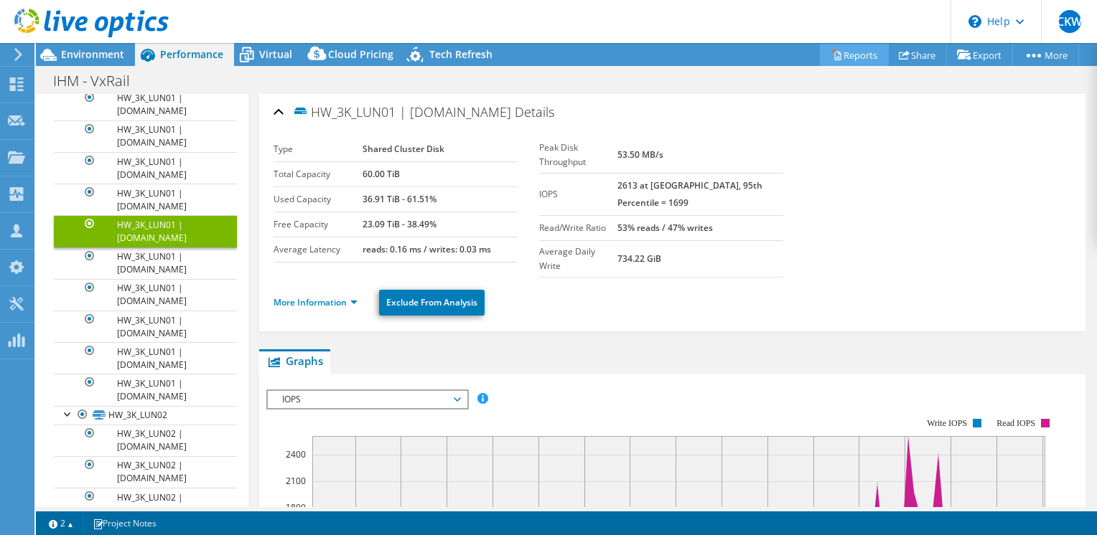
click at [834, 59] on icon at bounding box center [837, 56] width 6 height 9
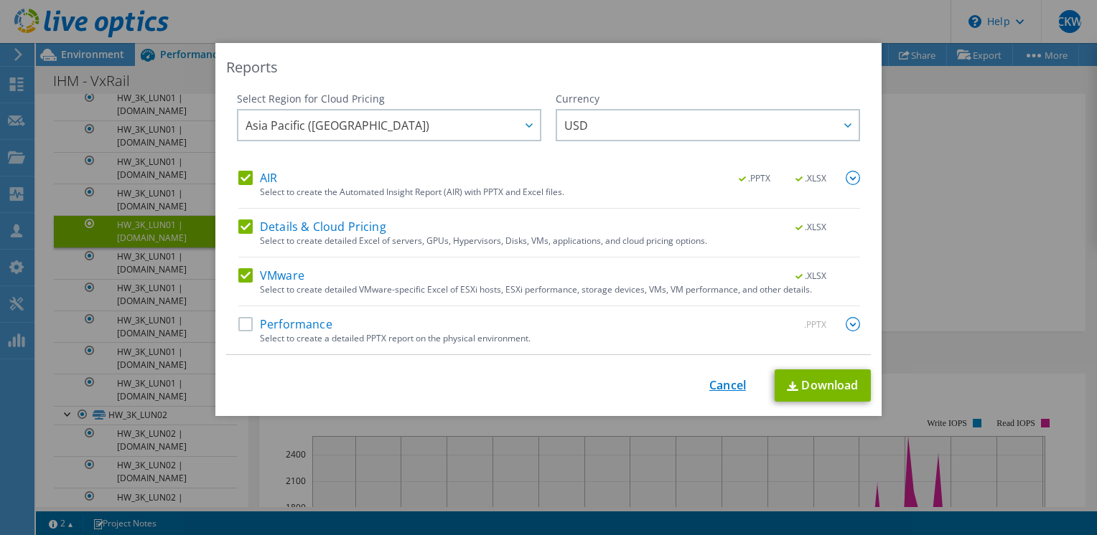
click at [734, 383] on link "Cancel" at bounding box center [727, 386] width 37 height 14
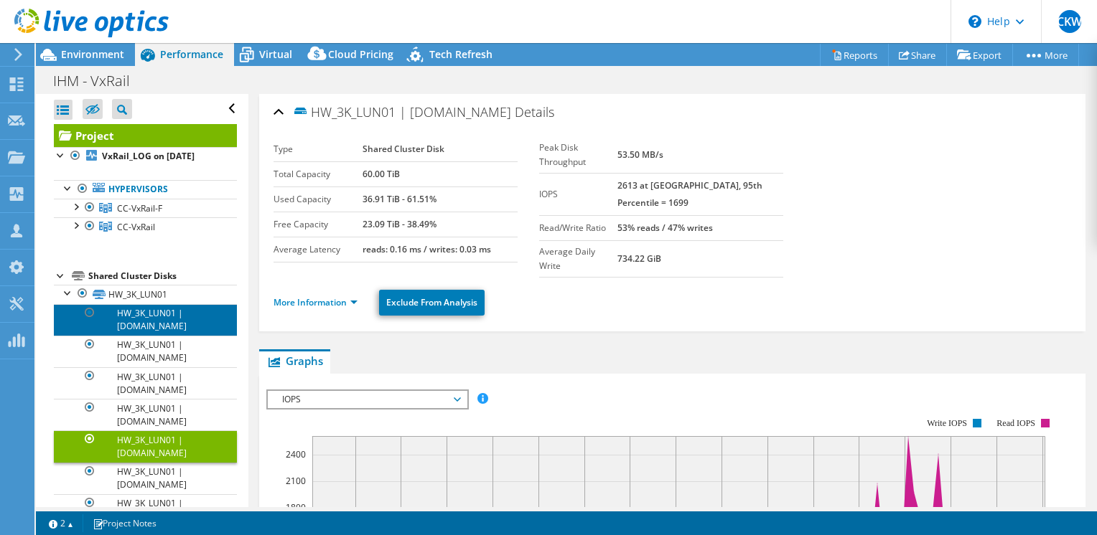
click at [175, 336] on link "HW_3K_LUN01 | e660f-cc-05.ih.gov.mo" at bounding box center [145, 320] width 183 height 32
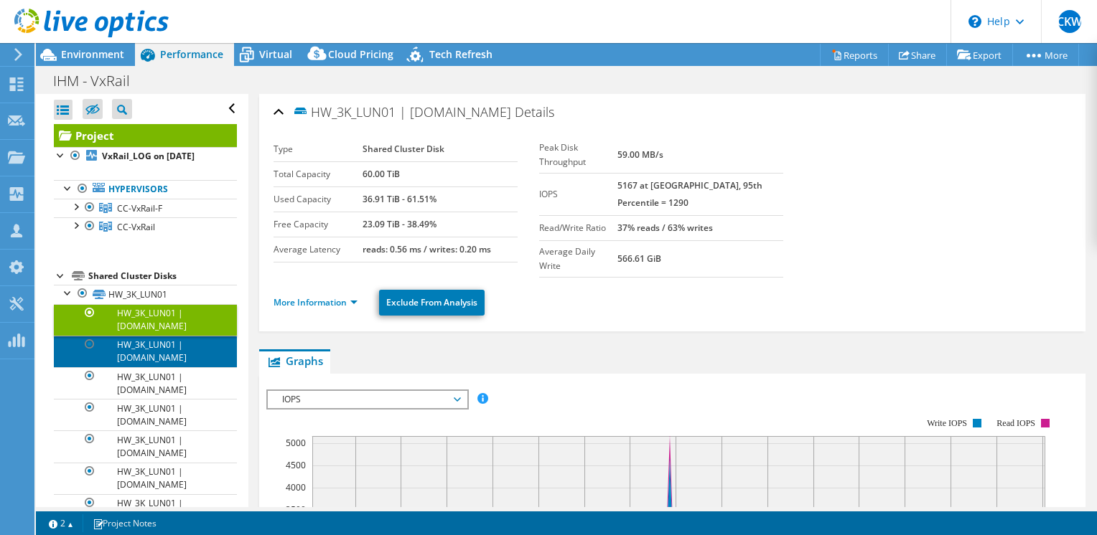
click at [175, 362] on link "HW_3K_LUN01 | e660f-cc-02.ih.gov.mo" at bounding box center [145, 352] width 183 height 32
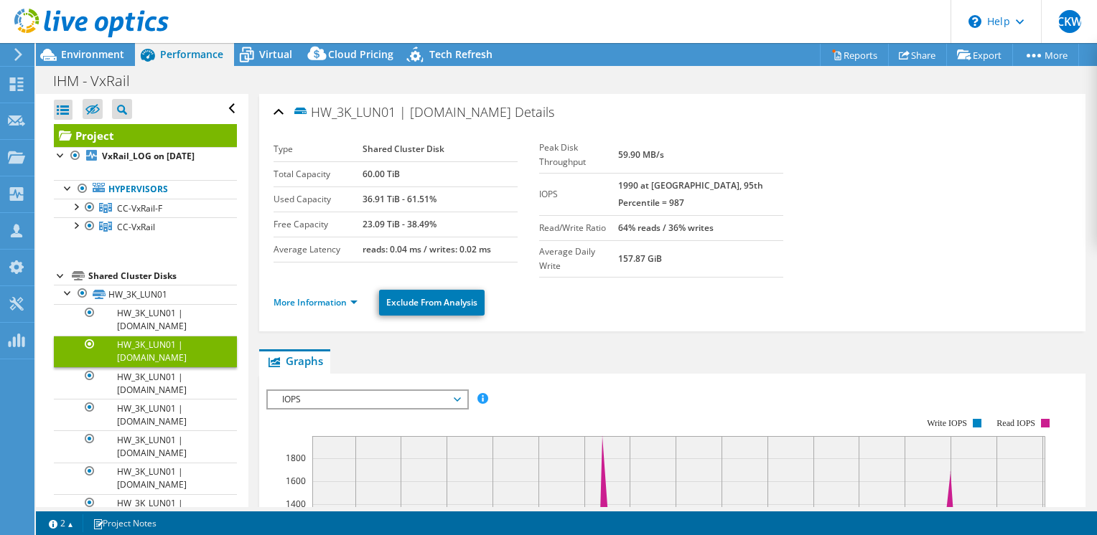
scroll to position [72, 0]
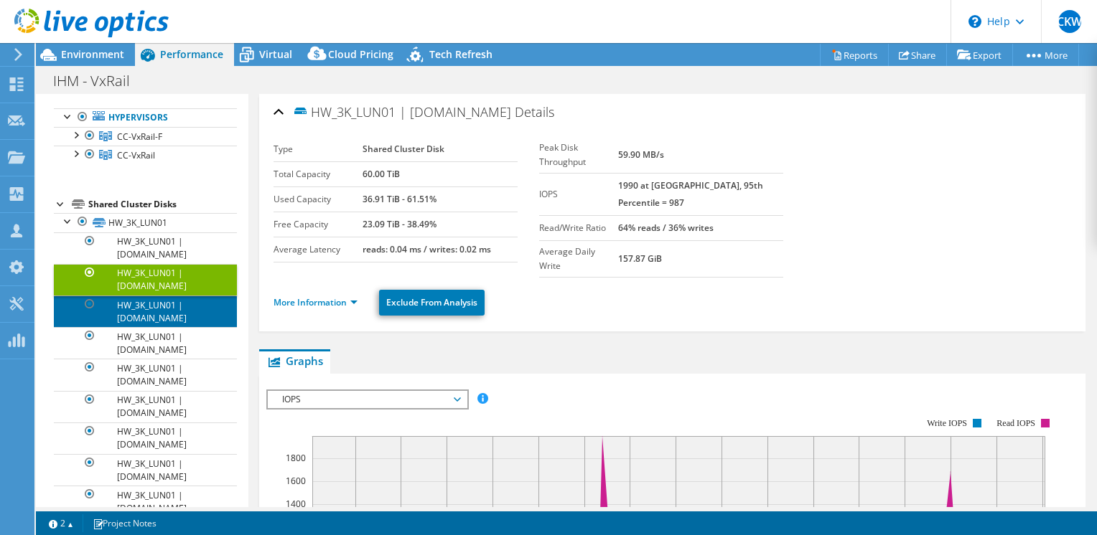
click at [169, 326] on link "HW_3K_LUN01 | e660f-cc-04.ih.gov.mo" at bounding box center [145, 312] width 183 height 32
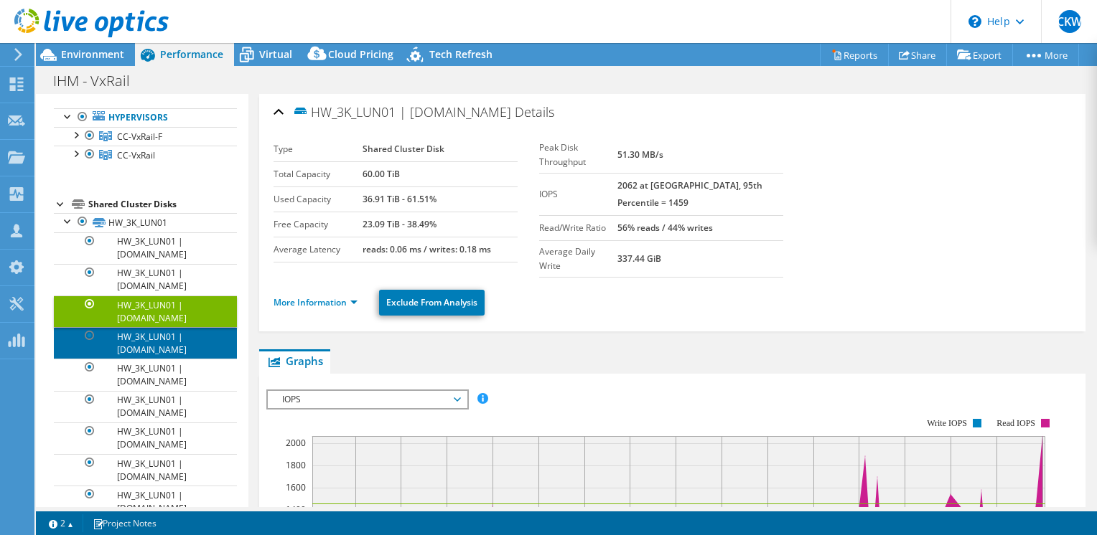
click at [165, 346] on link "HW_3K_LUN01 | e660f-cc-01.ih.gov.mo" at bounding box center [145, 343] width 183 height 32
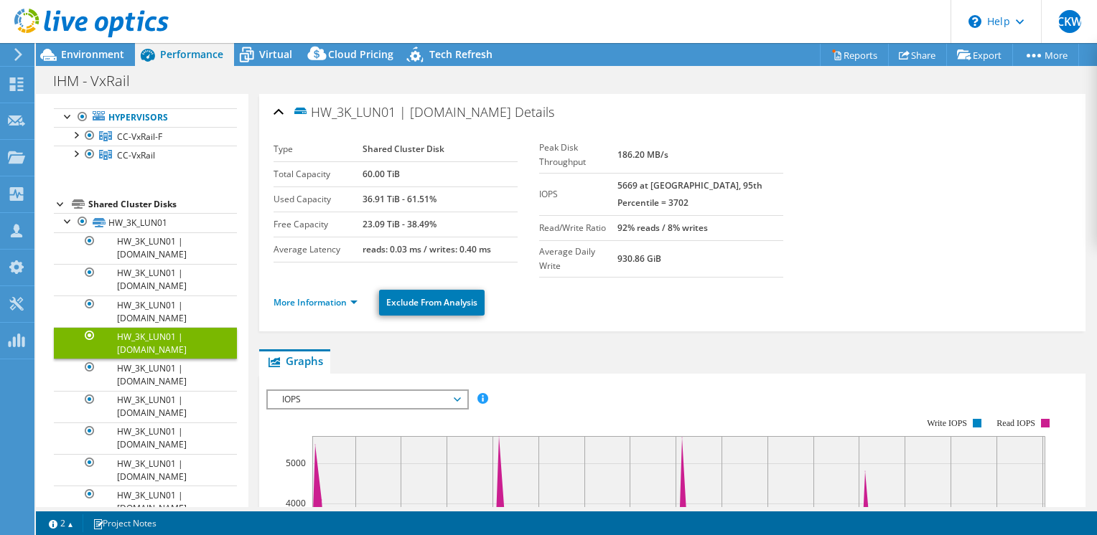
scroll to position [0, 0]
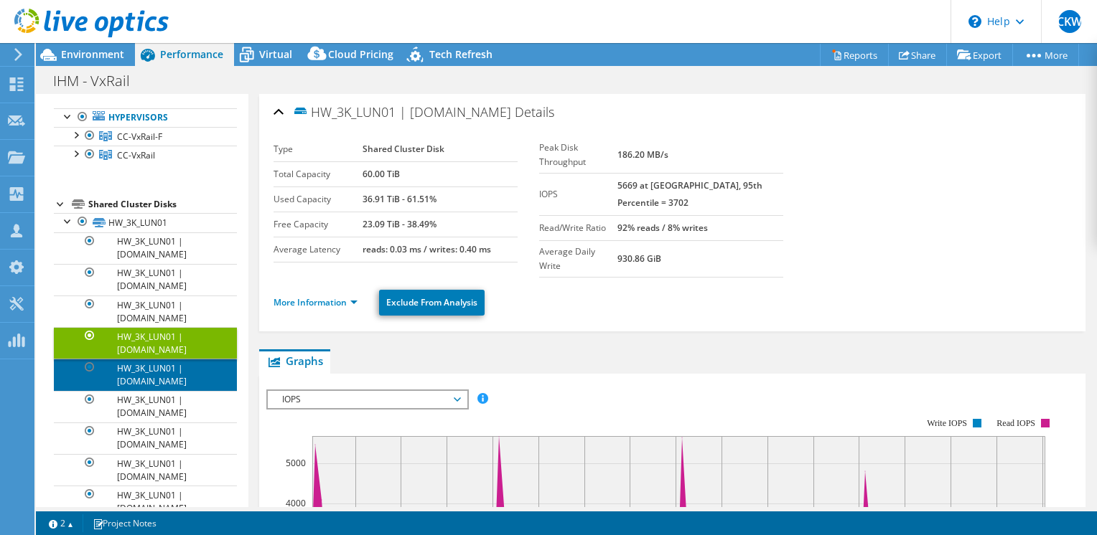
click at [152, 390] on link "HW_3K_LUN01 | e660f-cc-03.ih.gov.mo" at bounding box center [145, 375] width 183 height 32
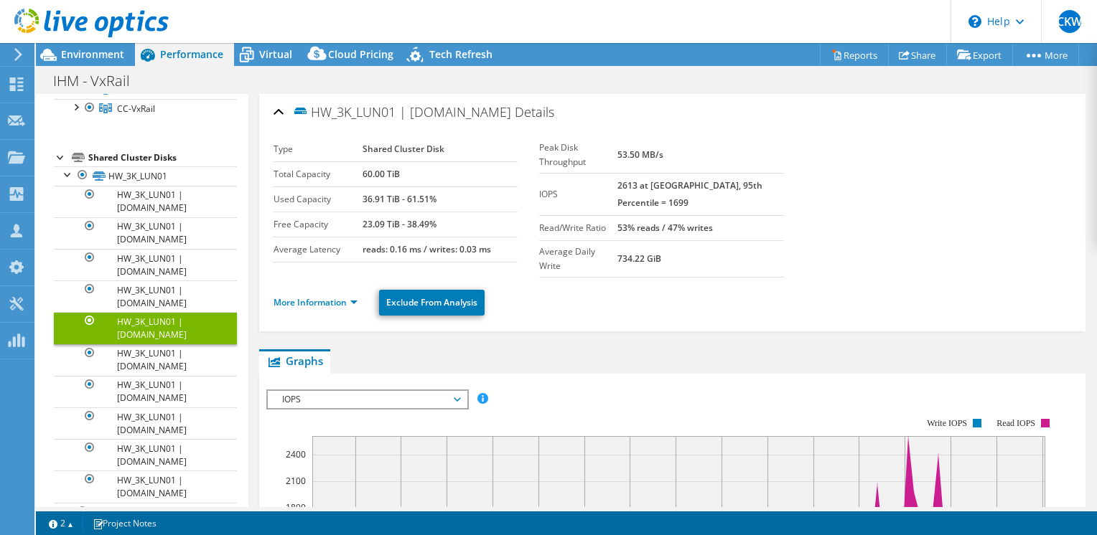
scroll to position [144, 0]
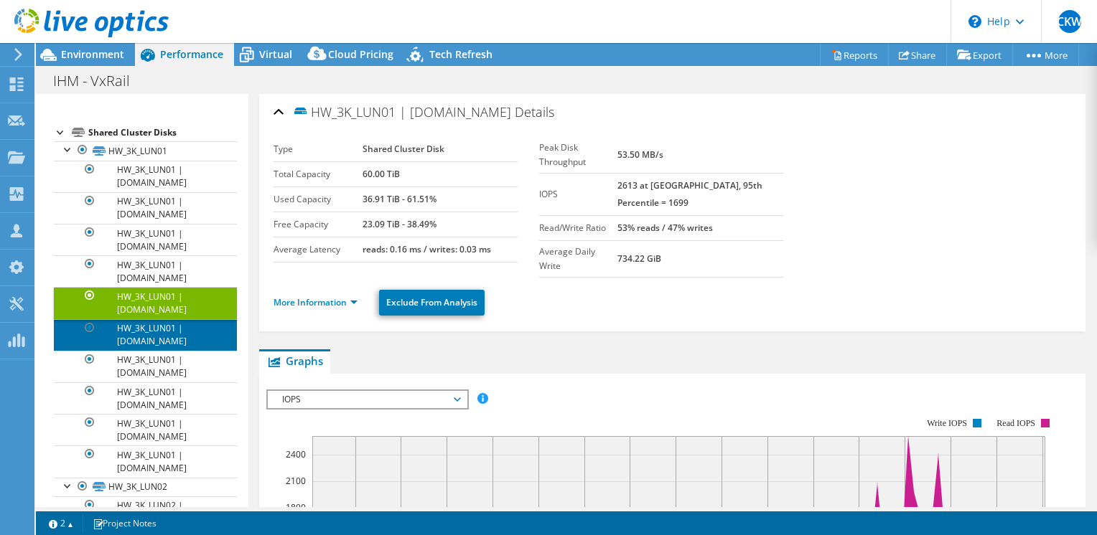
click at [159, 348] on link "HW_3K_LUN01 | e560-cc-05.ih.gov.mo" at bounding box center [145, 335] width 183 height 32
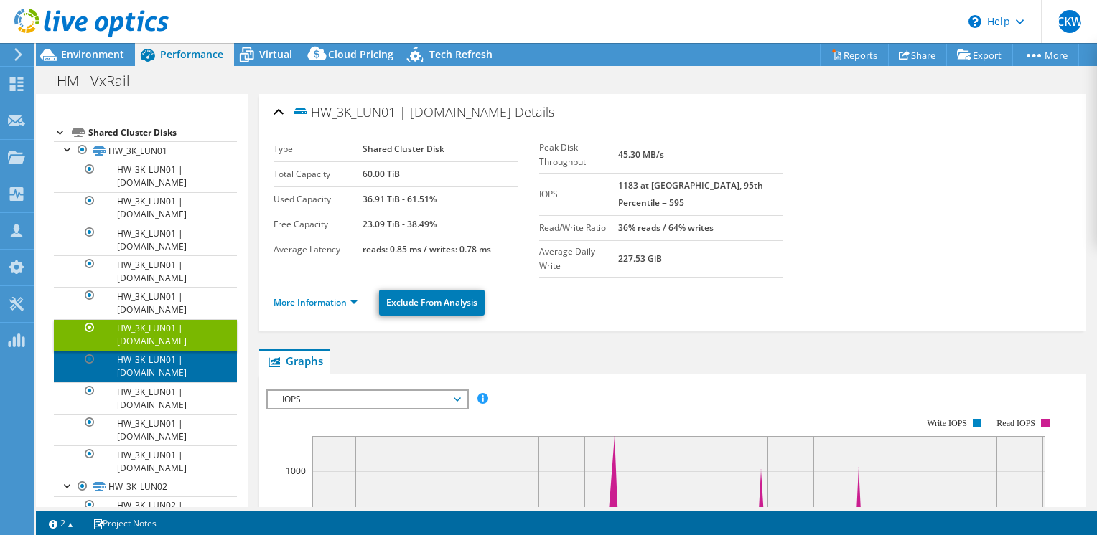
click at [160, 365] on link "HW_3K_LUN01 | e560-cc-04.ih.gov.mo" at bounding box center [145, 367] width 183 height 32
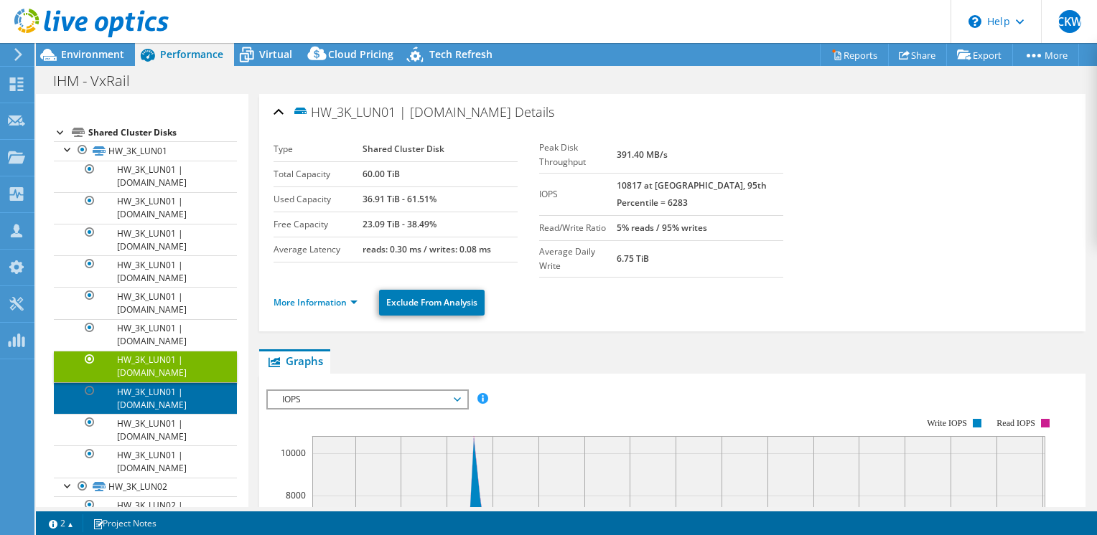
click at [167, 399] on link "HW_3K_LUN01 | e560-cc-03.ih.gov.mo" at bounding box center [145, 399] width 183 height 32
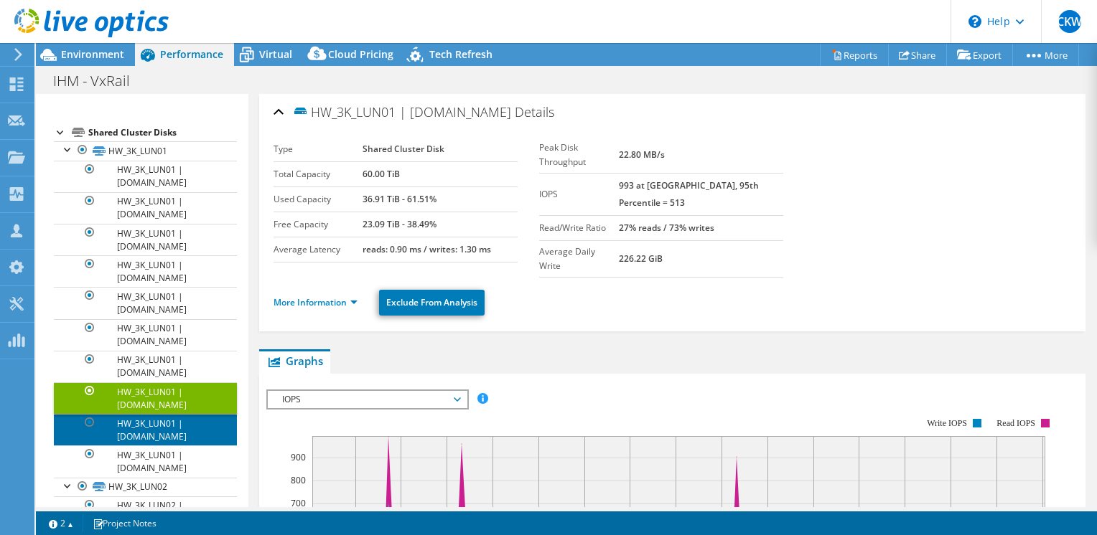
click at [168, 432] on link "HW_3K_LUN01 | e560-cc-02.ih.gov.mo" at bounding box center [145, 430] width 183 height 32
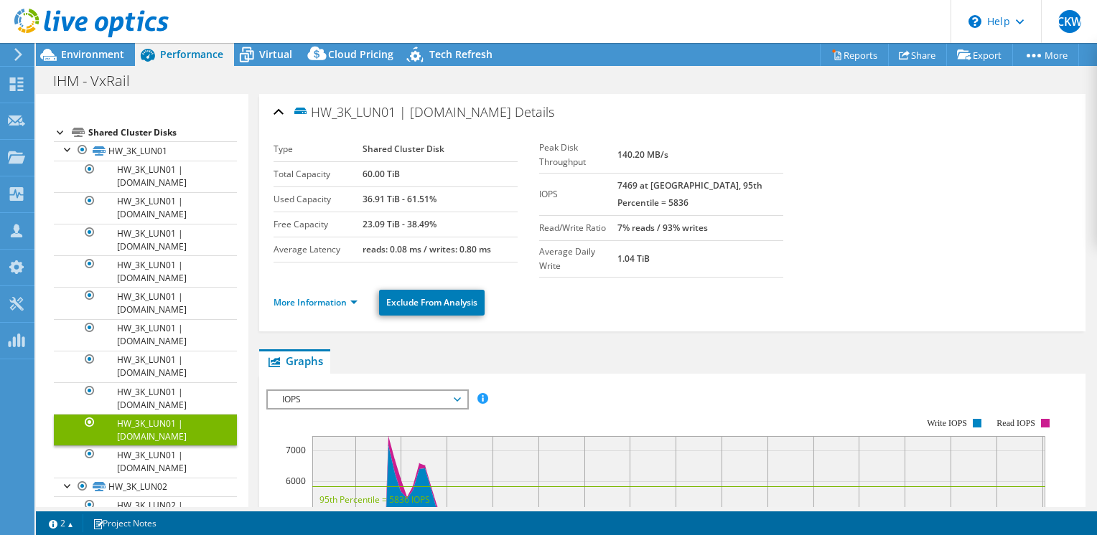
scroll to position [215, 0]
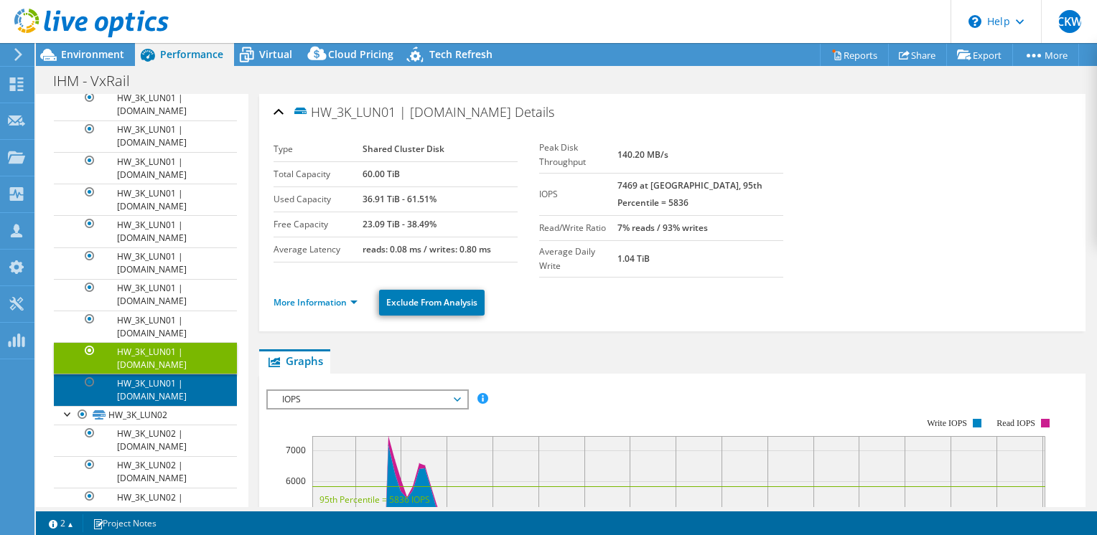
click at [176, 395] on link "HW_3K_LUN01 | e560-cc-01.ih.gov.mo" at bounding box center [145, 390] width 183 height 32
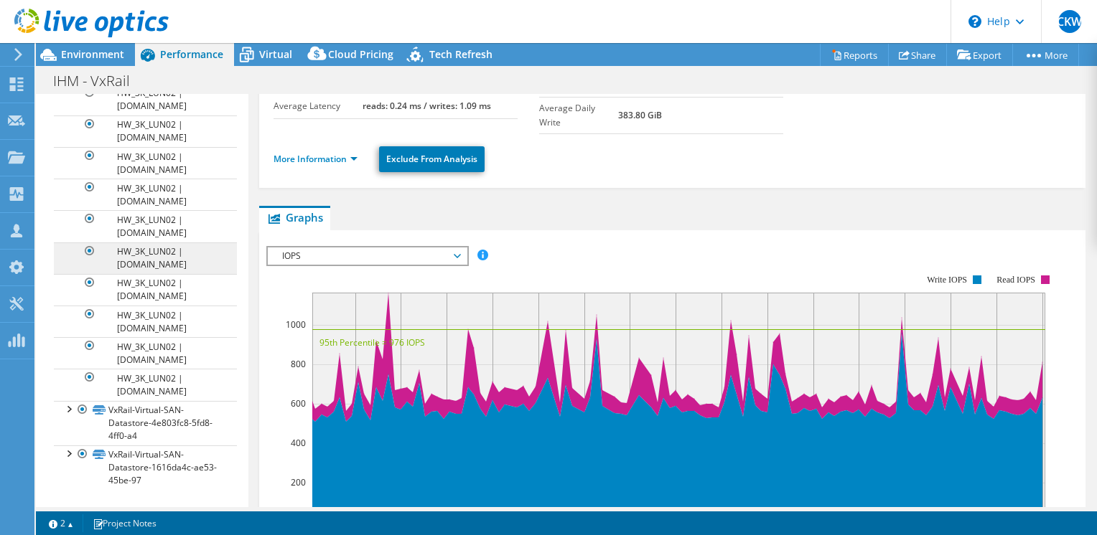
scroll to position [493, 0]
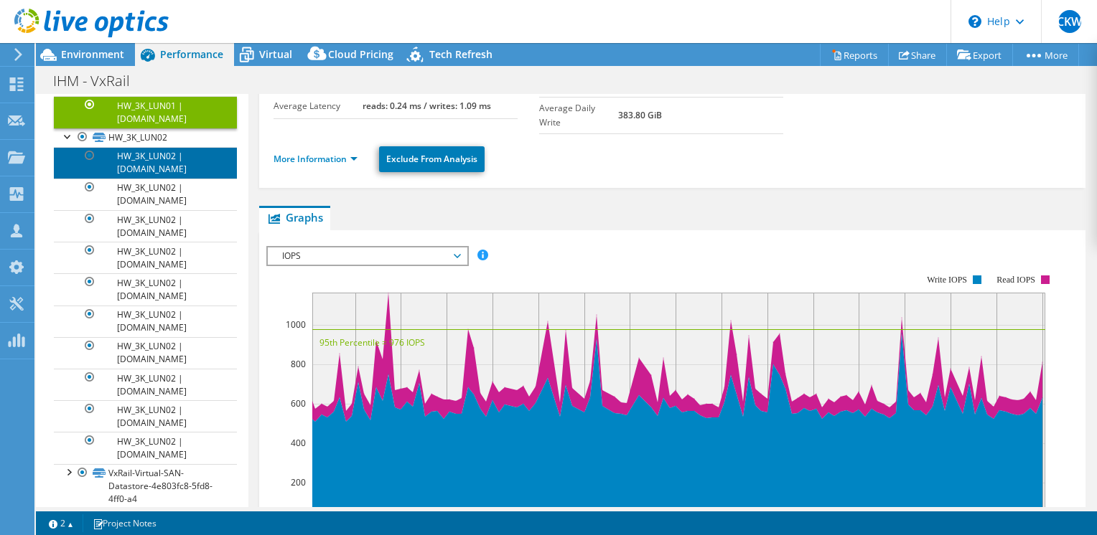
click at [134, 172] on link "HW_3K_LUN02 | e660f-cc-05.ih.gov.mo" at bounding box center [145, 163] width 183 height 32
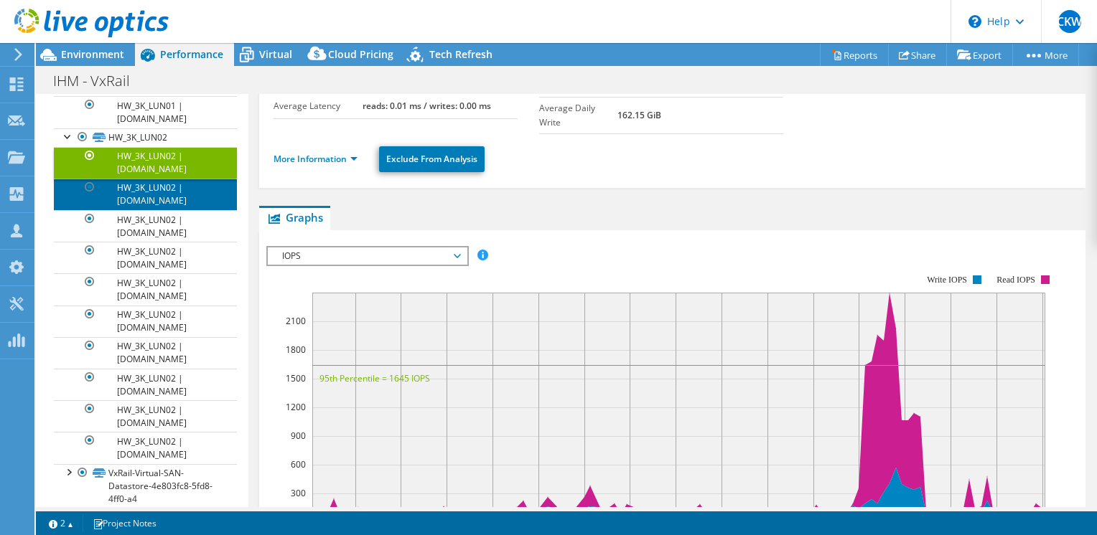
click at [140, 210] on link "HW_3K_LUN02 | e660f-cc-02.ih.gov.mo" at bounding box center [145, 195] width 183 height 32
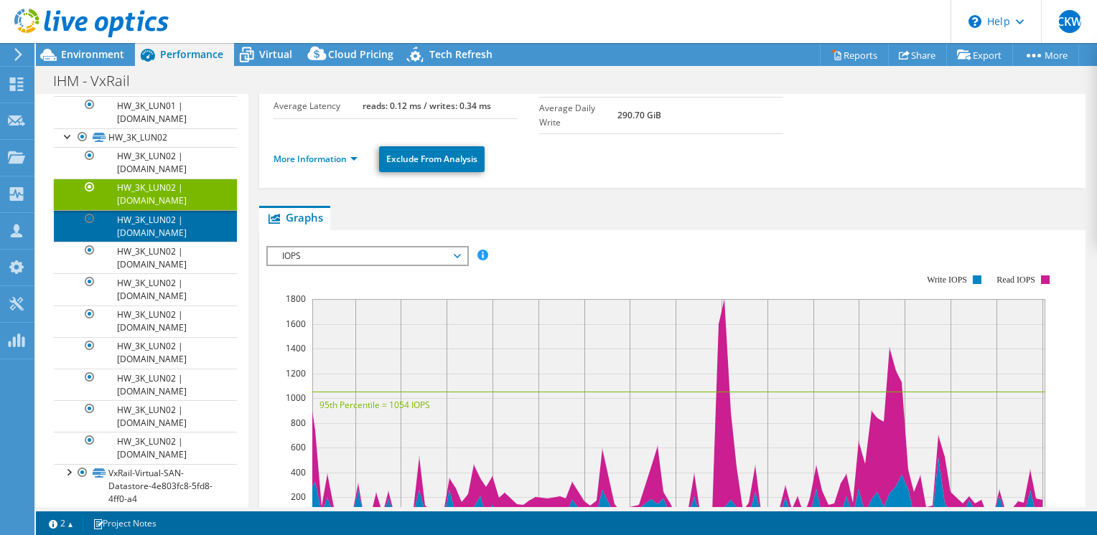
click at [149, 235] on link "HW_3K_LUN02 | e660f-cc-04.ih.gov.mo" at bounding box center [145, 226] width 183 height 32
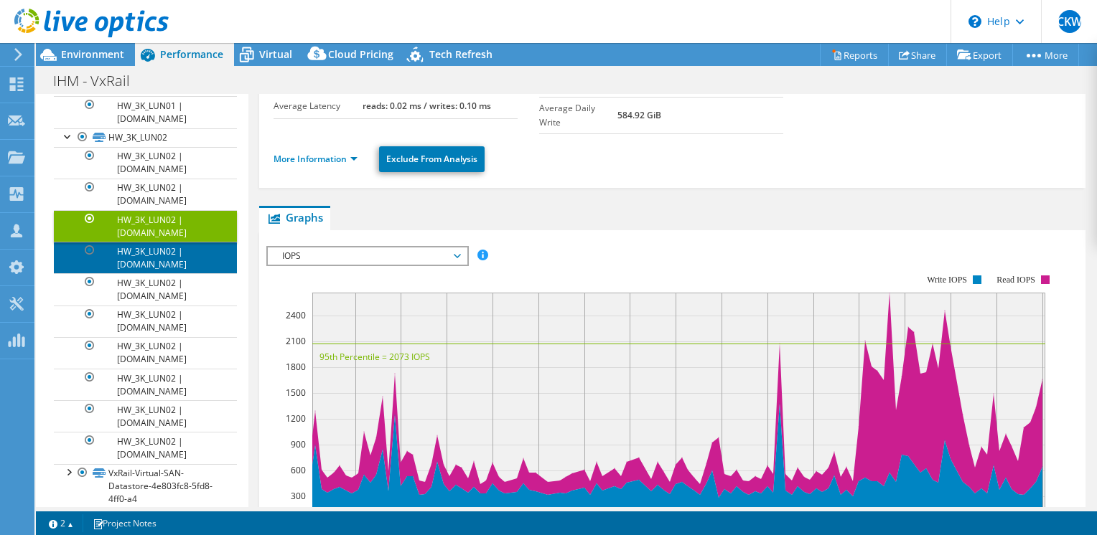
click at [152, 268] on link "HW_3K_LUN02 | e660f-cc-01.ih.gov.mo" at bounding box center [145, 258] width 183 height 32
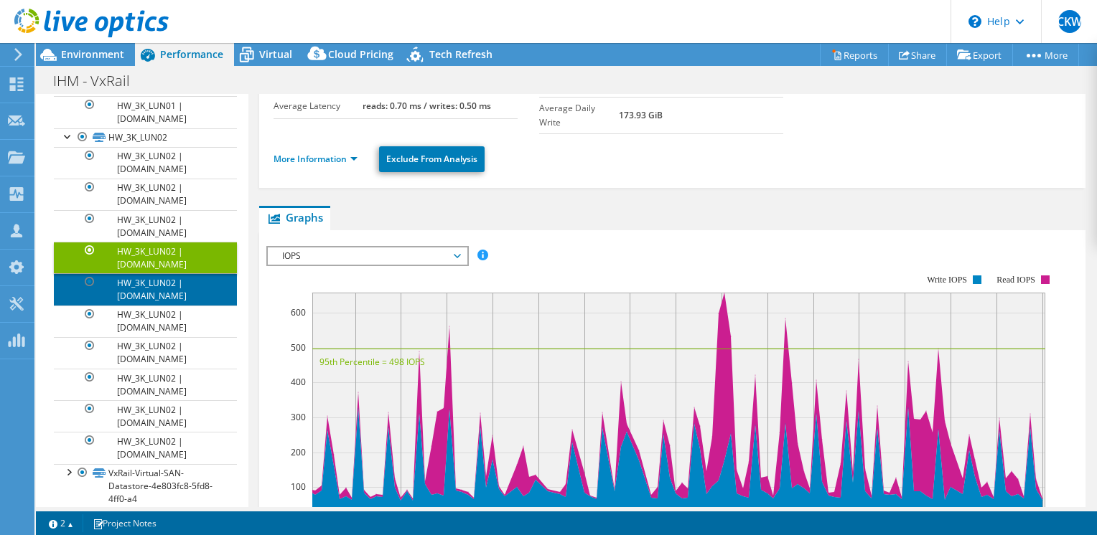
click at [158, 297] on link "HW_3K_LUN02 | e660f-cc-03.ih.gov.mo" at bounding box center [145, 289] width 183 height 32
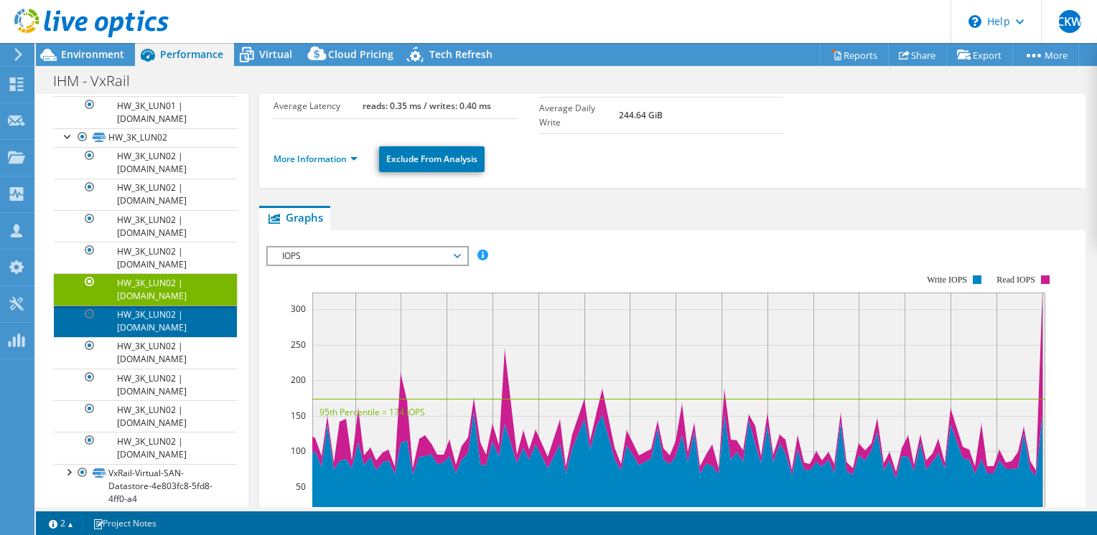
click at [158, 326] on link "HW_3K_LUN02 | e560-cc-05.ih.gov.mo" at bounding box center [145, 322] width 183 height 32
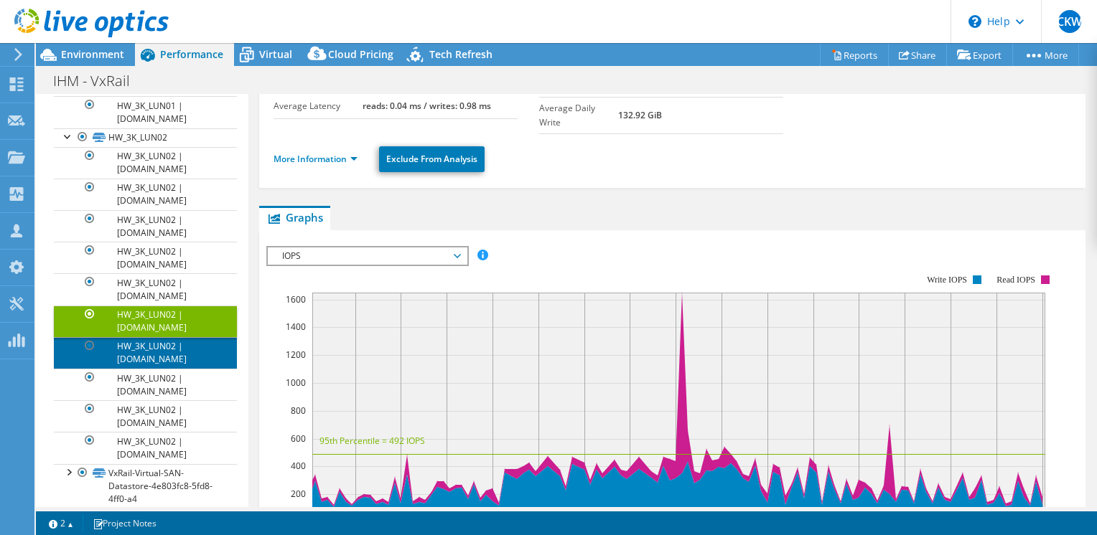
click at [163, 355] on link "HW_3K_LUN02 | e560-cc-04.ih.gov.mo" at bounding box center [145, 353] width 183 height 32
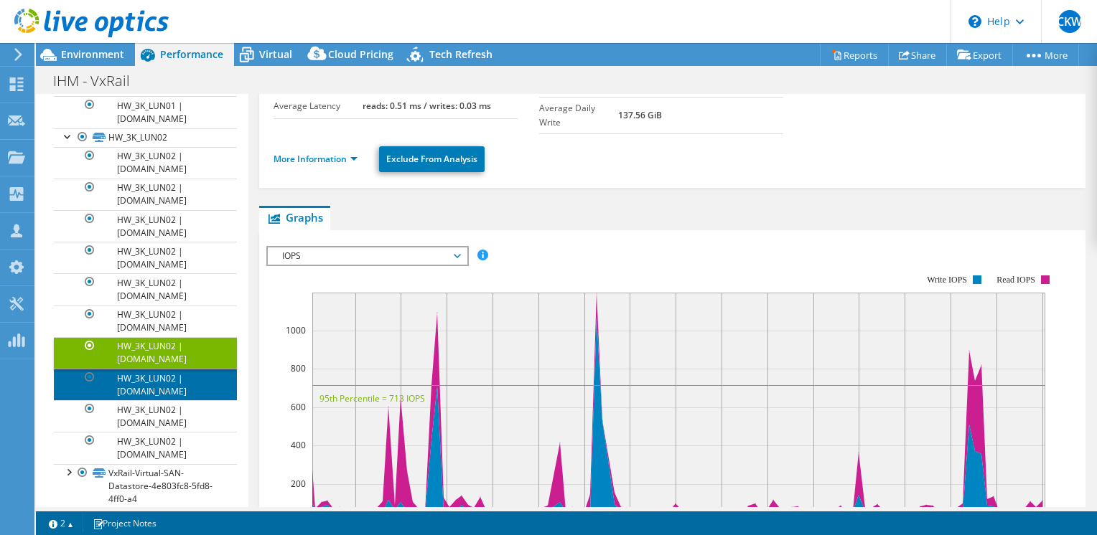
click at [165, 388] on link "HW_3K_LUN02 | e560-cc-03.ih.gov.mo" at bounding box center [145, 385] width 183 height 32
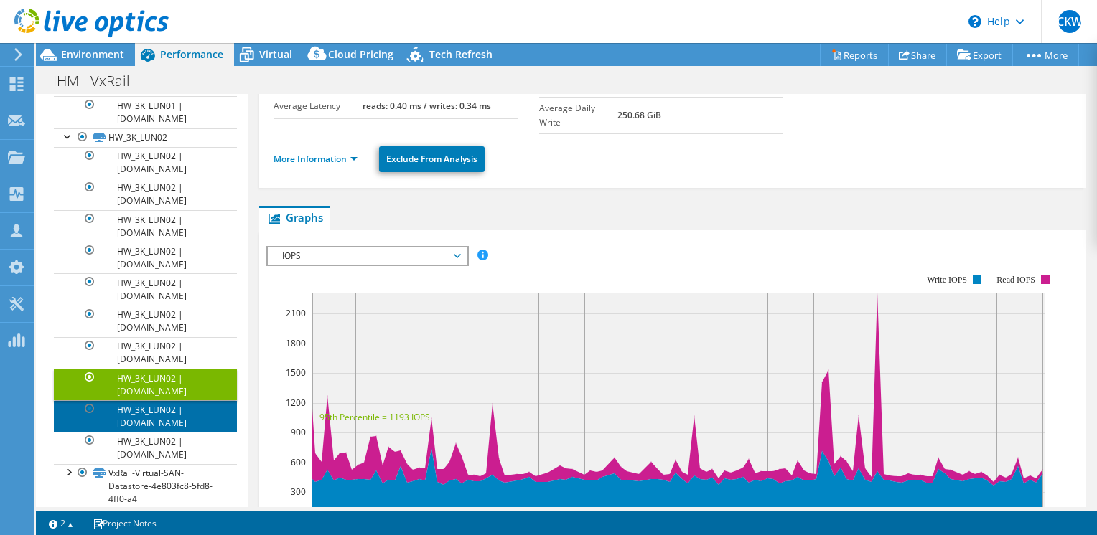
click at [164, 432] on link "HW_3K_LUN02 | e560-cc-02.ih.gov.mo" at bounding box center [145, 416] width 183 height 32
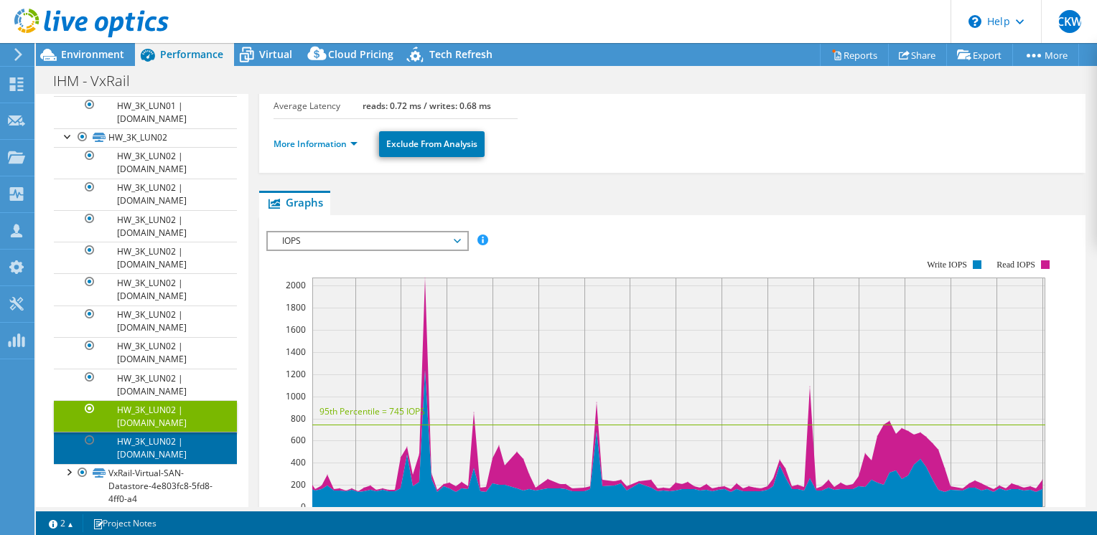
click at [164, 449] on link "HW_3K_LUN02 | e560-cc-01.ih.gov.mo" at bounding box center [145, 448] width 183 height 32
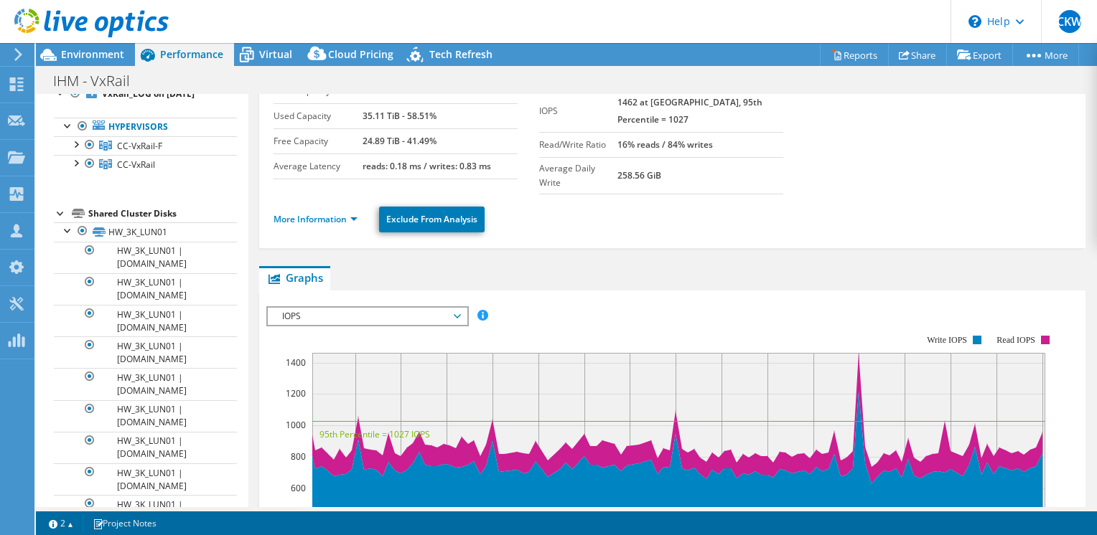
scroll to position [0, 0]
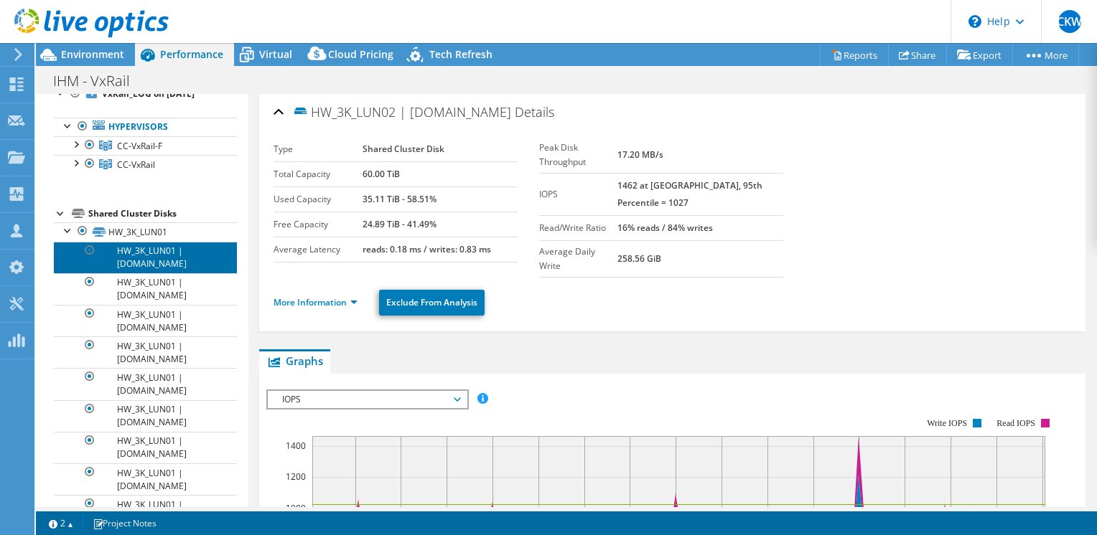
click at [176, 271] on link "HW_3K_LUN01 | e660f-cc-05.ih.gov.mo" at bounding box center [145, 258] width 183 height 32
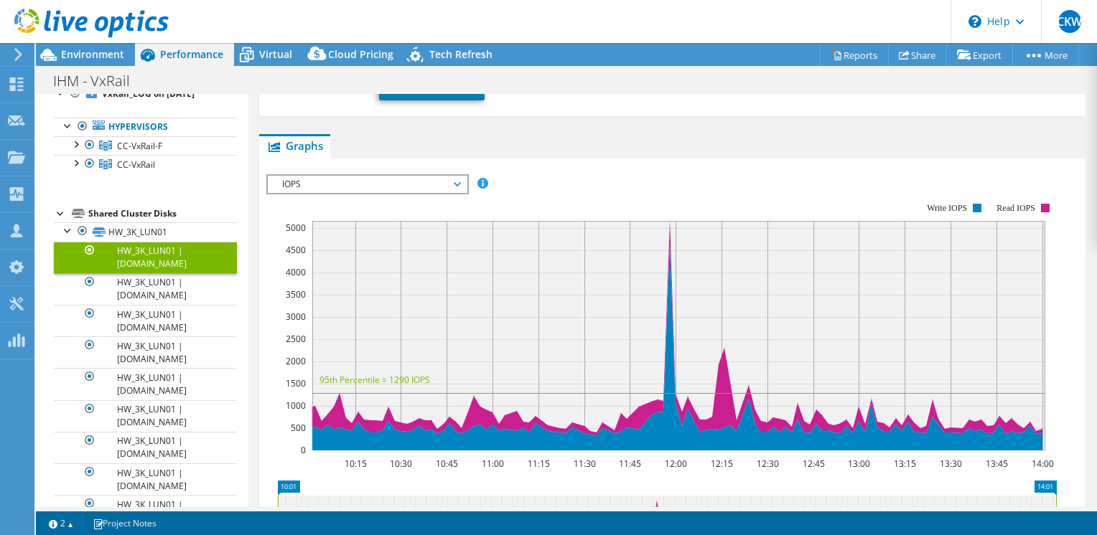
scroll to position [72, 0]
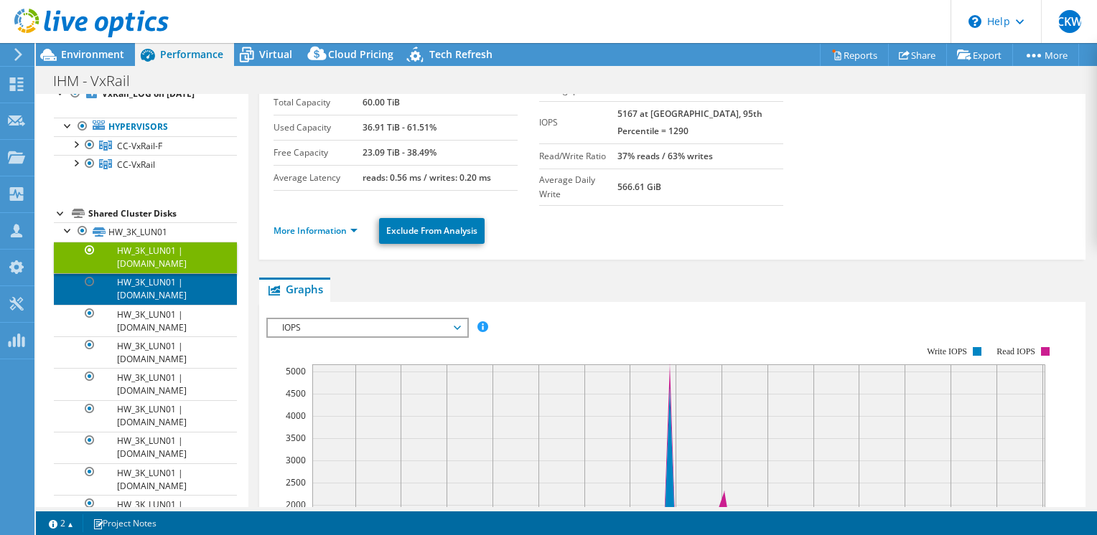
click at [155, 297] on link "HW_3K_LUN01 | e660f-cc-02.ih.gov.mo" at bounding box center [145, 289] width 183 height 32
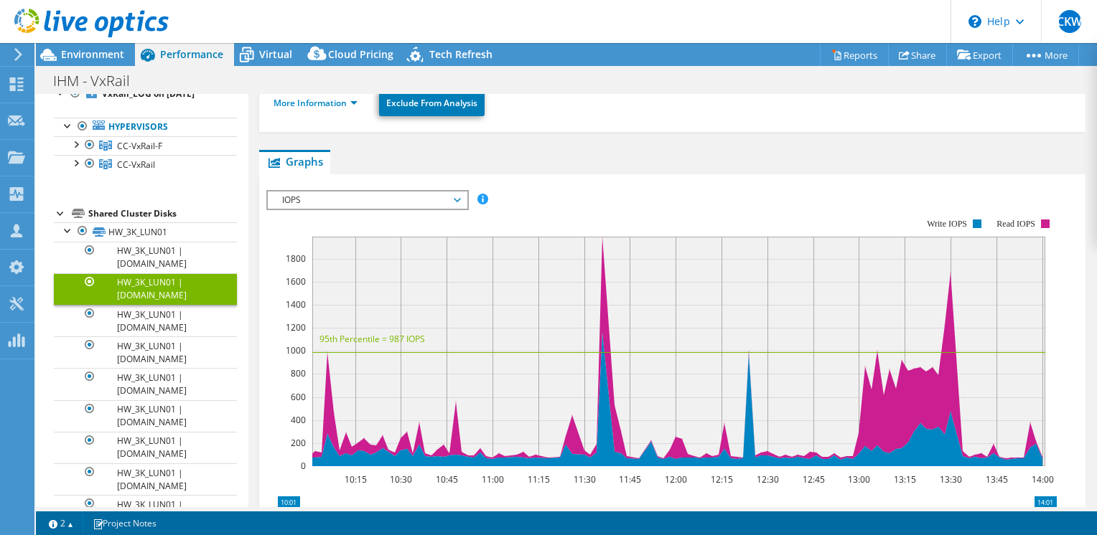
scroll to position [215, 0]
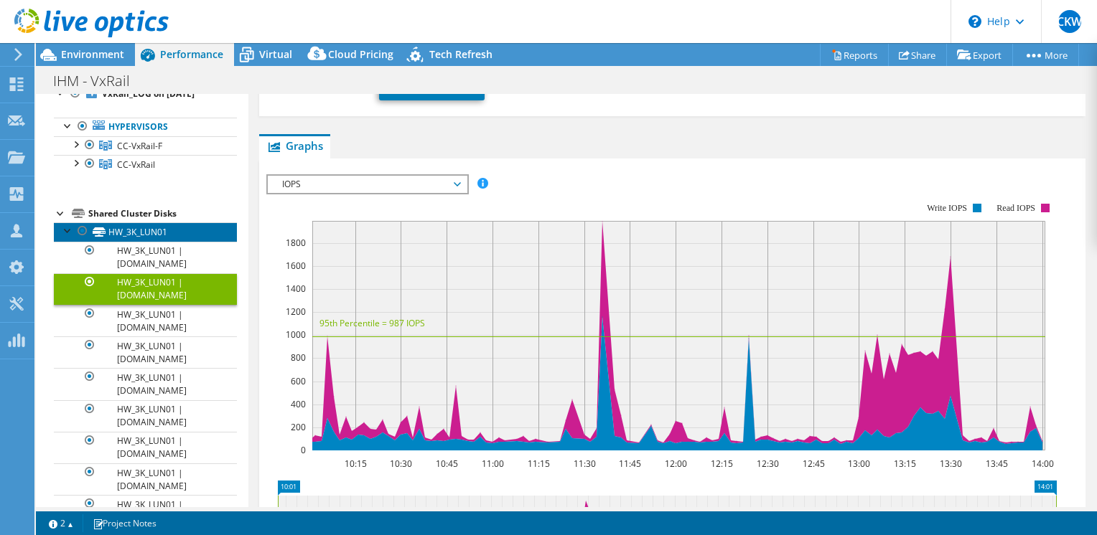
click at [135, 241] on link "HW_3K_LUN01" at bounding box center [145, 231] width 183 height 19
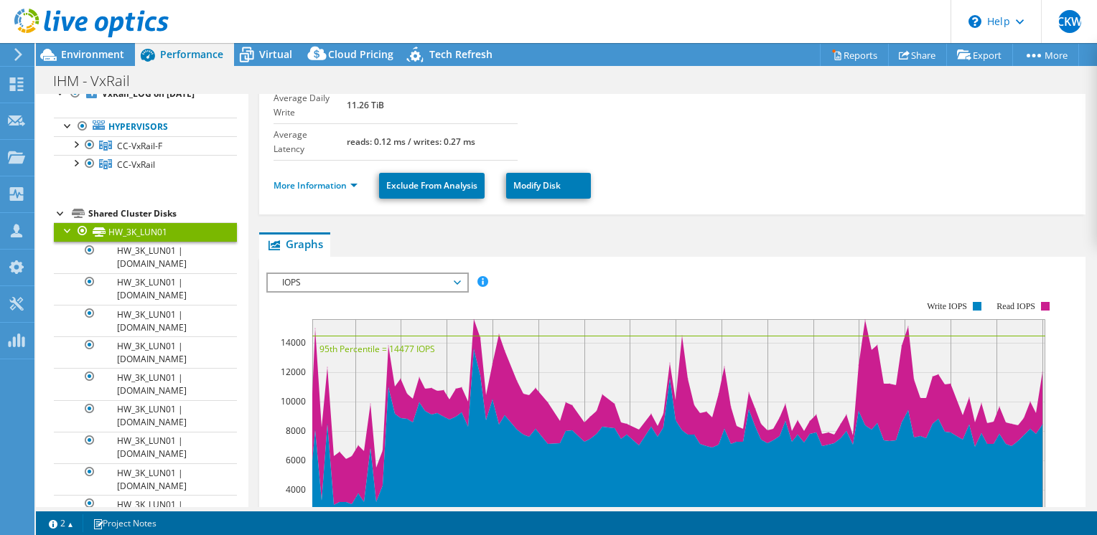
click at [69, 237] on div at bounding box center [68, 229] width 14 height 14
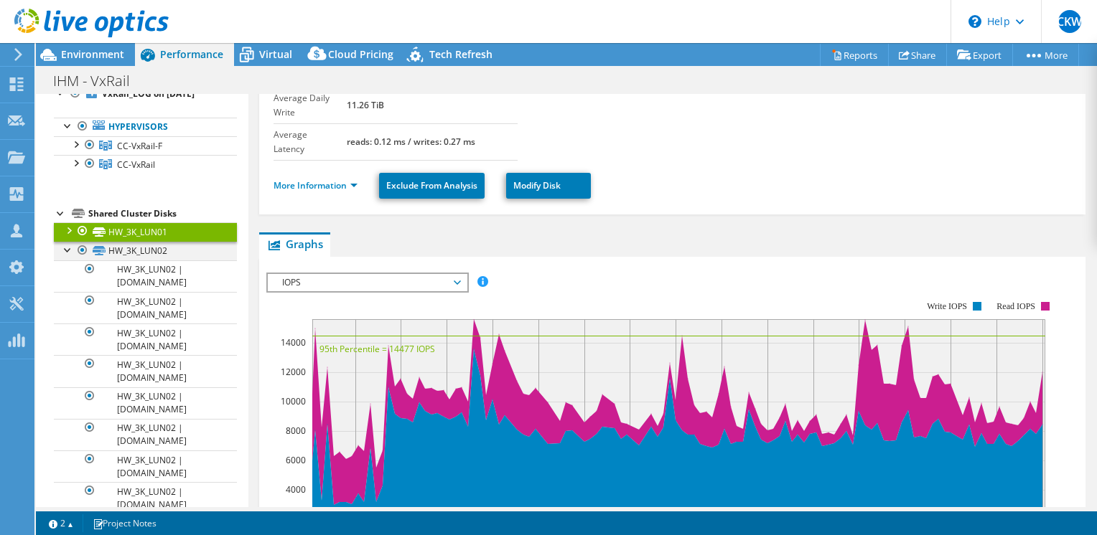
click at [69, 256] on div at bounding box center [68, 249] width 14 height 14
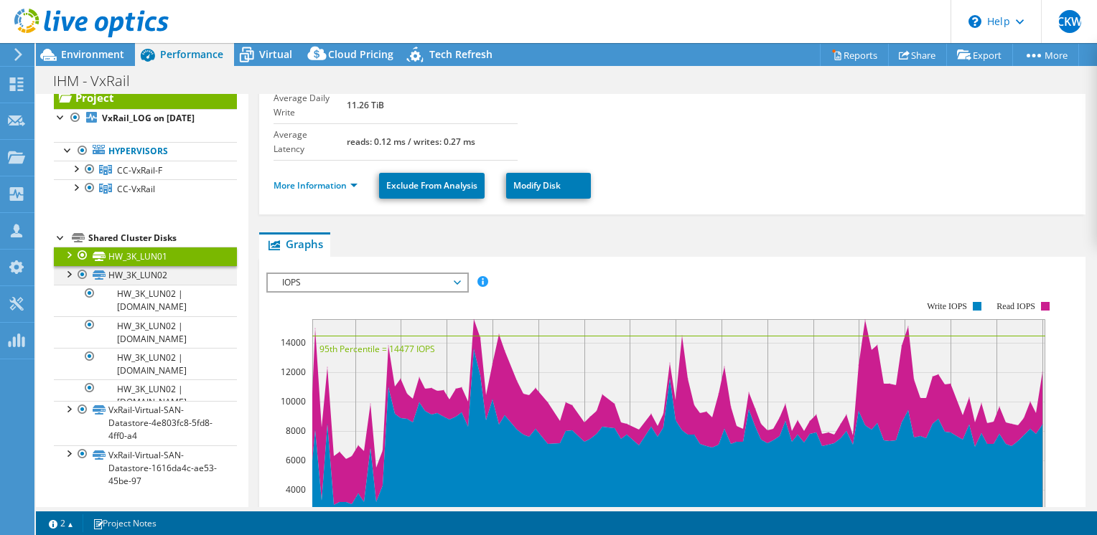
scroll to position [0, 0]
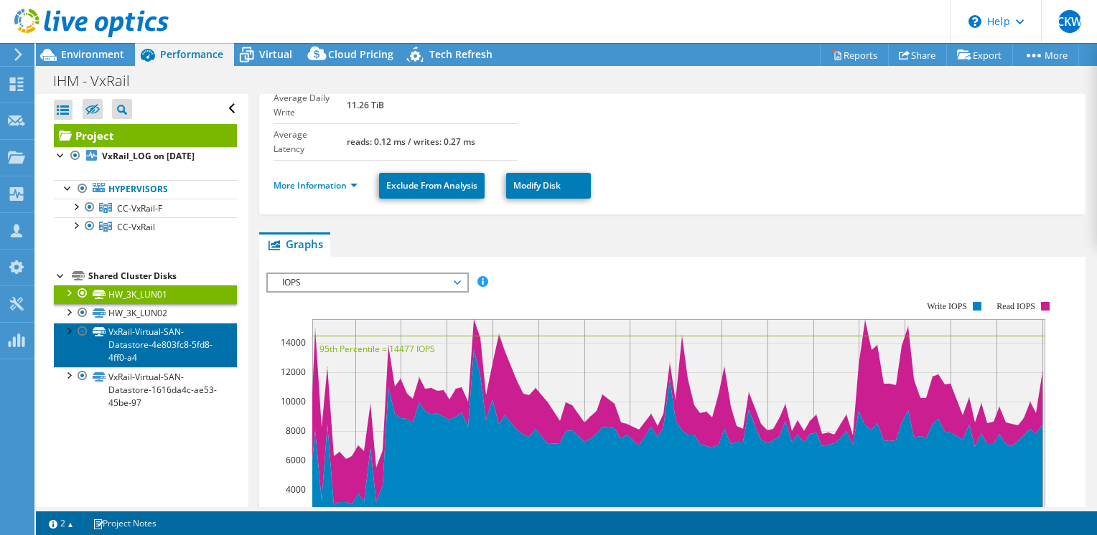
click at [139, 342] on link "VxRail-Virtual-SAN-Datastore-4e803fc8-5fd8-4ff0-a4" at bounding box center [145, 345] width 183 height 44
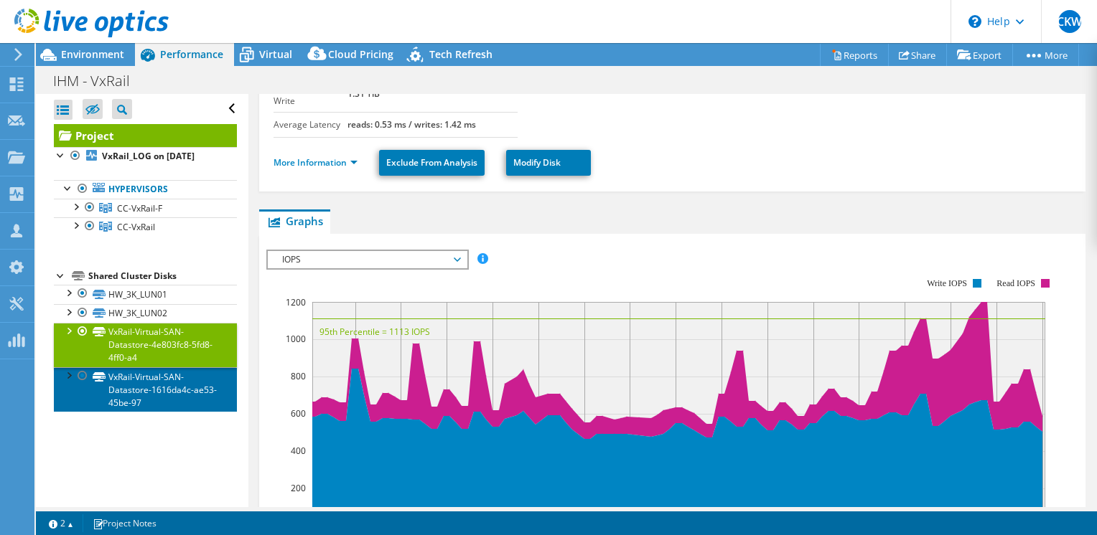
click at [138, 398] on link "VxRail-Virtual-SAN-Datastore-1616da4c-ae53-45be-97" at bounding box center [145, 389] width 183 height 44
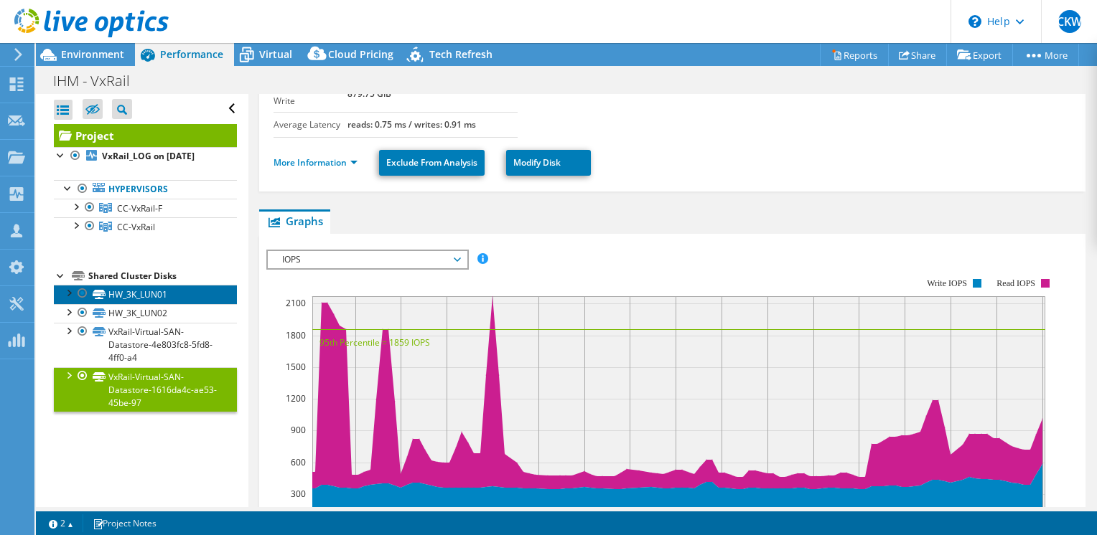
click at [138, 304] on link "HW_3K_LUN01" at bounding box center [145, 294] width 183 height 19
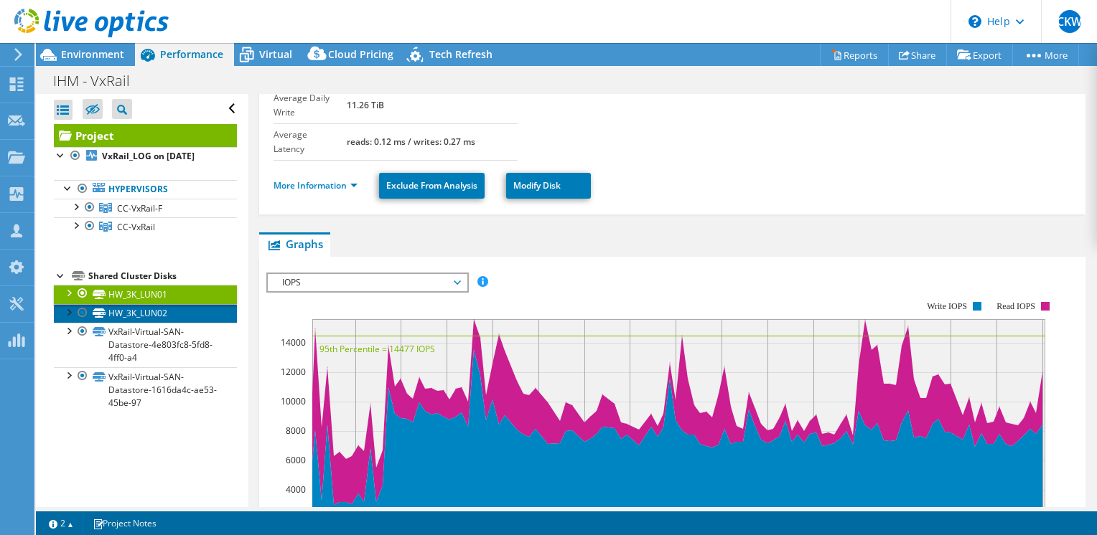
click at [137, 323] on link "HW_3K_LUN02" at bounding box center [145, 313] width 183 height 19
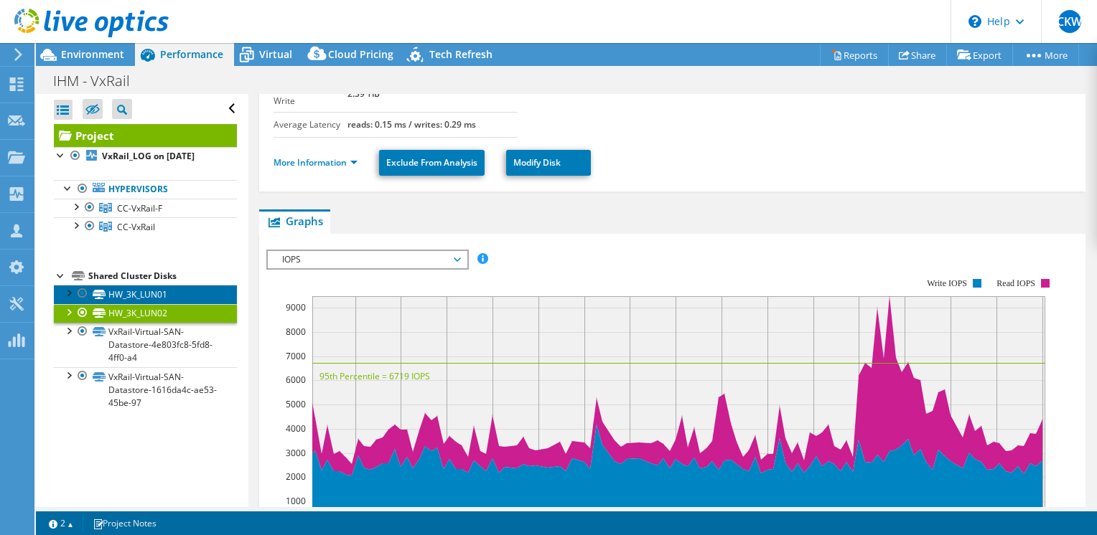
click at [136, 304] on link "HW_3K_LUN01" at bounding box center [145, 294] width 183 height 19
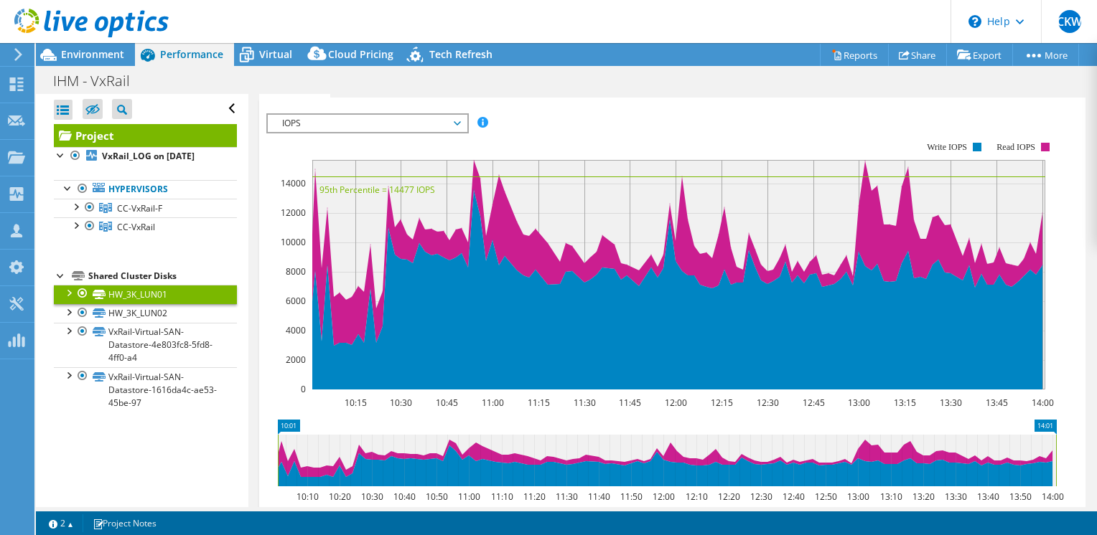
scroll to position [431, 0]
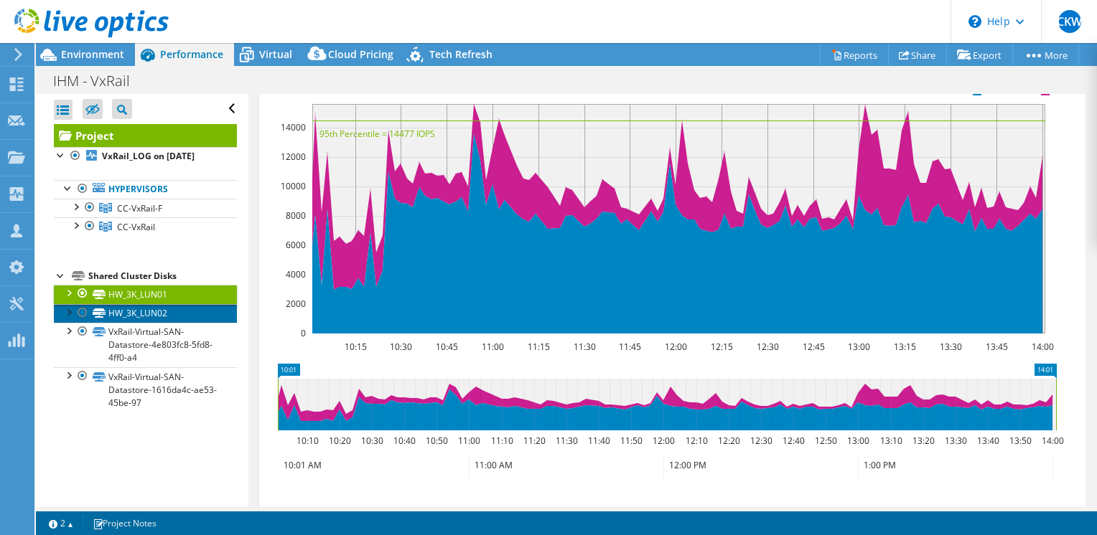
click at [169, 323] on link "HW_3K_LUN02" at bounding box center [145, 313] width 183 height 19
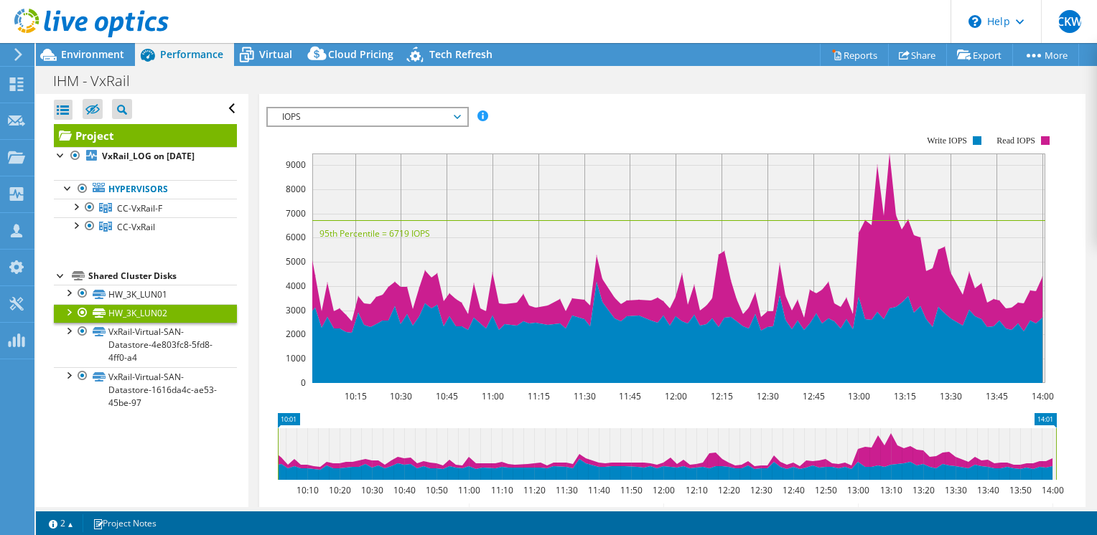
scroll to position [315, 0]
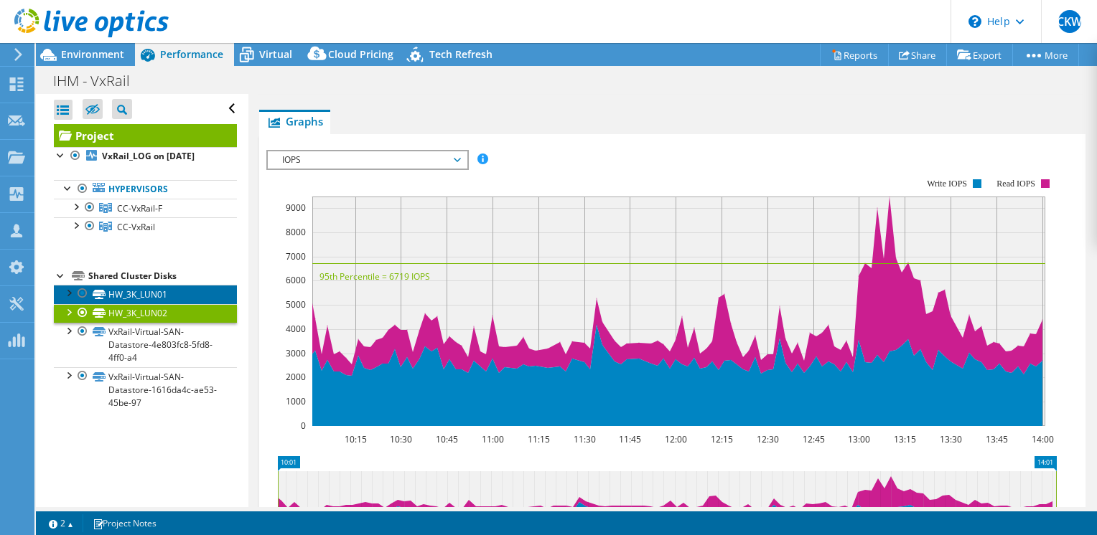
click at [159, 304] on link "HW_3K_LUN01" at bounding box center [145, 294] width 183 height 19
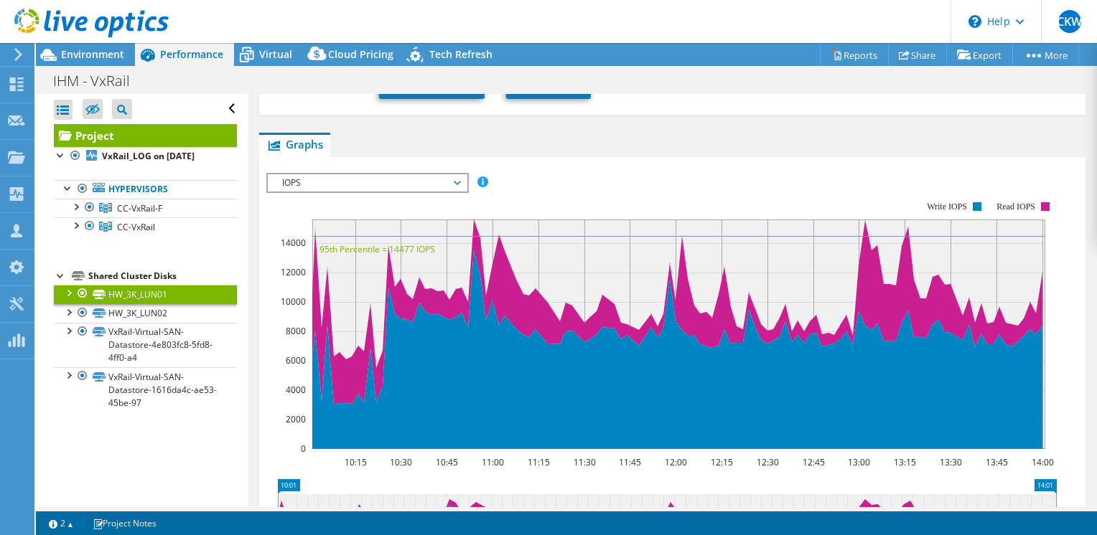
scroll to position [344, 0]
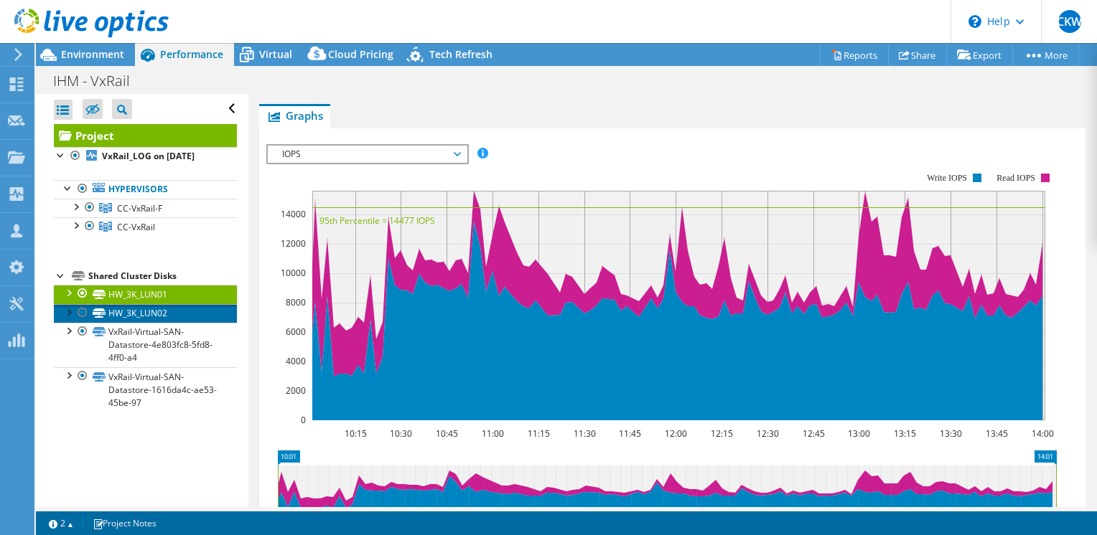
click at [132, 321] on link "HW_3K_LUN02" at bounding box center [145, 313] width 183 height 19
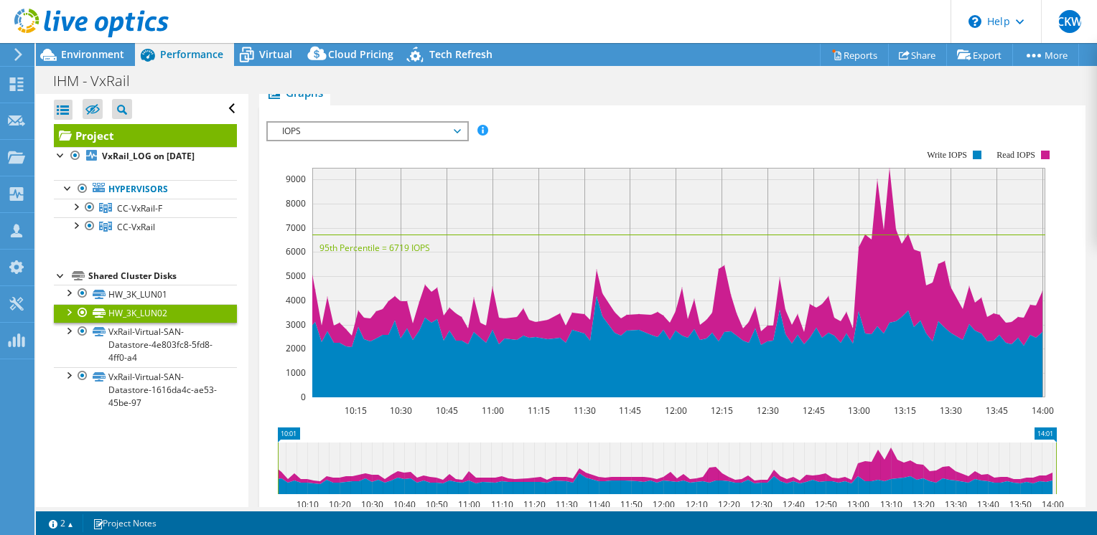
scroll to position [315, 0]
